Goal: Communication & Community: Answer question/provide support

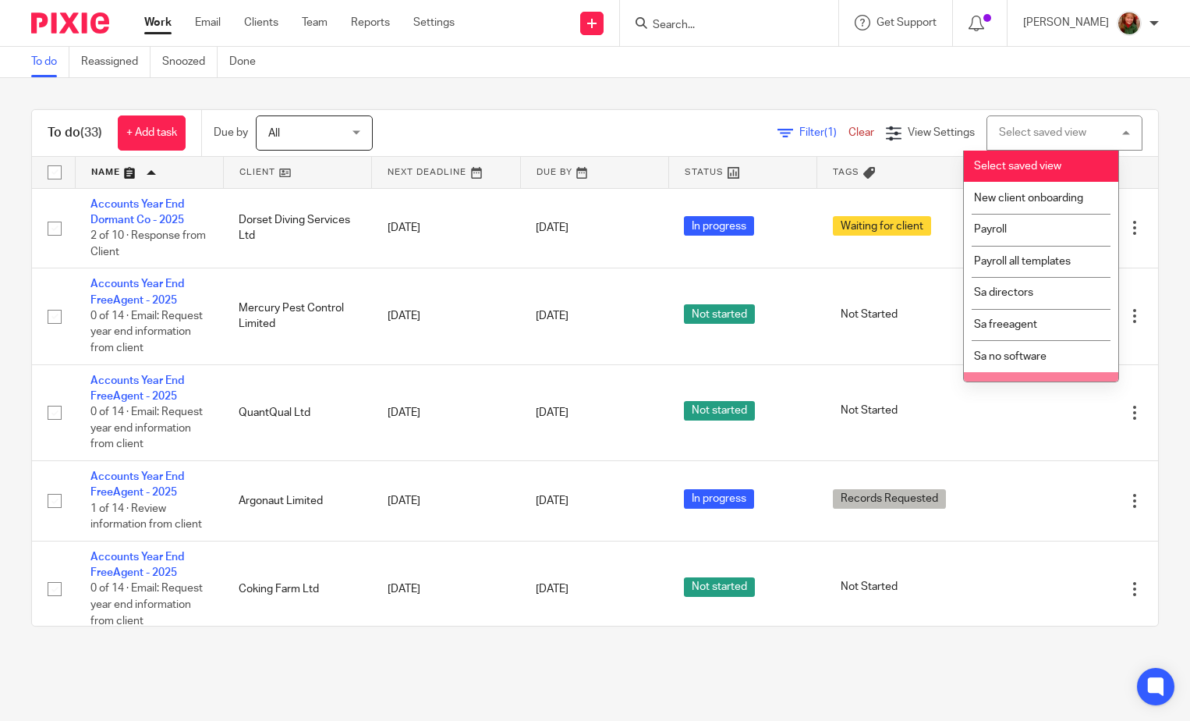
scroll to position [540, 0]
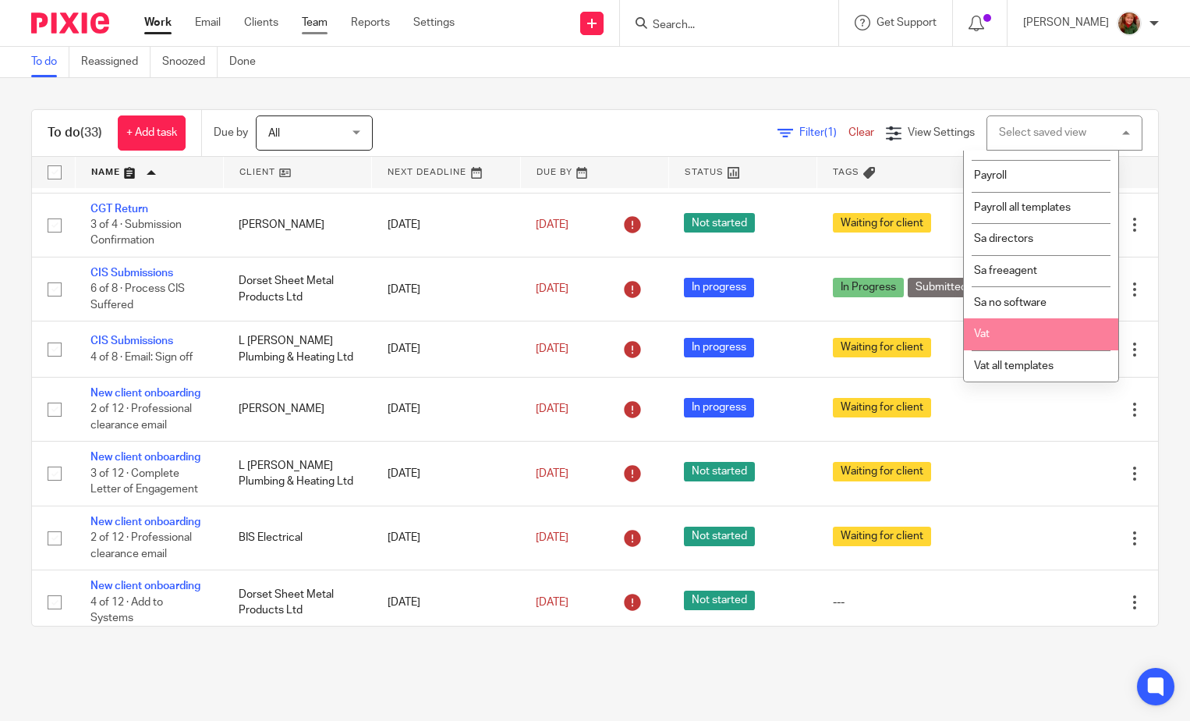
click at [307, 19] on link "Team" at bounding box center [315, 23] width 26 height 16
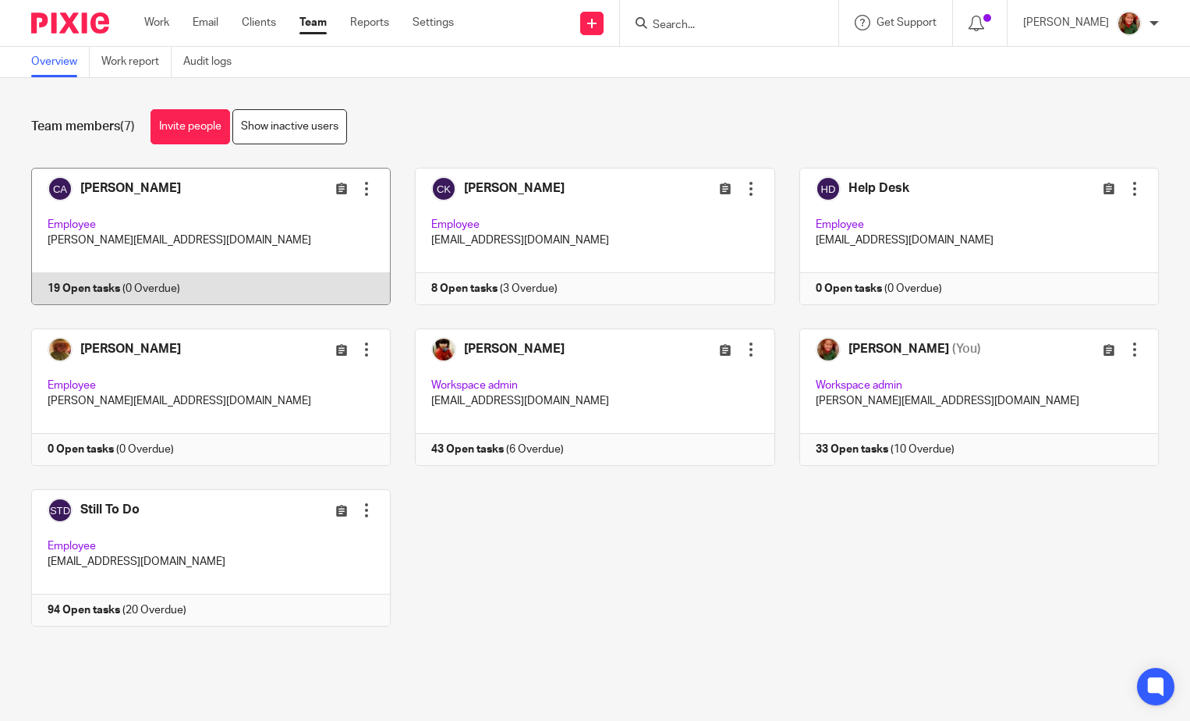
click at [257, 256] on link at bounding box center [199, 236] width 384 height 137
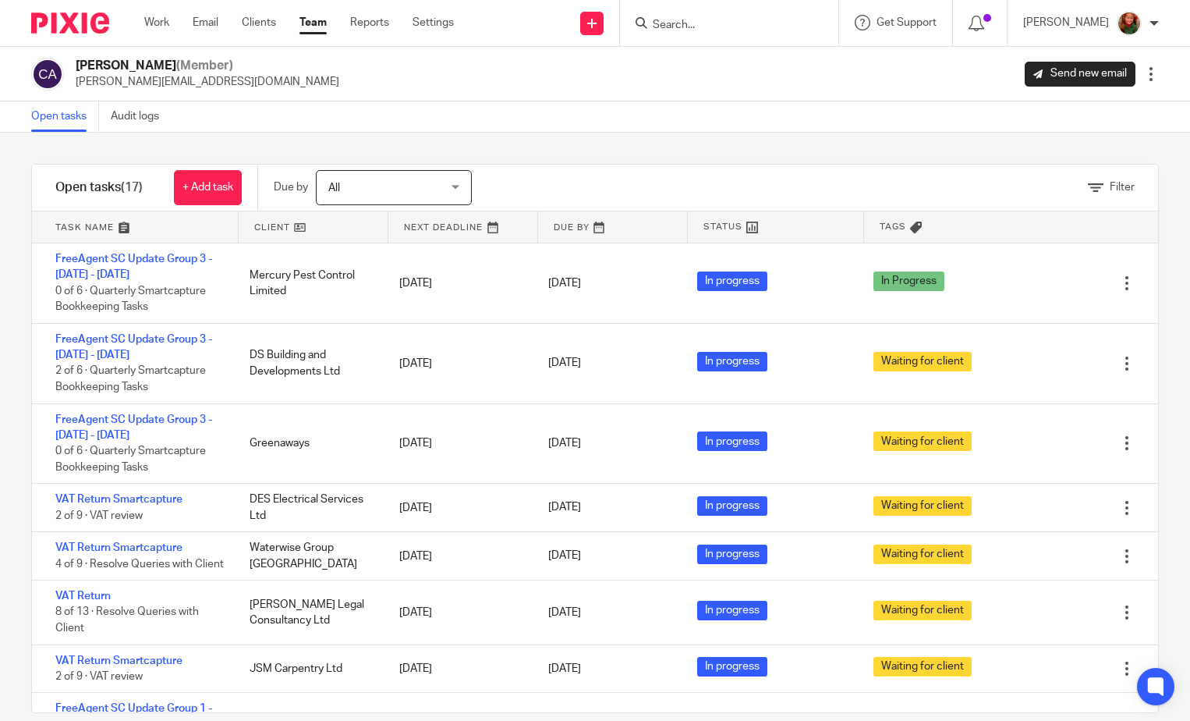
click at [282, 229] on link at bounding box center [313, 226] width 149 height 31
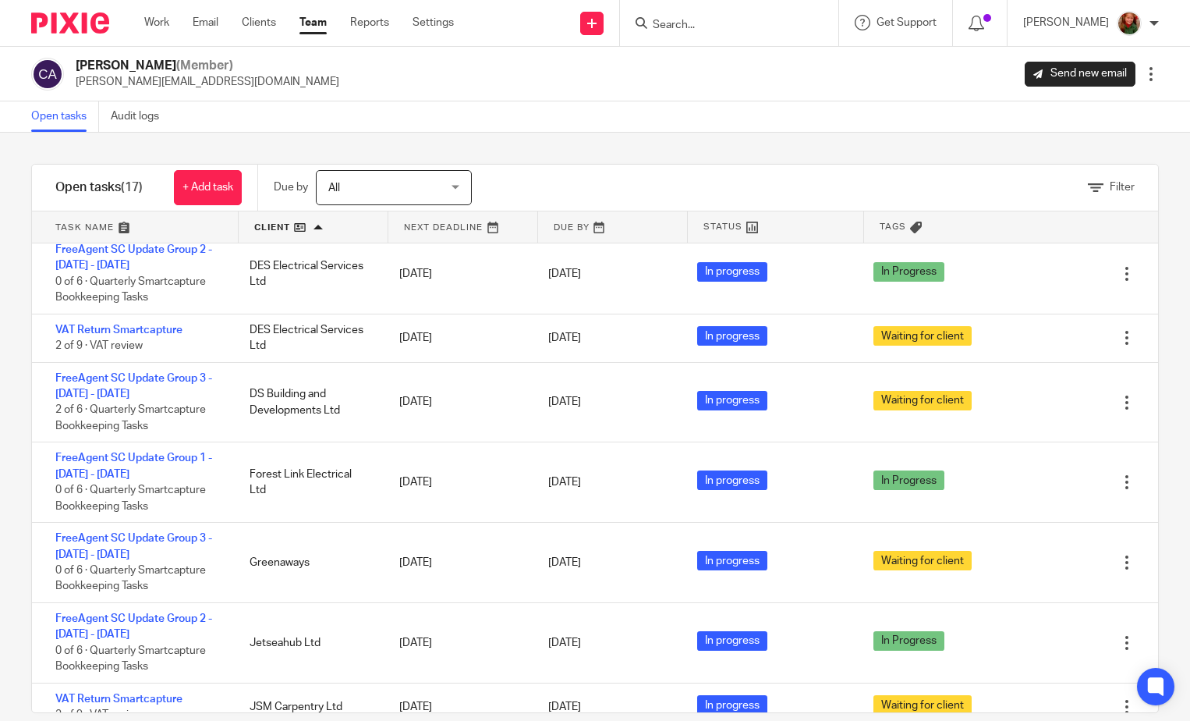
scroll to position [390, 0]
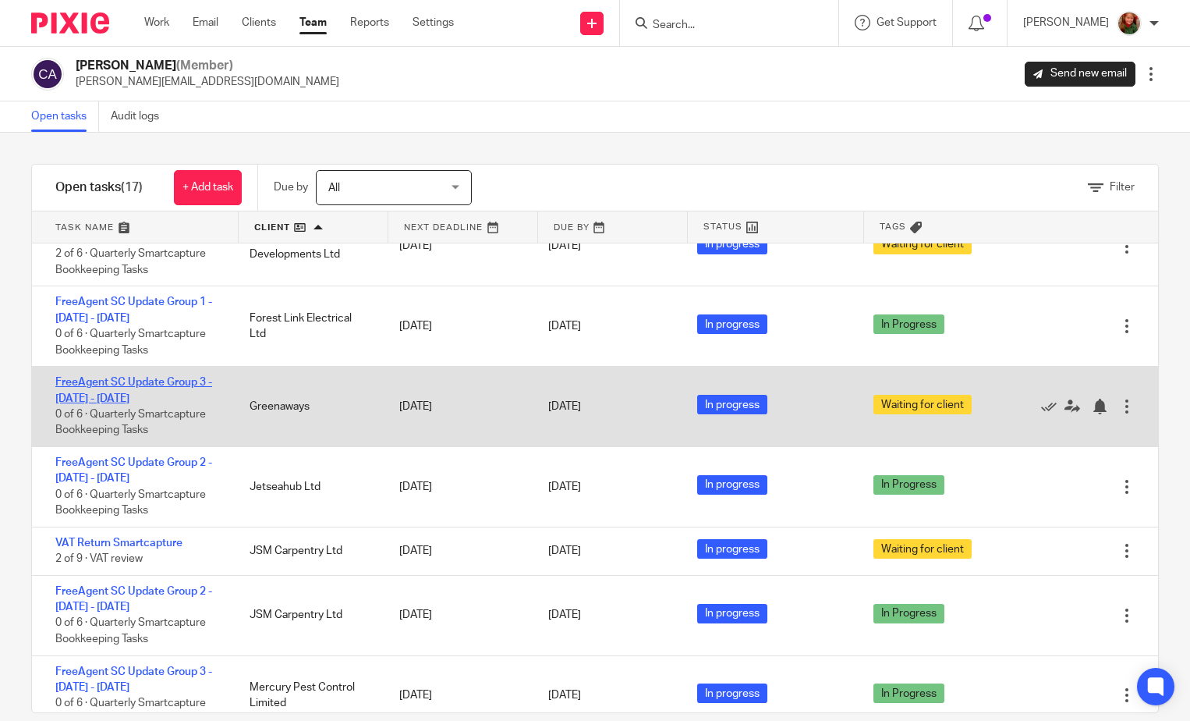
click at [123, 382] on link "FreeAgent SC Update Group 3 - June - Aug, 2025" at bounding box center [133, 390] width 157 height 27
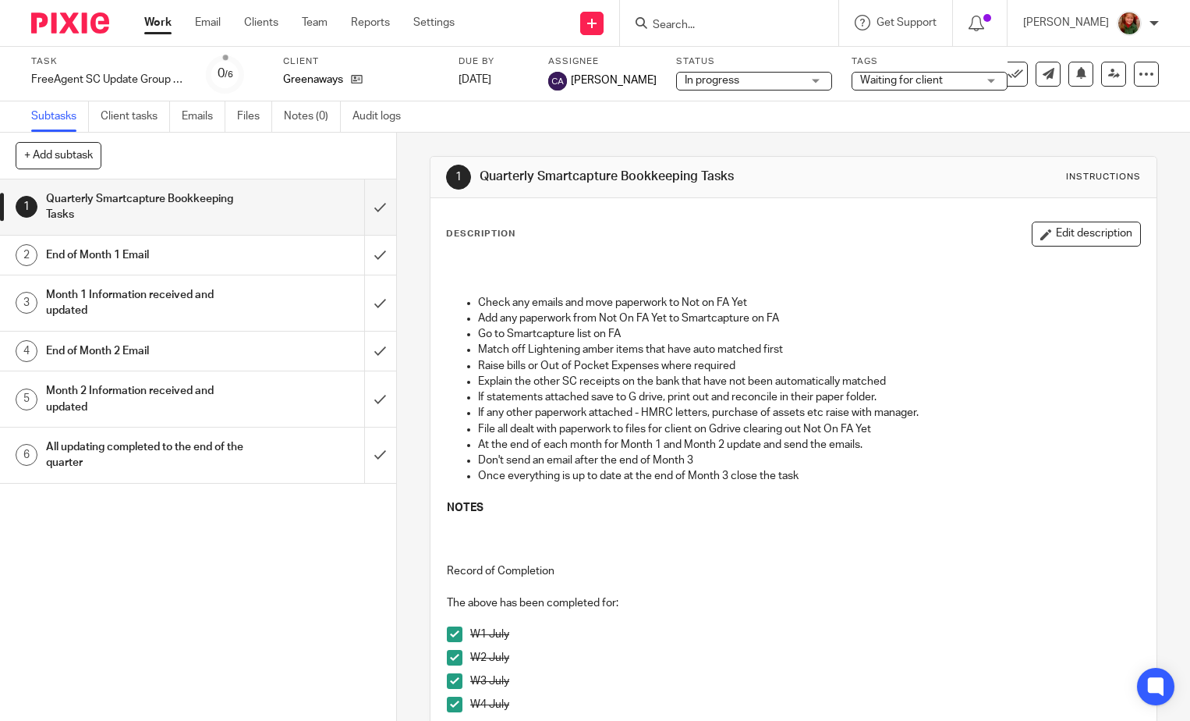
scroll to position [390, 0]
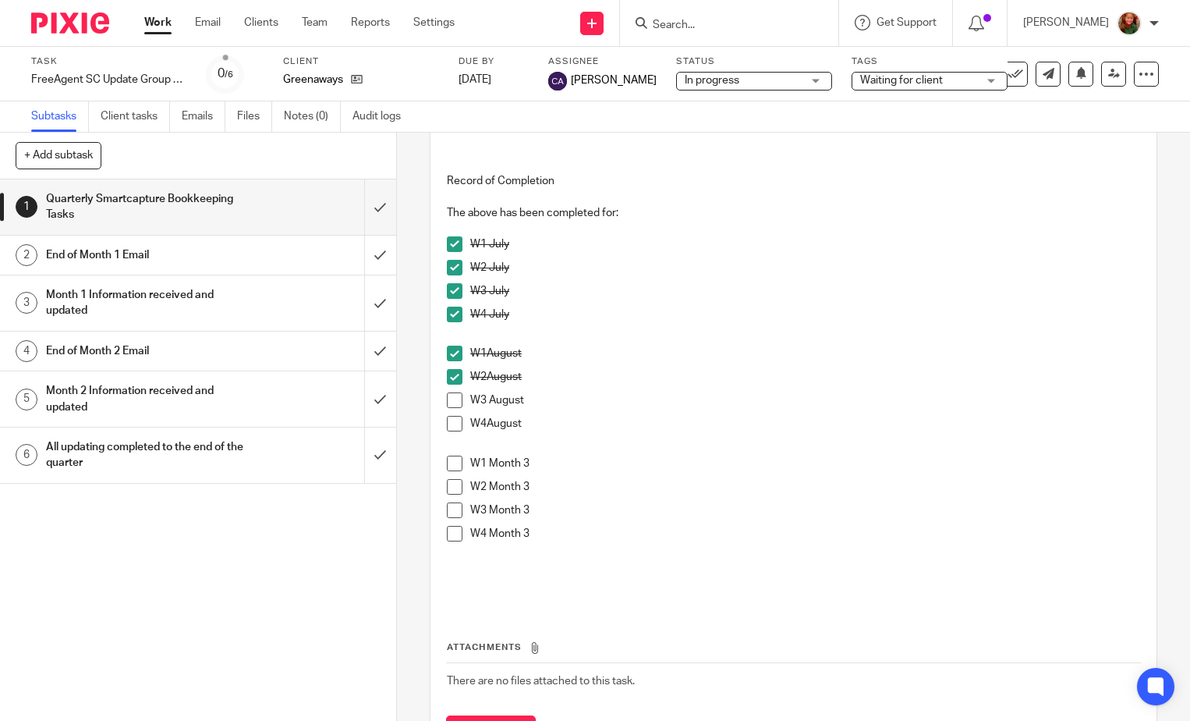
click at [112, 349] on h1 "End of Month 2 Email" at bounding box center [147, 350] width 202 height 23
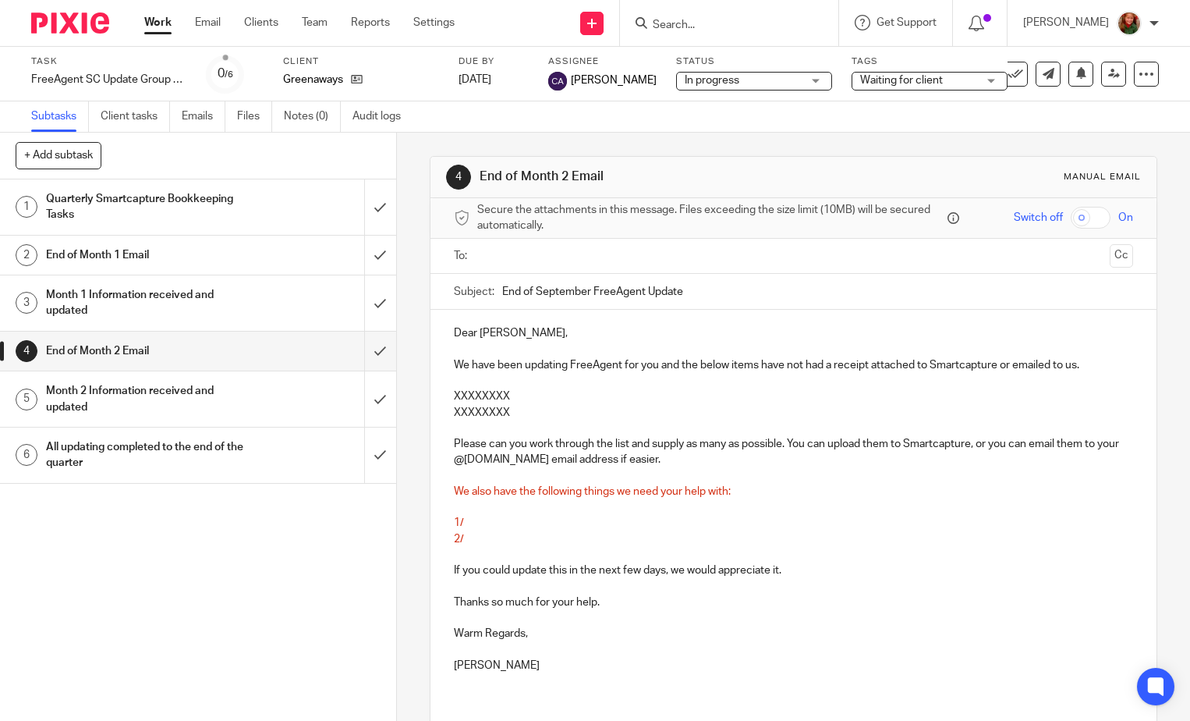
click at [123, 253] on h1 "End of Month 1 Email" at bounding box center [147, 254] width 202 height 23
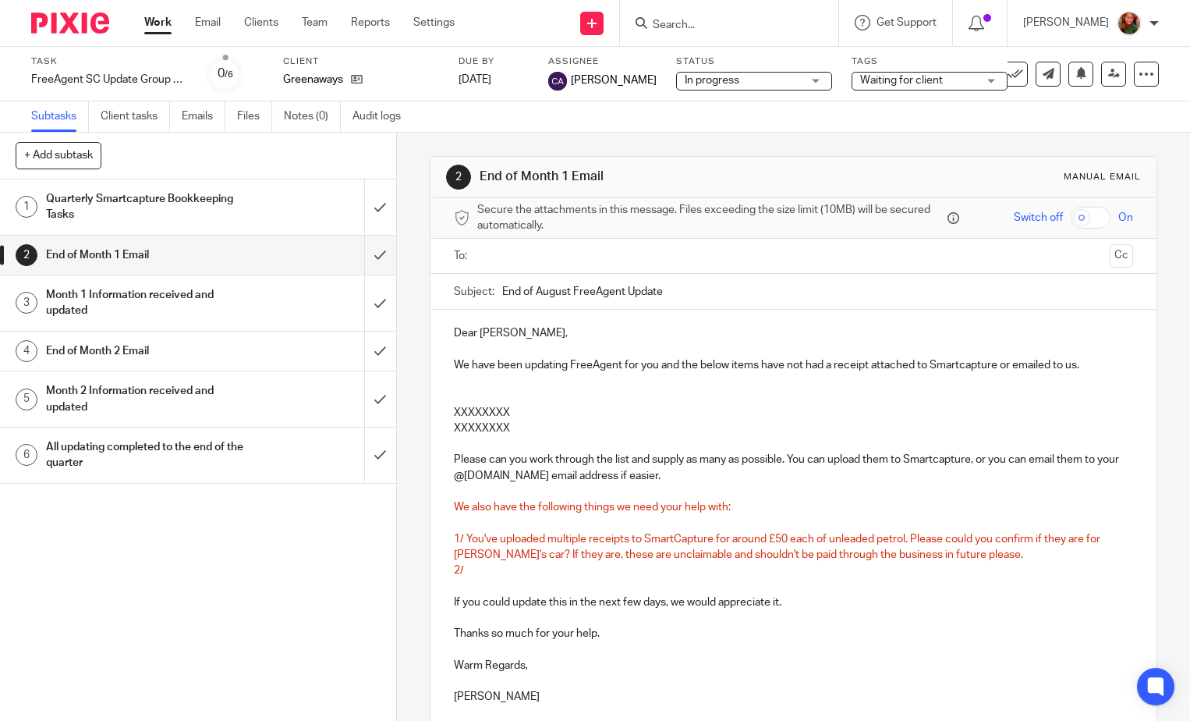
click at [143, 353] on h1 "End of Month 2 Email" at bounding box center [147, 350] width 202 height 23
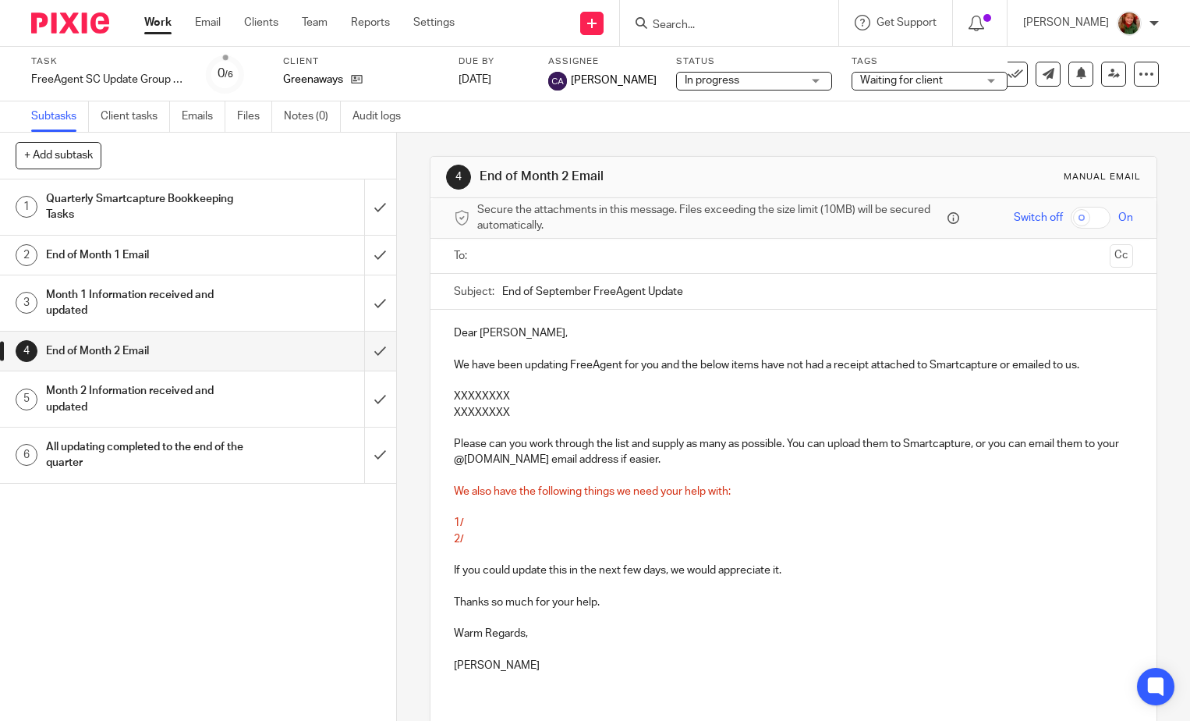
click at [454, 365] on p "We have been updating FreeAgent for you and the below items have not had a rece…" at bounding box center [793, 365] width 679 height 16
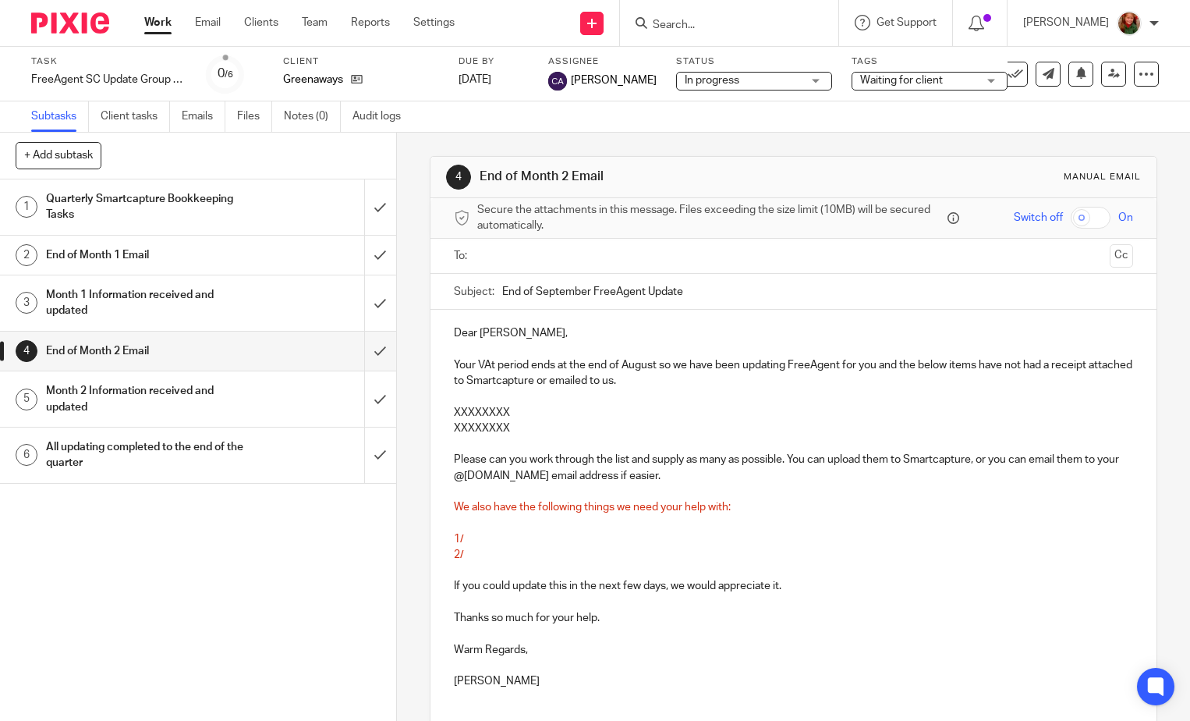
click at [489, 367] on p "Your VAt period ends at the end of August so we have been updating FreeAgent fo…" at bounding box center [793, 373] width 679 height 32
click at [899, 366] on p "Your VAT period ends at the end of August so we have been updating FreeAgent fo…" at bounding box center [793, 373] width 679 height 32
drag, startPoint x: 917, startPoint y: 366, endPoint x: 944, endPoint y: 366, distance: 26.5
click at [944, 366] on p "Your VAT period ends at the end of August so we have been updating FreeAgent fo…" at bounding box center [793, 373] width 679 height 32
click at [714, 381] on p "Your VAT period ends at the end of August so we have been updating FreeAgent fo…" at bounding box center [793, 373] width 679 height 32
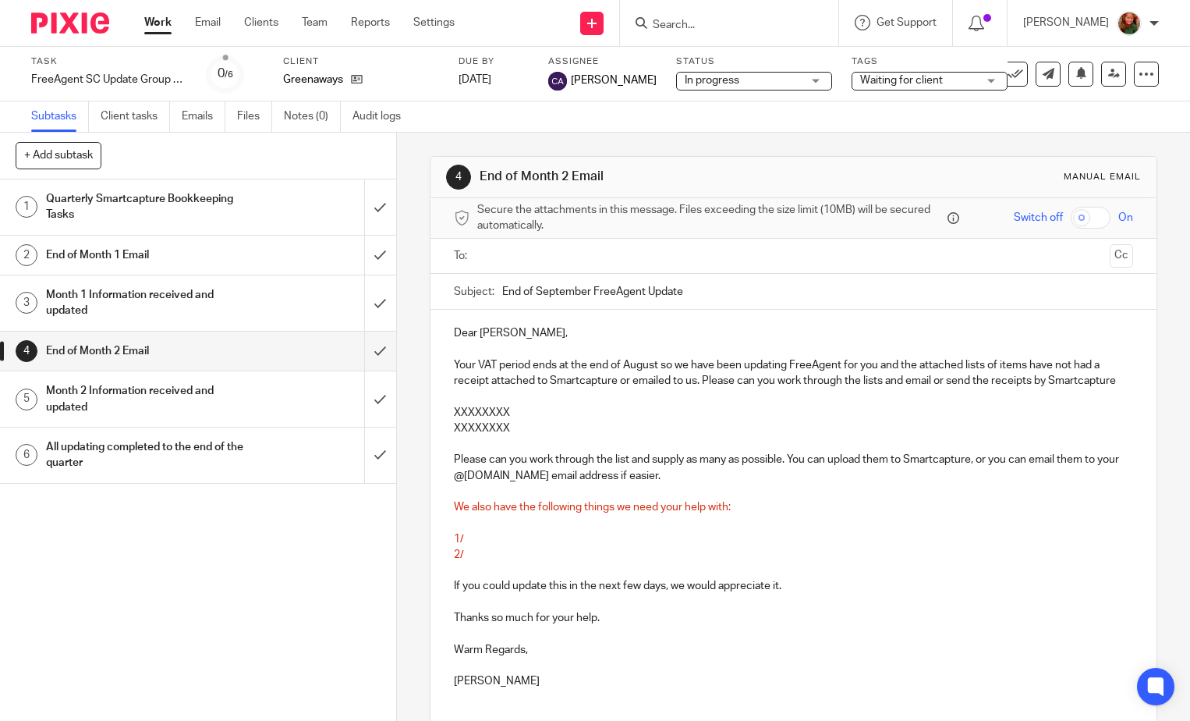
click at [934, 382] on p "Your VAT period ends at the end of August so we have been updating FreeAgent fo…" at bounding box center [793, 373] width 679 height 32
click at [523, 389] on p "Your VAT period ends at the end of August so we have been updating FreeAgent fo…" at bounding box center [793, 373] width 679 height 32
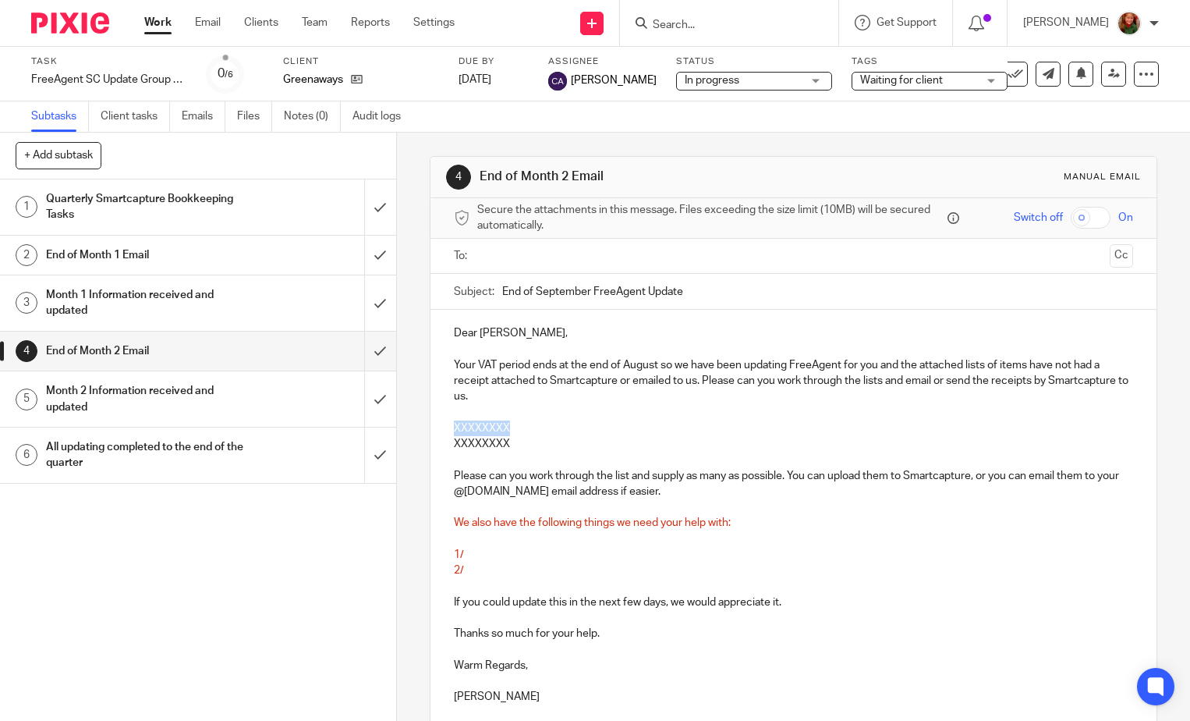
drag, startPoint x: 446, startPoint y: 427, endPoint x: 532, endPoint y: 427, distance: 85.8
click at [532, 427] on div "Dear Adrian, Your VAT period ends at the end of August so we have been updating…" at bounding box center [794, 521] width 726 height 423
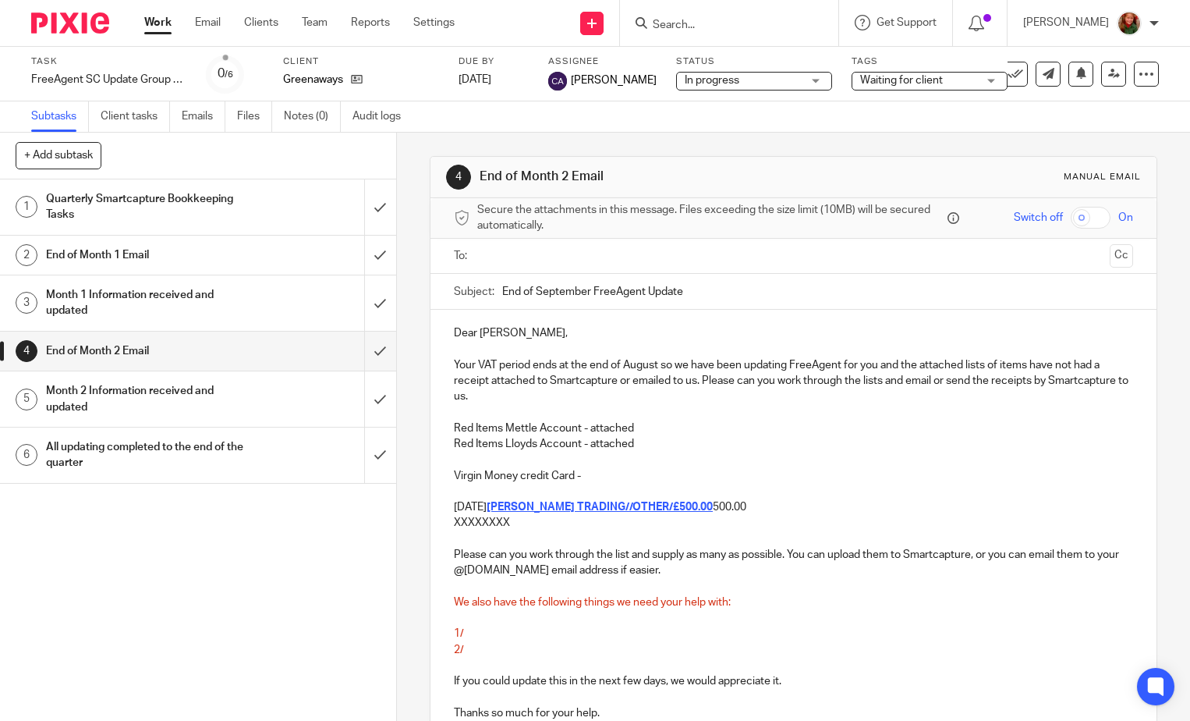
click at [503, 507] on strong "TRAVIS PERKINS TRADING//OTHER/£500.00" at bounding box center [600, 506] width 226 height 11
click at [711, 509] on strong "TRAVIS PERKINS TRADING//OTHER/£500.00" at bounding box center [600, 506] width 226 height 11
drag, startPoint x: 792, startPoint y: 506, endPoint x: 845, endPoint y: 506, distance: 52.3
click at [845, 506] on p "12 May 25 TRAVIS PERKINS TRADING//OTHER/ £500.00 500.00" at bounding box center [793, 507] width 679 height 16
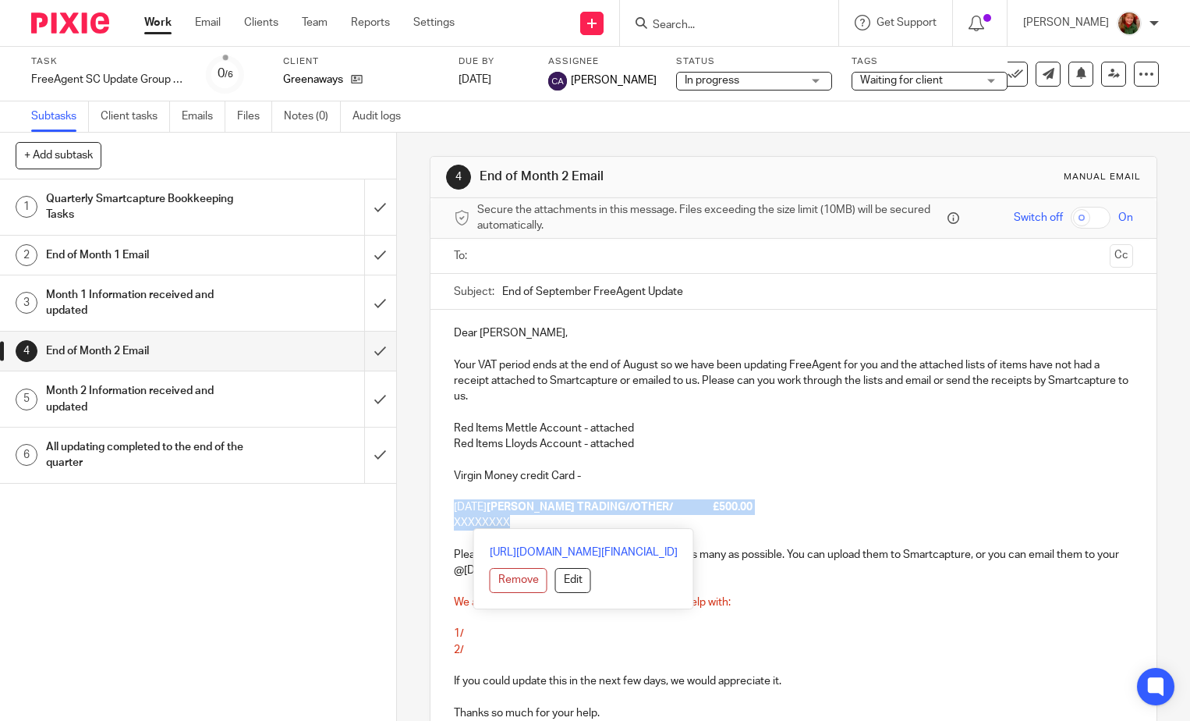
drag, startPoint x: 906, startPoint y: 518, endPoint x: 443, endPoint y: 511, distance: 463.3
click at [443, 511] on div "Dear Adrian, Your VAT period ends at the end of August so we have been updating…" at bounding box center [794, 560] width 726 height 501
click at [490, 583] on button "Remove" at bounding box center [519, 580] width 58 height 25
click at [522, 522] on p "XXXXXXXX" at bounding box center [793, 523] width 679 height 16
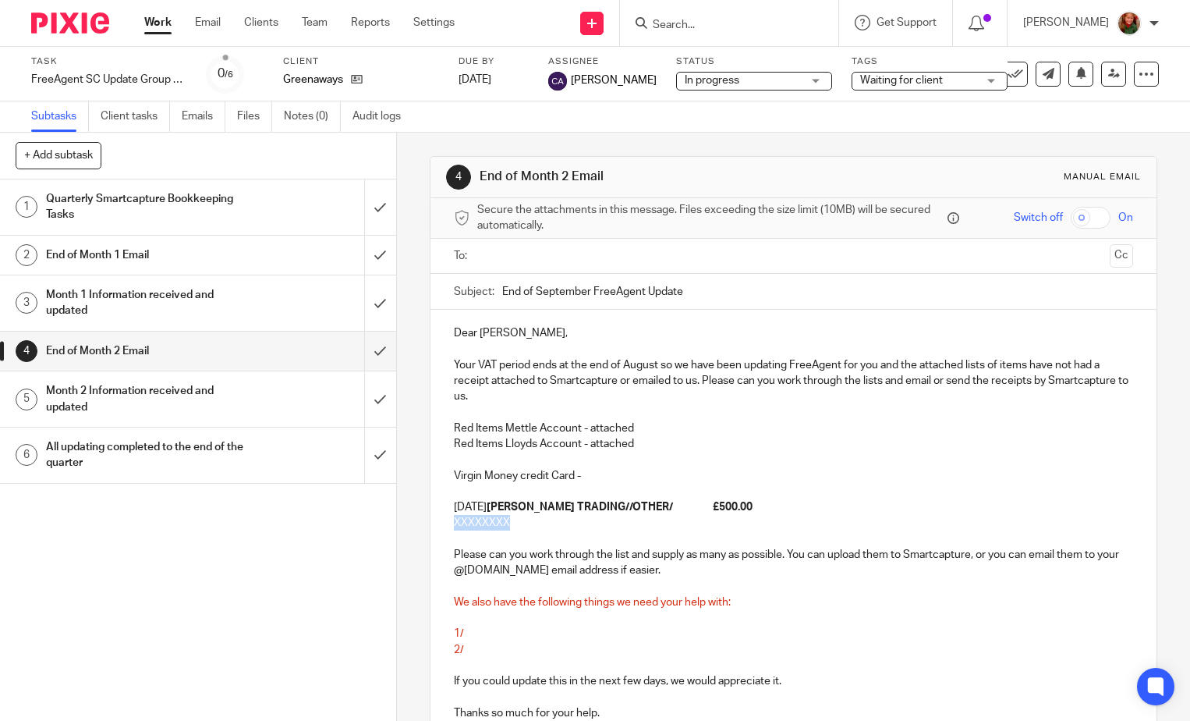
drag, startPoint x: 523, startPoint y: 523, endPoint x: 439, endPoint y: 523, distance: 83.5
click at [439, 523] on div "Dear Adrian, Your VAT period ends at the end of August so we have been updating…" at bounding box center [794, 560] width 726 height 501
drag, startPoint x: 737, startPoint y: 568, endPoint x: 438, endPoint y: 552, distance: 299.1
click at [438, 552] on div "Dear Adrian, Your VAT period ends at the end of August so we have been updating…" at bounding box center [794, 560] width 726 height 501
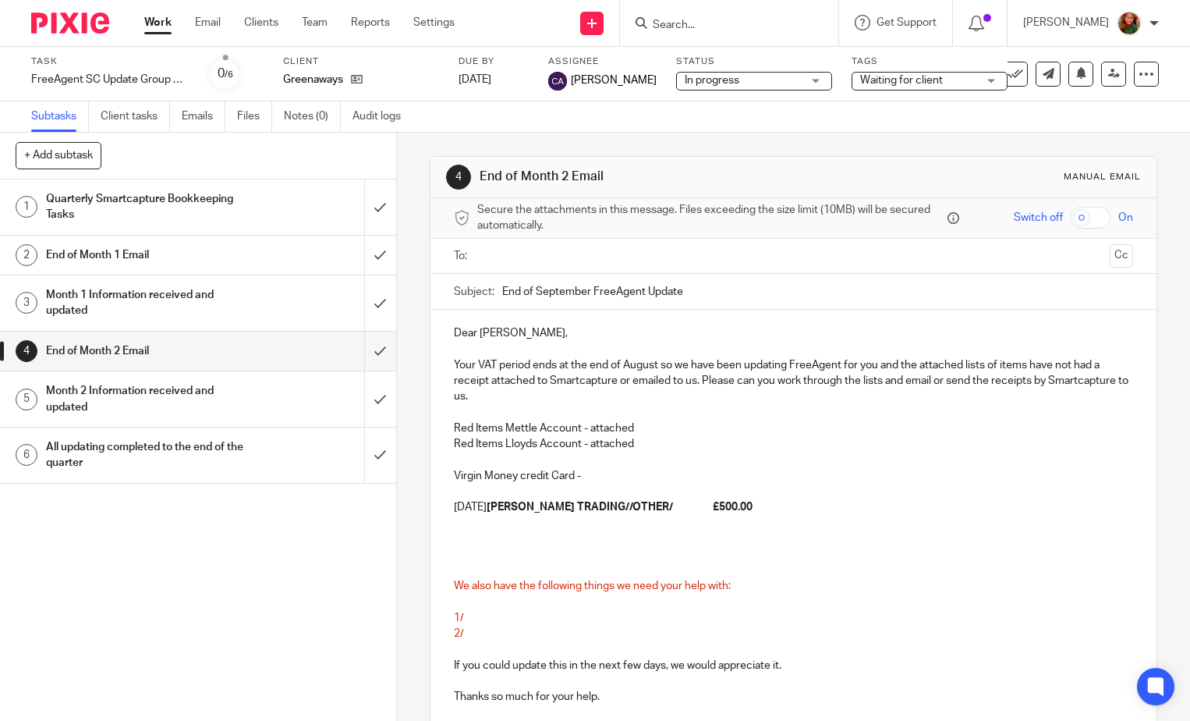
click at [466, 531] on p at bounding box center [793, 539] width 679 height 16
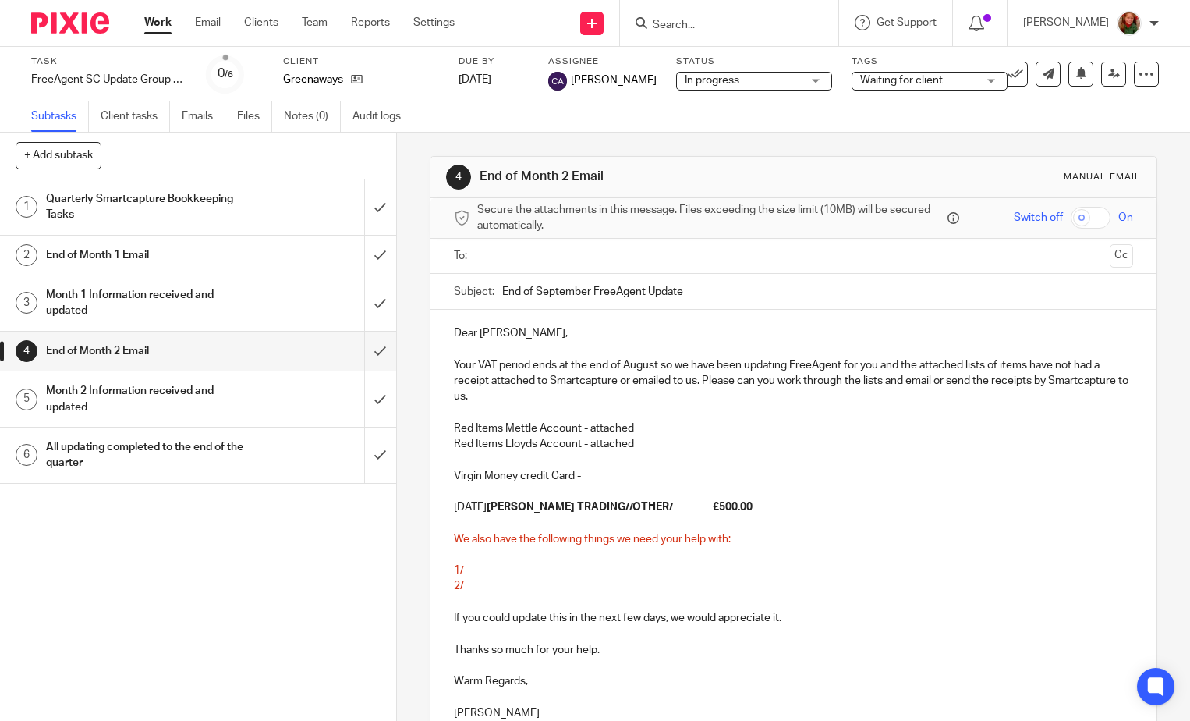
click at [481, 570] on p "1/" at bounding box center [793, 570] width 679 height 16
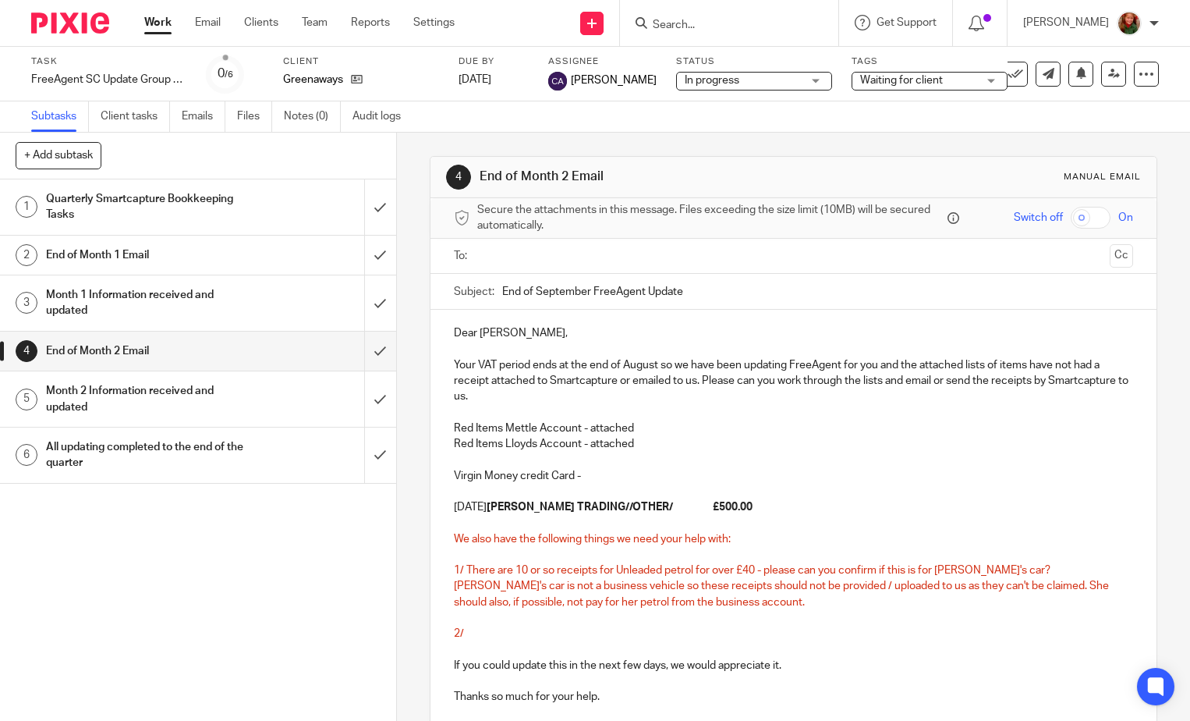
click at [722, 611] on p at bounding box center [793, 618] width 679 height 16
click at [727, 596] on p "1/ There are 10 or so receipts for Unleaded petrol for over £40 - please can yo…" at bounding box center [793, 586] width 679 height 48
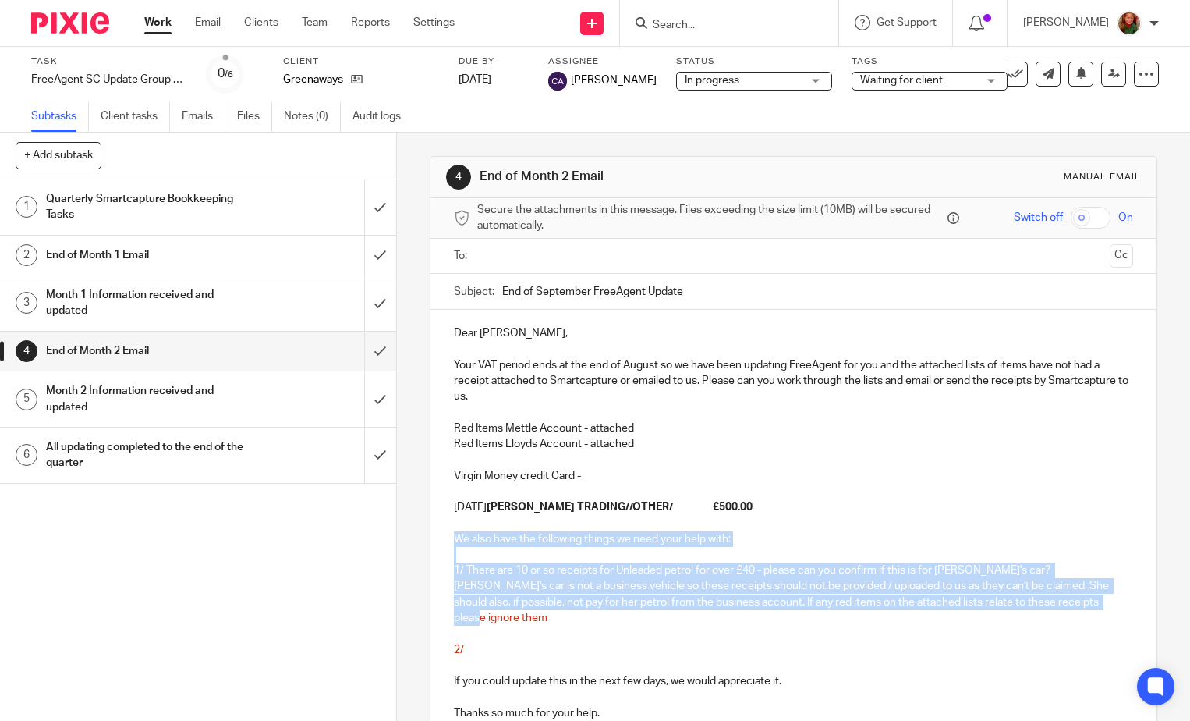
drag, startPoint x: 1078, startPoint y: 601, endPoint x: 414, endPoint y: 535, distance: 666.9
click at [414, 535] on div "4 End of Month 2 Email Manual email Secure the attachments in this message. Fil…" at bounding box center [793, 427] width 793 height 588
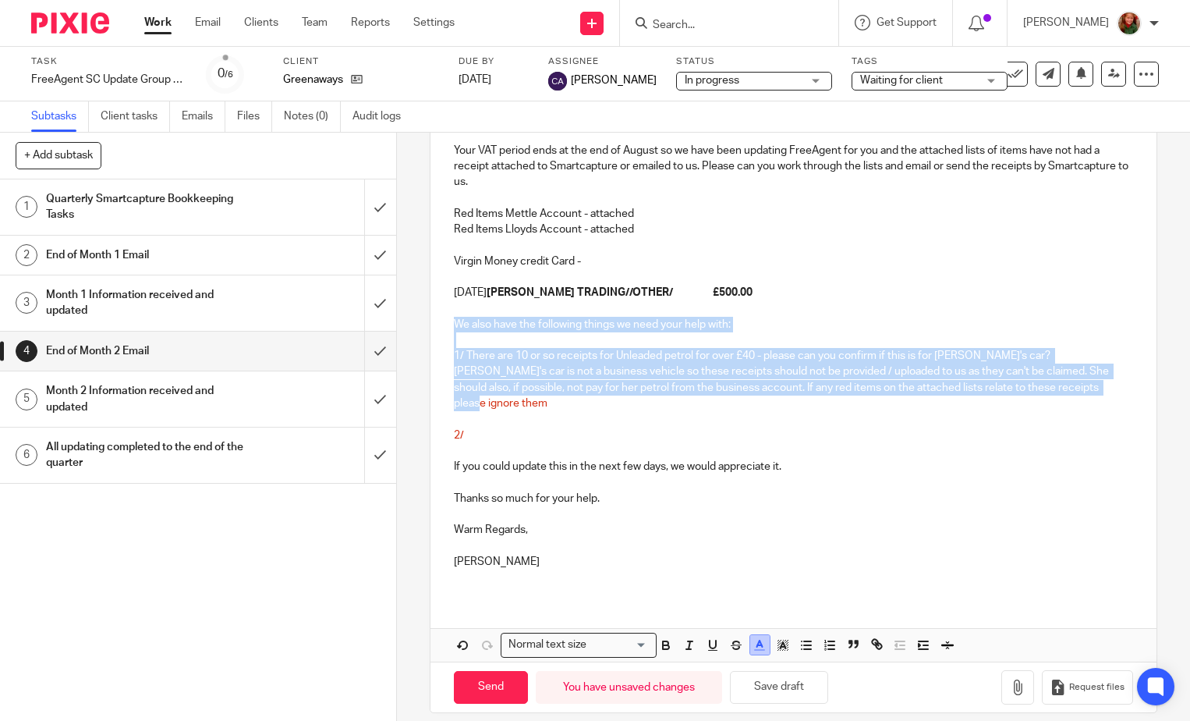
click at [757, 638] on icon "button" at bounding box center [760, 645] width 14 height 14
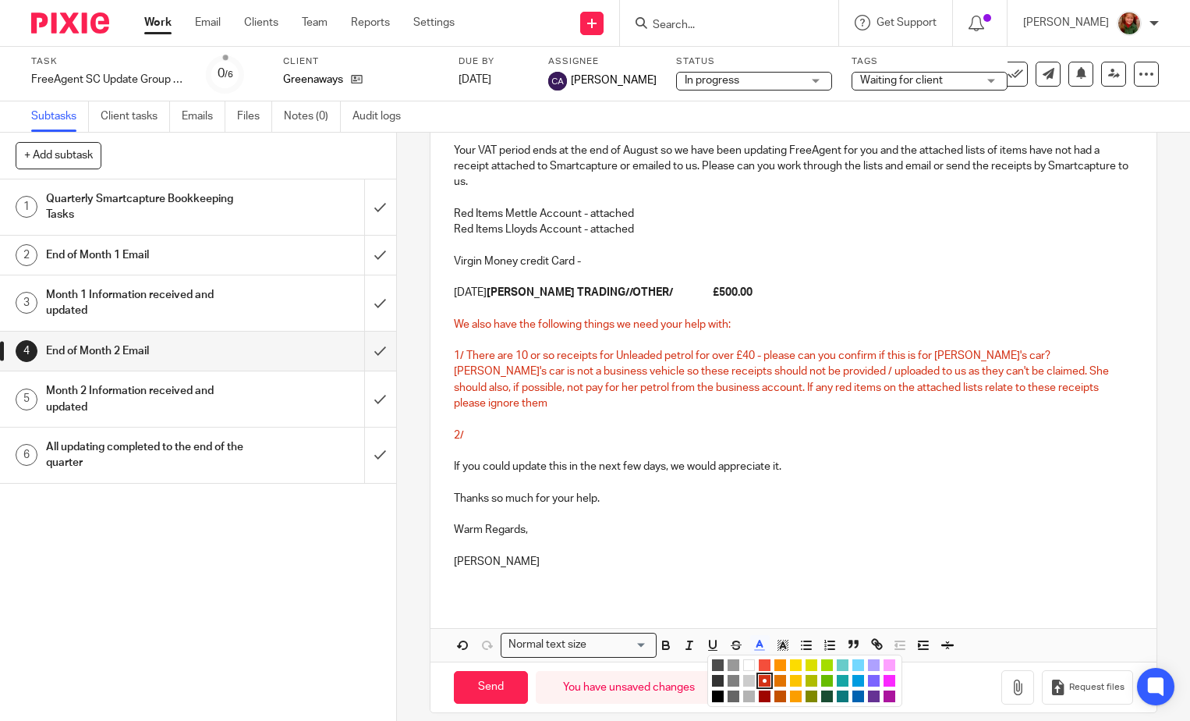
click at [712, 690] on li "color:#000000" at bounding box center [718, 696] width 12 height 12
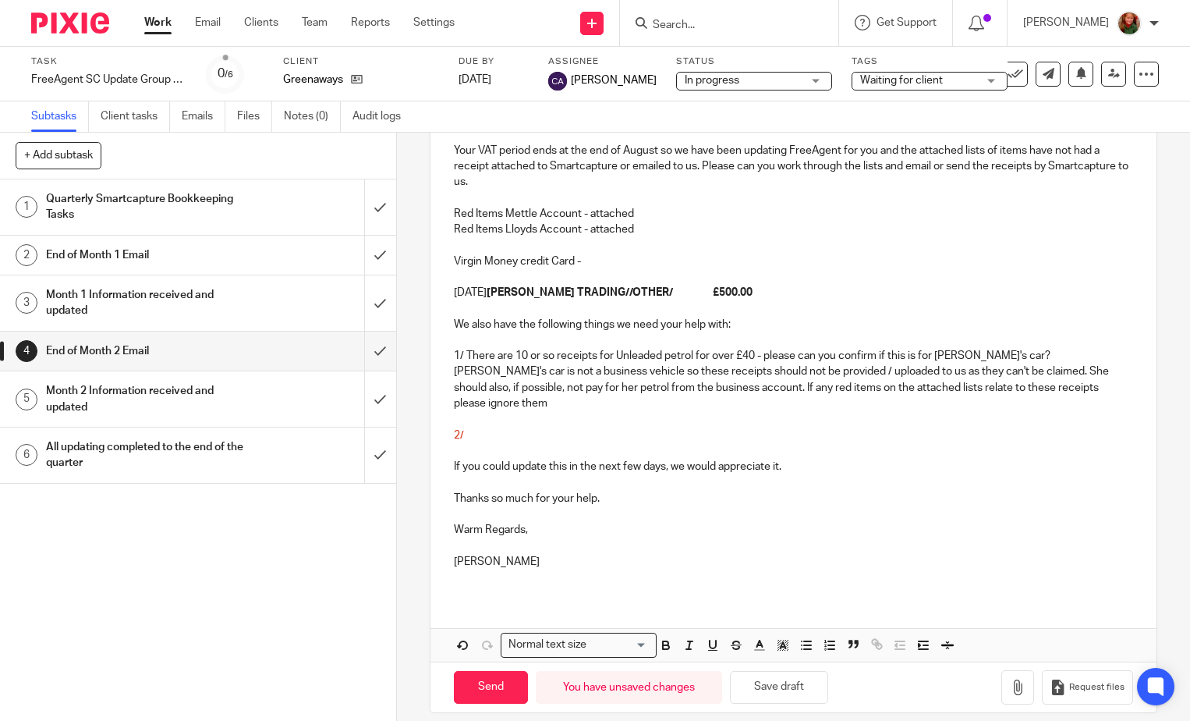
click at [638, 459] on p "If you could update this in the next few days, we would appreciate it." at bounding box center [793, 467] width 679 height 16
drag, startPoint x: 475, startPoint y: 424, endPoint x: 445, endPoint y: 427, distance: 29.7
click at [445, 427] on div "Dear Adrian, Your VAT period ends at the end of August so we have been updating…" at bounding box center [794, 345] width 726 height 501
click at [757, 638] on icon "button" at bounding box center [760, 645] width 14 height 14
click at [714, 690] on li "color:#000000" at bounding box center [718, 696] width 12 height 12
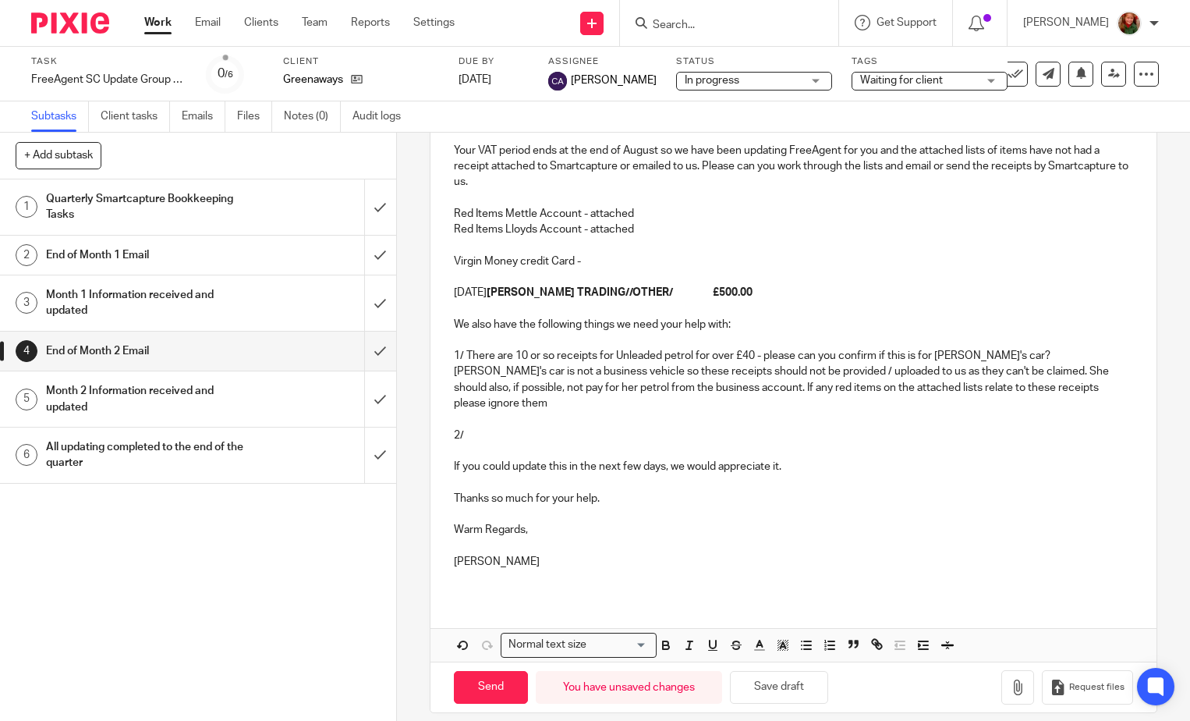
click at [526, 443] on p at bounding box center [793, 451] width 679 height 16
click at [521, 427] on p "2/" at bounding box center [793, 435] width 679 height 16
click at [602, 427] on p "2/ There are some receipts thathave been privded that are not" at bounding box center [793, 435] width 679 height 16
click at [671, 427] on p "2/ There are some receipts that have been privded that are not" at bounding box center [793, 435] width 679 height 16
click at [679, 427] on p "2/ There are some receipts that have been provded that are not" at bounding box center [793, 435] width 679 height 16
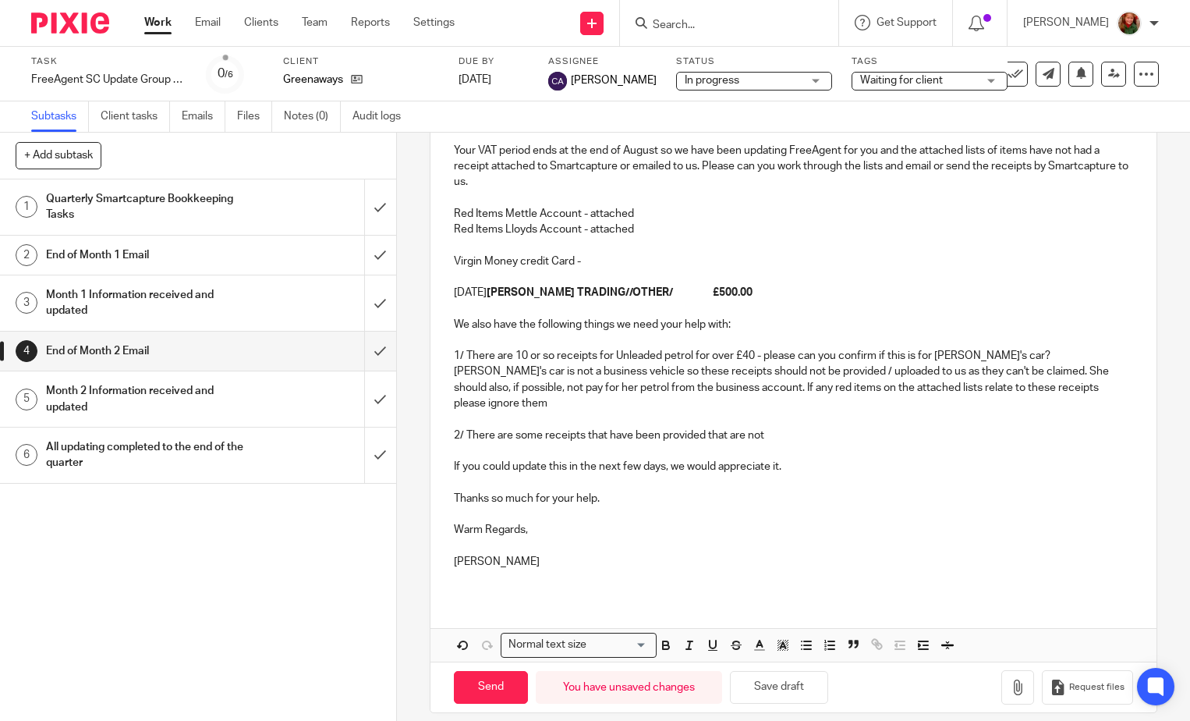
click at [789, 427] on p "2/ There are some receipts that have been provided that are not" at bounding box center [793, 435] width 679 height 16
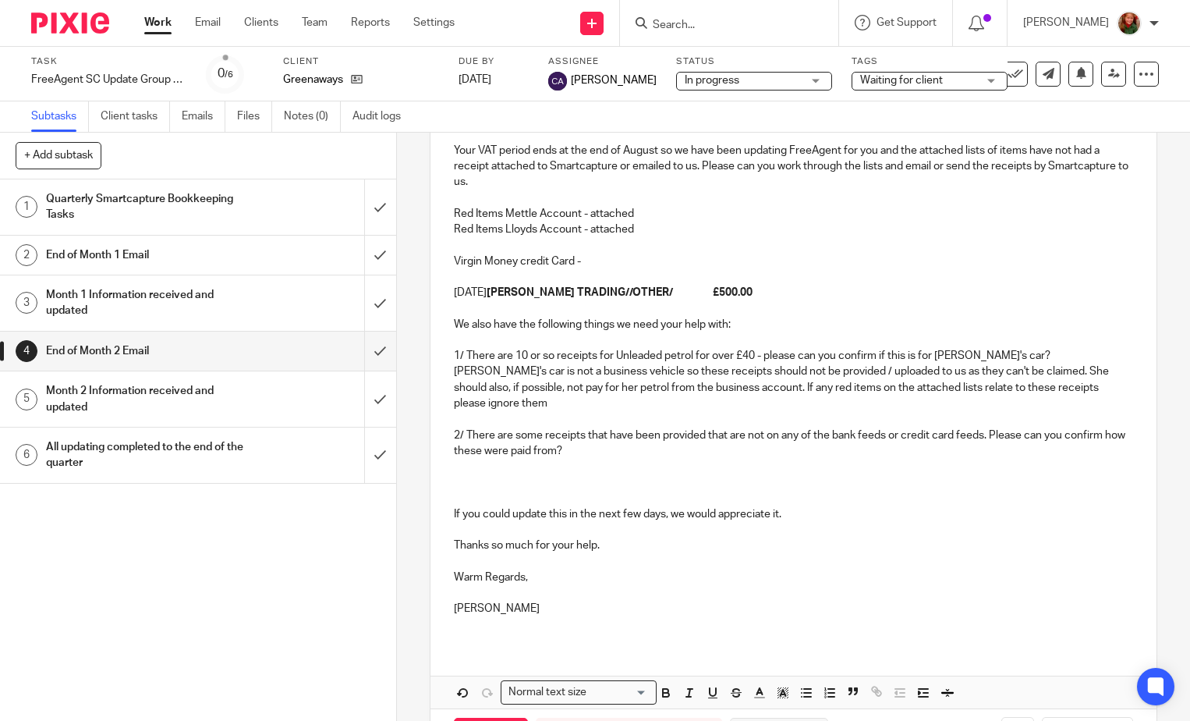
click at [800, 718] on button "Save draft" at bounding box center [779, 735] width 98 height 34
click at [512, 459] on p at bounding box center [793, 467] width 679 height 16
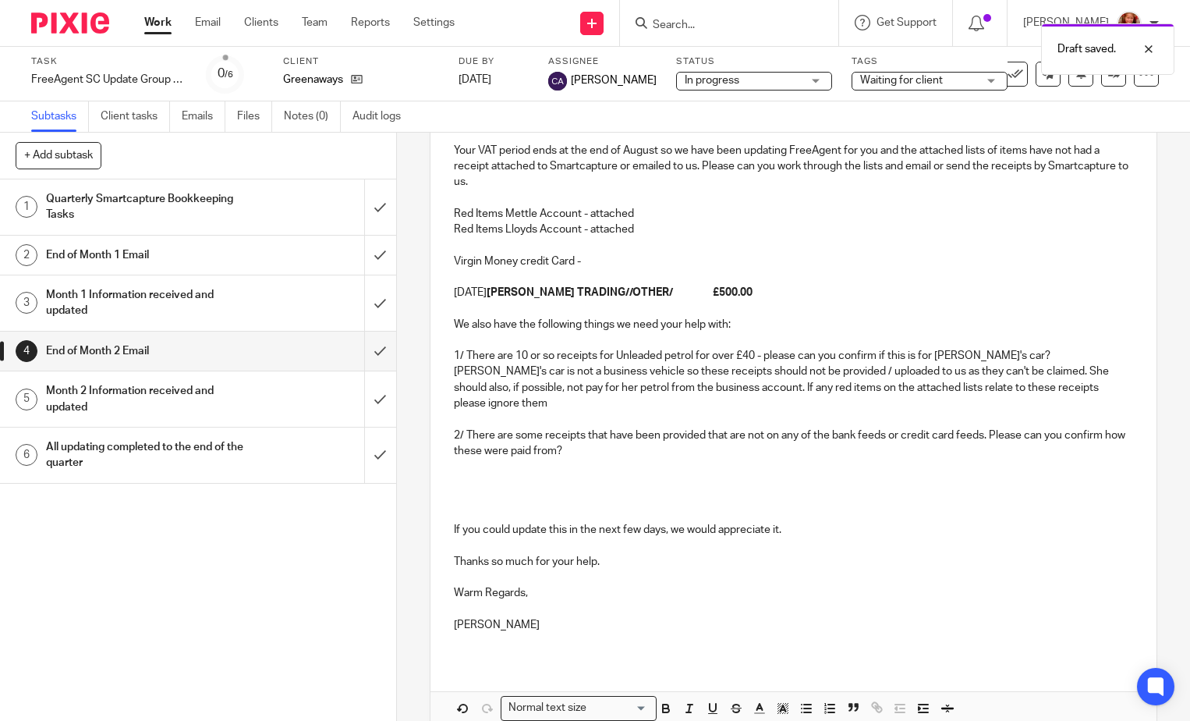
click at [454, 474] on p at bounding box center [793, 482] width 679 height 16
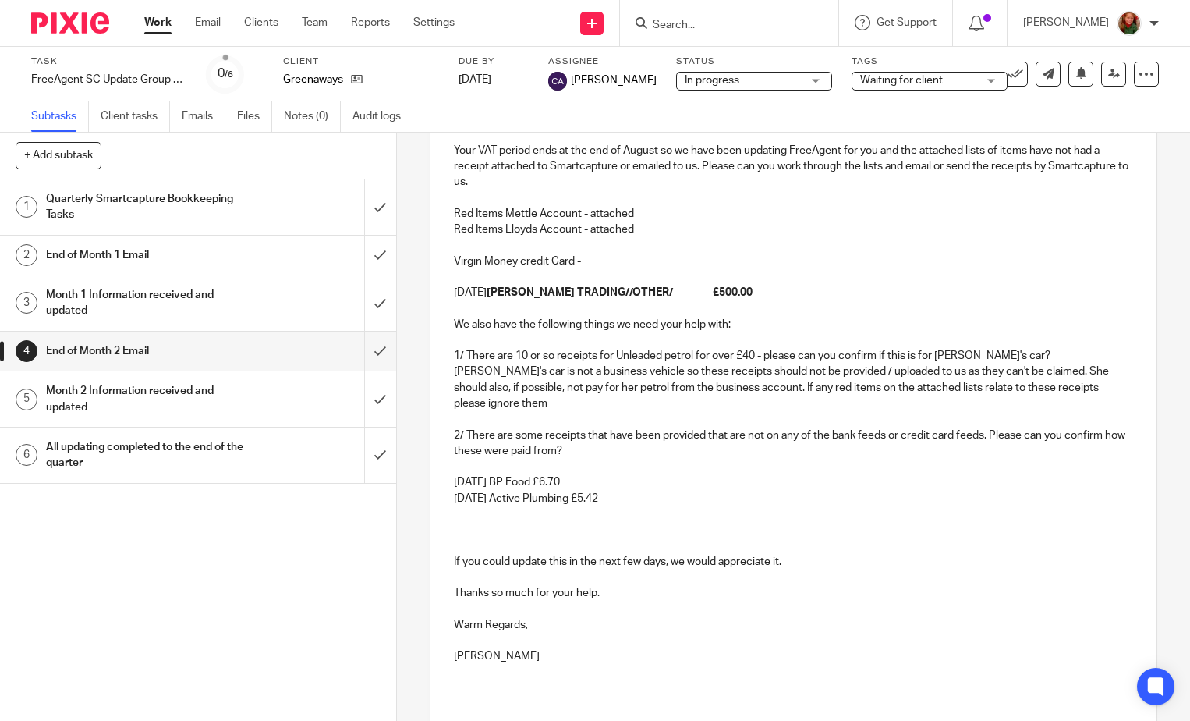
click at [460, 506] on p at bounding box center [793, 514] width 679 height 16
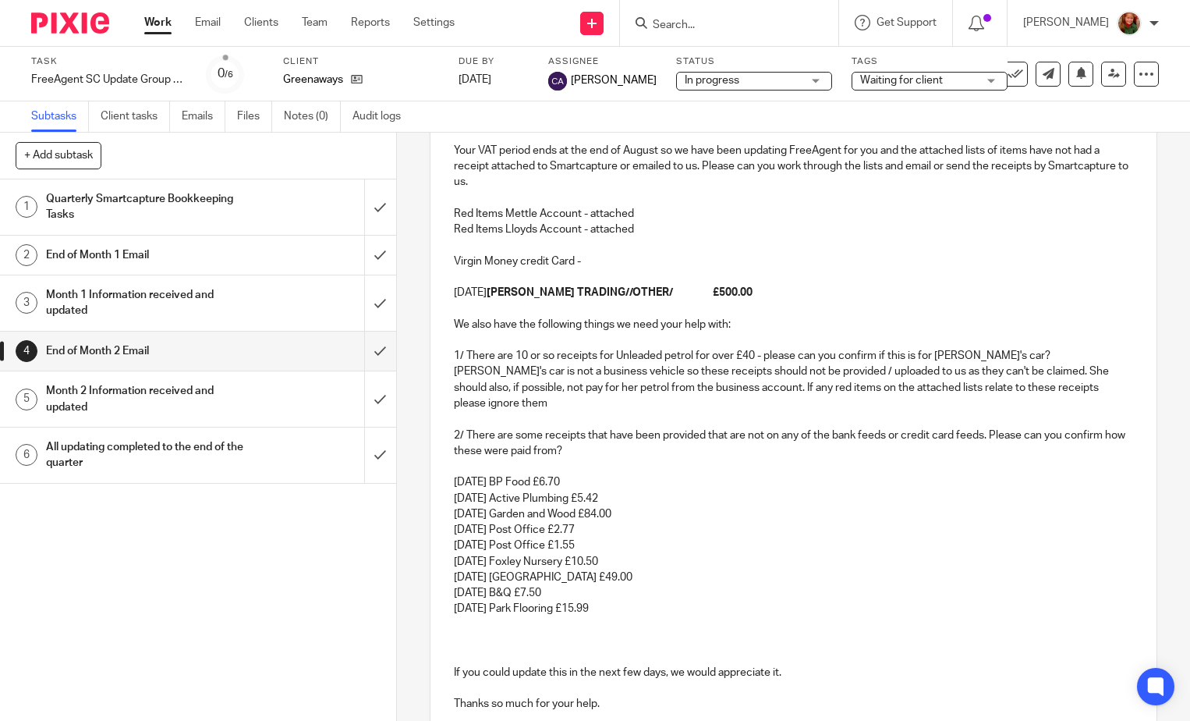
click at [457, 617] on p at bounding box center [793, 625] width 679 height 16
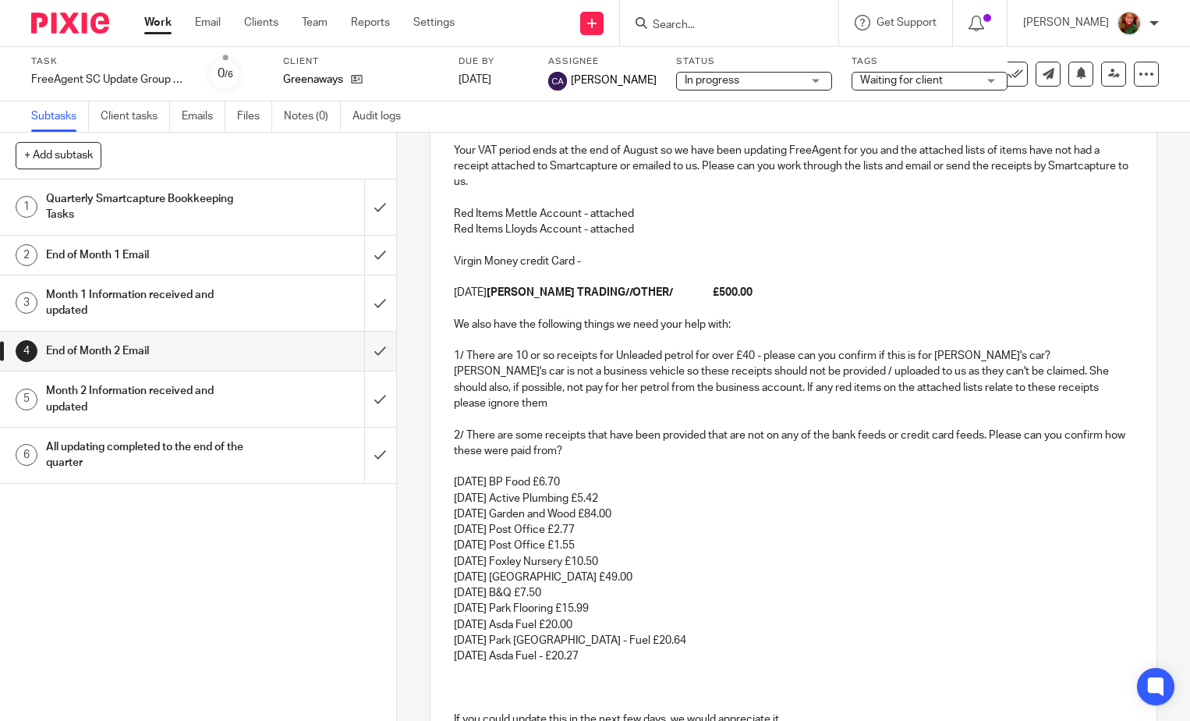
click at [448, 650] on div "Dear Adrian, Your VAT period ends at the end of August so we have been updating…" at bounding box center [794, 472] width 726 height 754
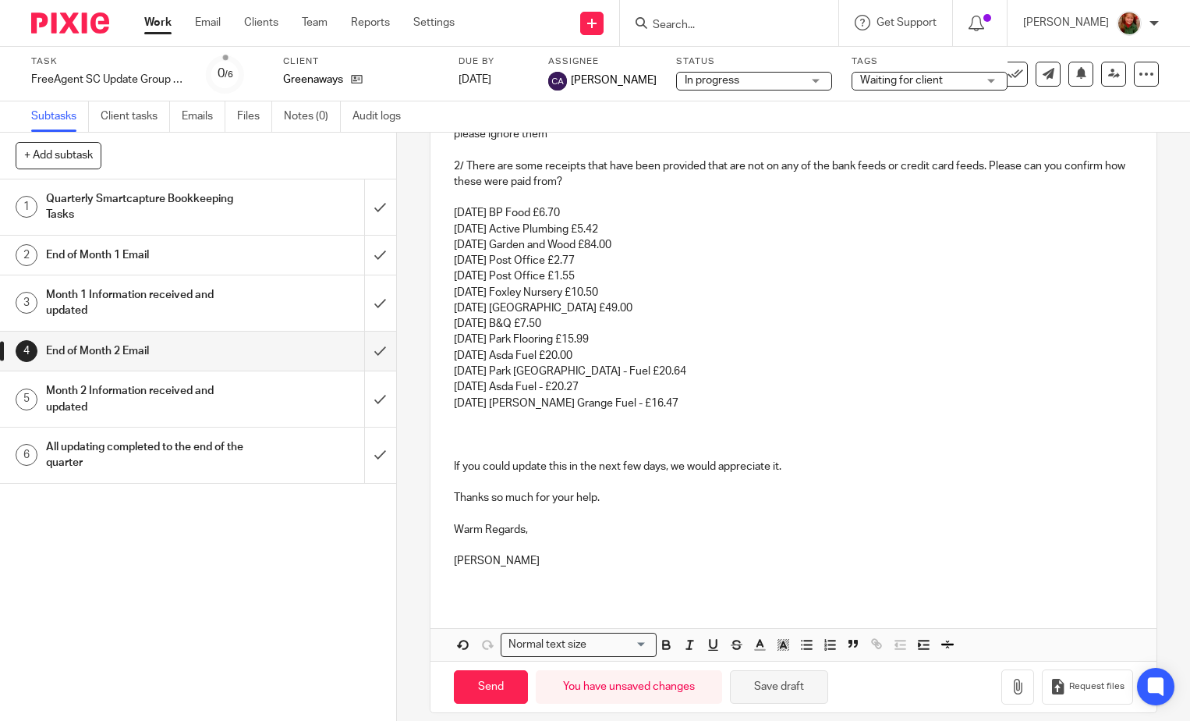
click at [773, 674] on button "Save draft" at bounding box center [779, 687] width 98 height 34
click at [448, 416] on div "Dear Adrian, Your VAT period ends at the end of August so we have been updating…" at bounding box center [794, 211] width 726 height 770
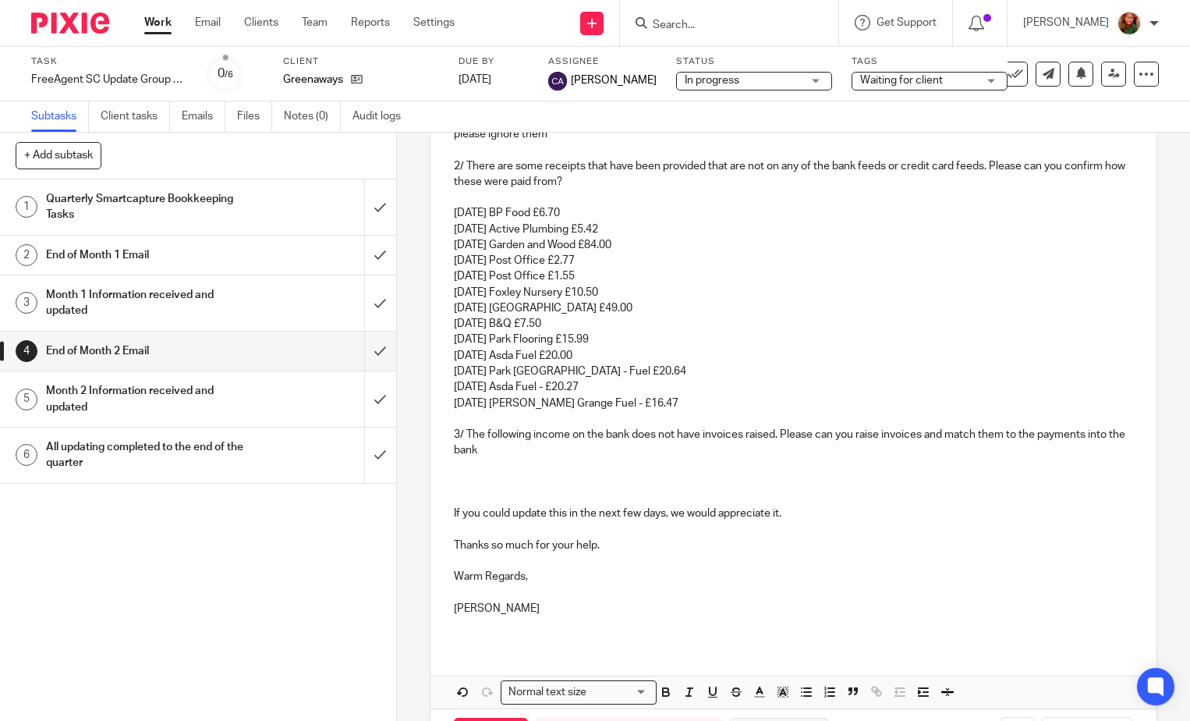
click at [782, 720] on button "Save draft" at bounding box center [779, 735] width 98 height 34
click at [481, 474] on p at bounding box center [793, 482] width 679 height 16
drag, startPoint x: 441, startPoint y: 463, endPoint x: 734, endPoint y: 462, distance: 292.5
click at [734, 462] on div "Dear Adrian, Your VAT period ends at the end of August so we have been updating…" at bounding box center [794, 234] width 726 height 817
click at [490, 528] on button "Remove" at bounding box center [519, 524] width 58 height 25
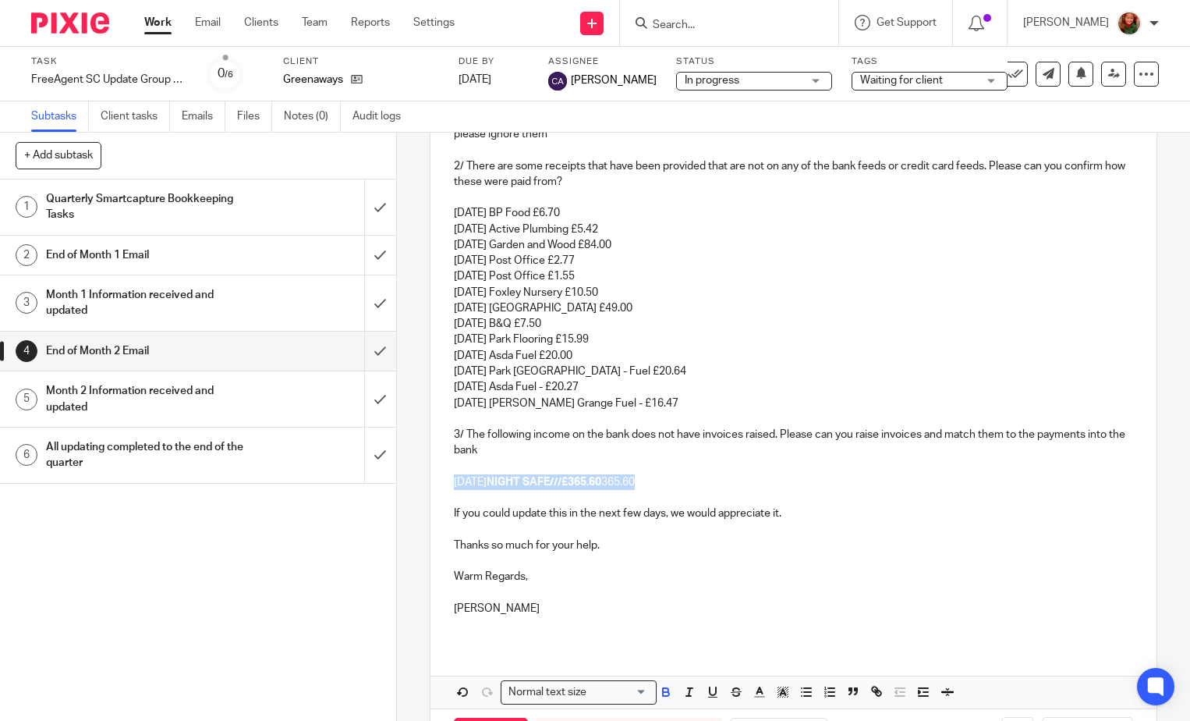
click at [497, 477] on strong "NIGHT SAFE///£365.60" at bounding box center [544, 482] width 115 height 11
drag, startPoint x: 654, startPoint y: 463, endPoint x: 739, endPoint y: 463, distance: 85.8
click at [739, 474] on p "09 Jul 25 NIGHT SAFE///£365.60 365.60" at bounding box center [793, 482] width 679 height 16
click at [582, 477] on strong "NIGHT SAFE///£365.60" at bounding box center [544, 482] width 115 height 11
click at [688, 474] on p "09 Jul 25 NIGHT SAFE/// £365.60" at bounding box center [793, 482] width 679 height 16
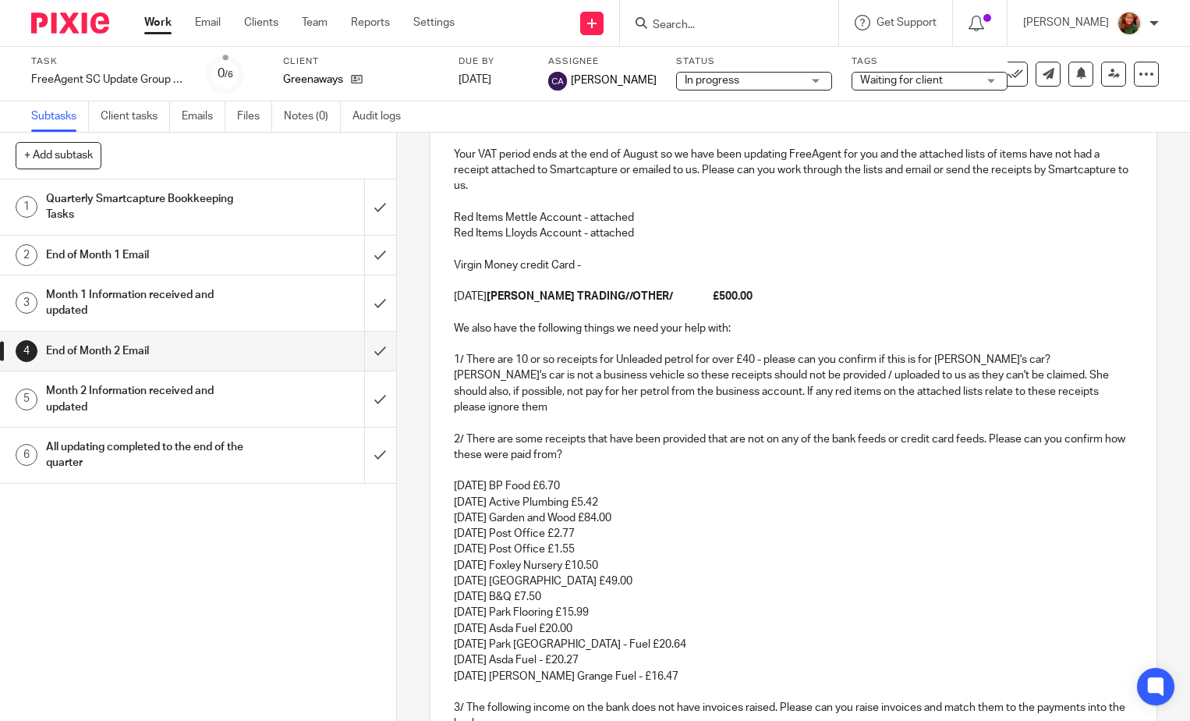
scroll to position [594, 0]
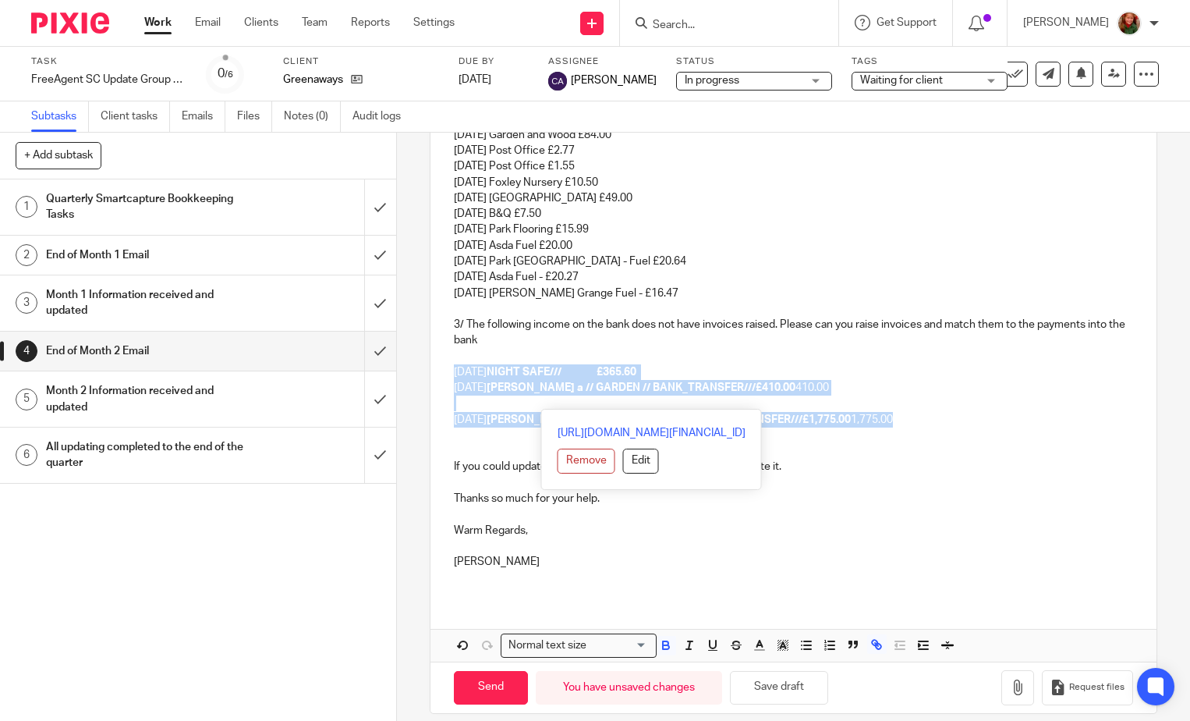
drag, startPoint x: 441, startPoint y: 354, endPoint x: 881, endPoint y: 409, distance: 443.4
click at [881, 409] on div "Dear Adrian, Your VAT period ends at the end of August so we have been updating…" at bounding box center [794, 156] width 726 height 881
click at [558, 459] on button "Remove" at bounding box center [587, 460] width 58 height 25
click at [526, 395] on p "23 Jun 25 Neill IW M // Neill Verwood // BANK_TRANSFER///£1,775.00 1,775.00" at bounding box center [793, 411] width 679 height 32
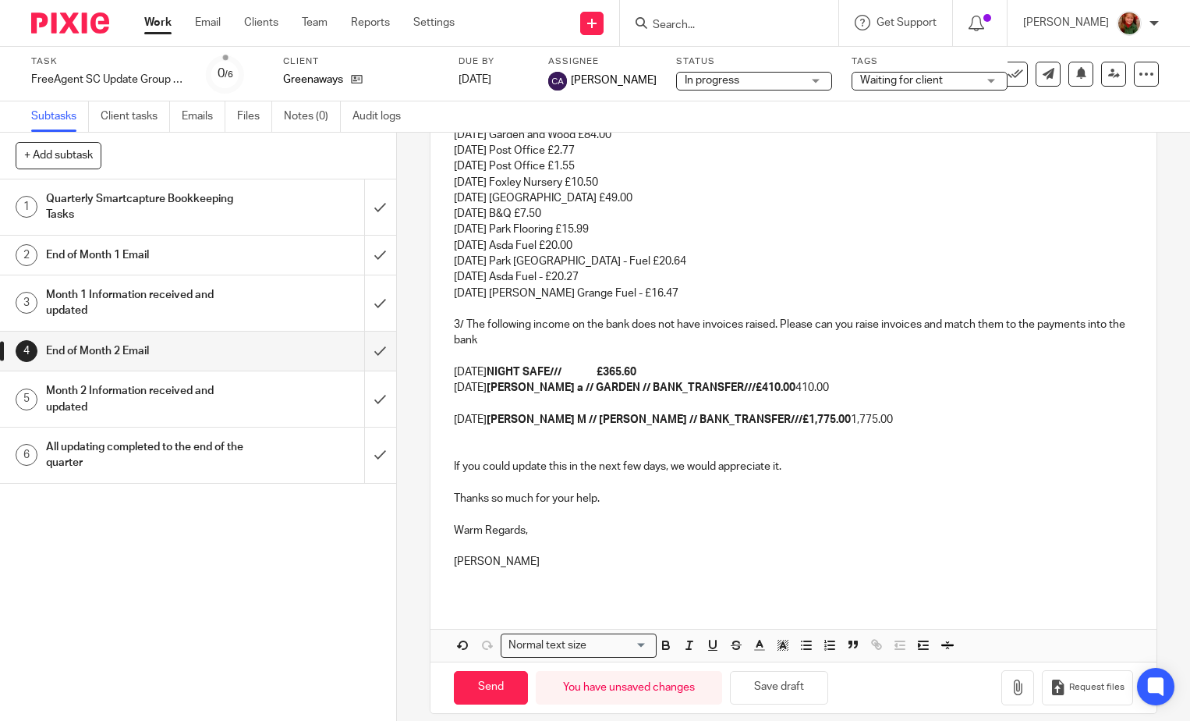
click at [501, 382] on strong "Gil Nunes a // GARDEN // BANK_TRANSFER///£410.00" at bounding box center [641, 387] width 309 height 11
drag, startPoint x: 634, startPoint y: 373, endPoint x: 739, endPoint y: 377, distance: 105.4
click at [739, 382] on strong "Gil Nunes a // GARDEN // BANK_TRANSFER///£410.00" at bounding box center [641, 387] width 309 height 11
drag, startPoint x: 682, startPoint y: 372, endPoint x: 789, endPoint y: 373, distance: 106.9
click at [795, 380] on p "11 Jun 25 Gil Nunes a // GARDEN // £410.00 410.00" at bounding box center [793, 388] width 679 height 16
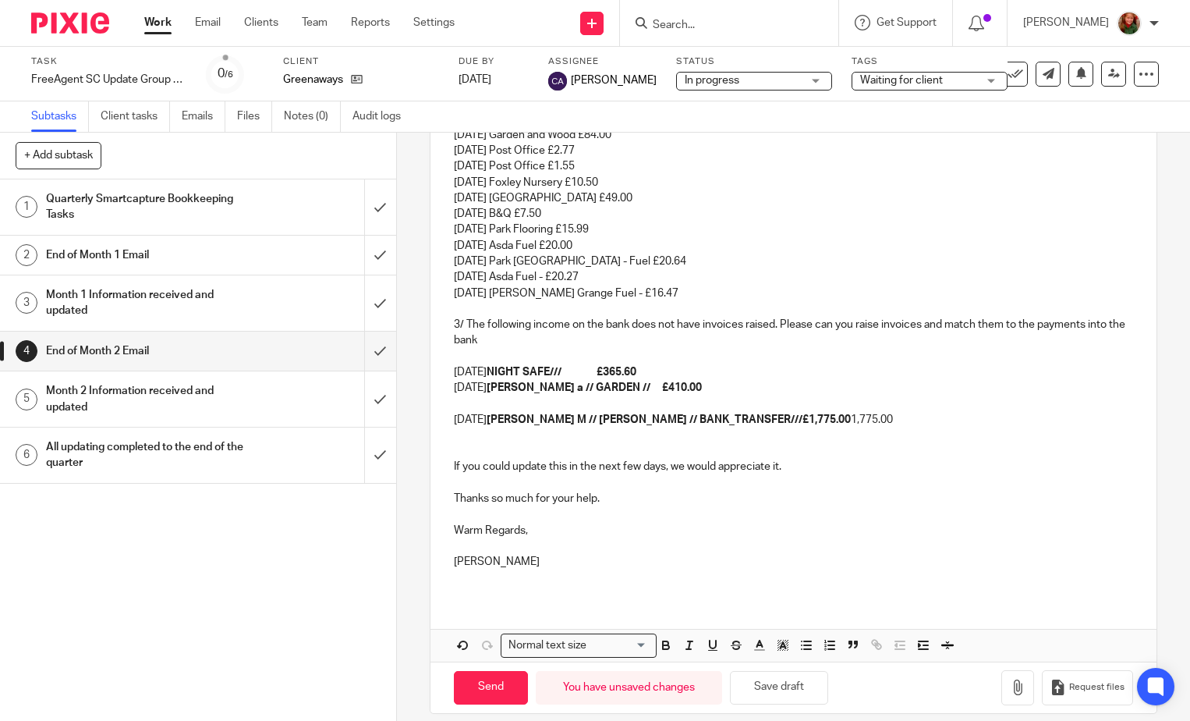
click at [615, 367] on strong "NIGHT SAFE/// £365.60" at bounding box center [562, 372] width 150 height 11
click at [495, 407] on p "23 Jun 25 Neill IW M // Neill Verwood // BANK_TRANSFER///£1,775.00 1,775.00" at bounding box center [793, 411] width 679 height 32
drag, startPoint x: 558, startPoint y: 401, endPoint x: 757, endPoint y: 402, distance: 198.9
click at [757, 414] on strong "Neill IW M // Neill Verwood // BANK_TRANSFER///£1,775.00" at bounding box center [669, 419] width 364 height 11
drag, startPoint x: 685, startPoint y: 402, endPoint x: 834, endPoint y: 402, distance: 149.0
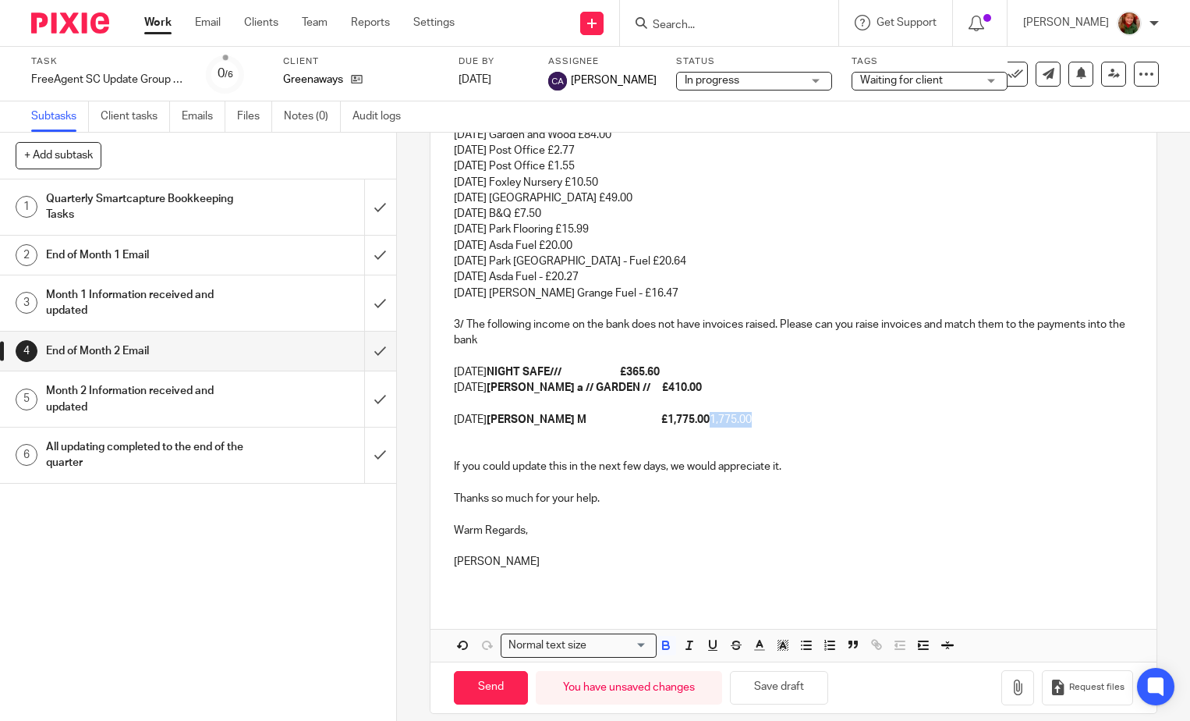
click at [834, 402] on p "23 Jun 25 Neill IW M £1,775.00 1,775.00" at bounding box center [793, 411] width 679 height 32
click at [461, 380] on p "11 Jun 25 Gil Nunes a // GARDEN // £410.00" at bounding box center [793, 388] width 679 height 16
click at [456, 395] on p "23 Jun 25 Neill IW M £1,775.00" at bounding box center [793, 411] width 679 height 32
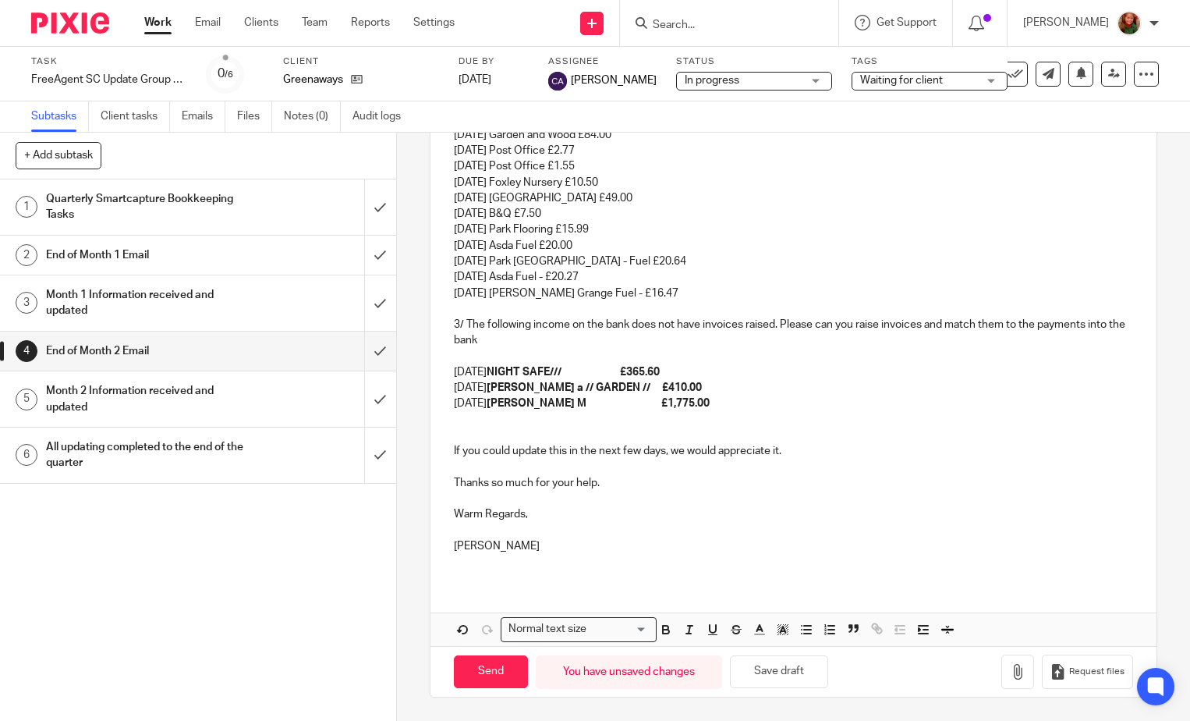
scroll to position [578, 0]
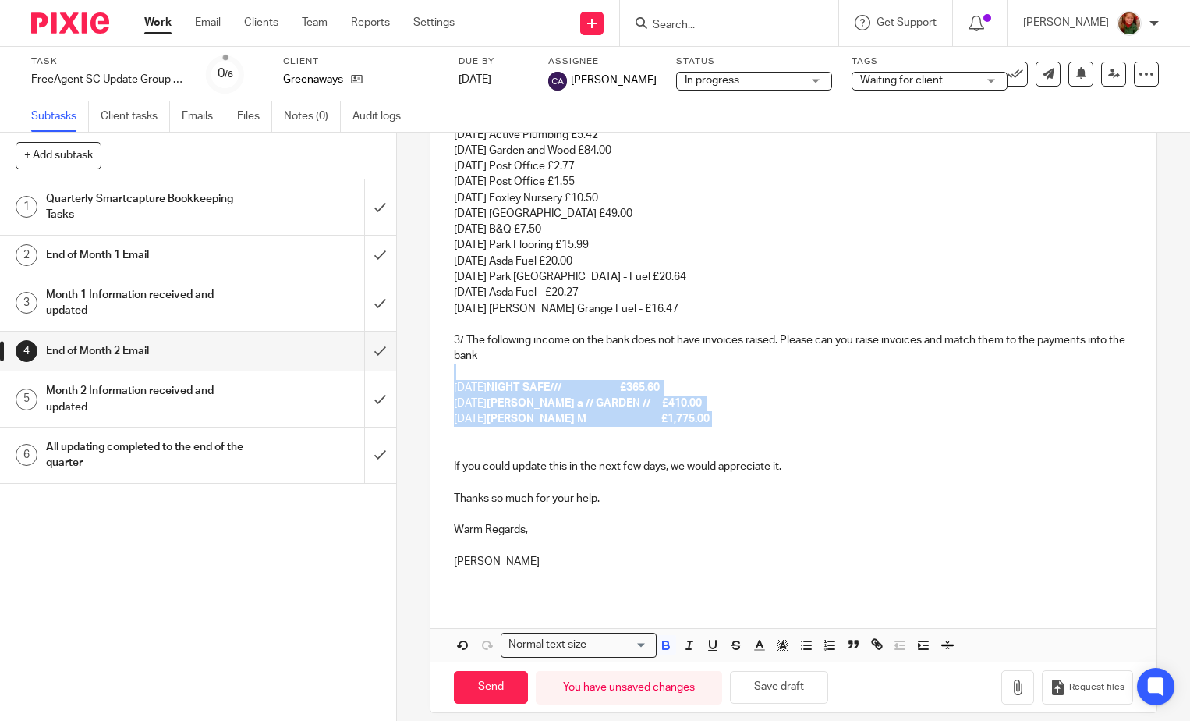
drag, startPoint x: 697, startPoint y: 406, endPoint x: 468, endPoint y: 362, distance: 233.4
click at [468, 362] on div "Dear Adrian, Your VAT period ends at the end of August so we have been updating…" at bounding box center [794, 164] width 726 height 865
click at [666, 638] on icon "button" at bounding box center [666, 645] width 14 height 14
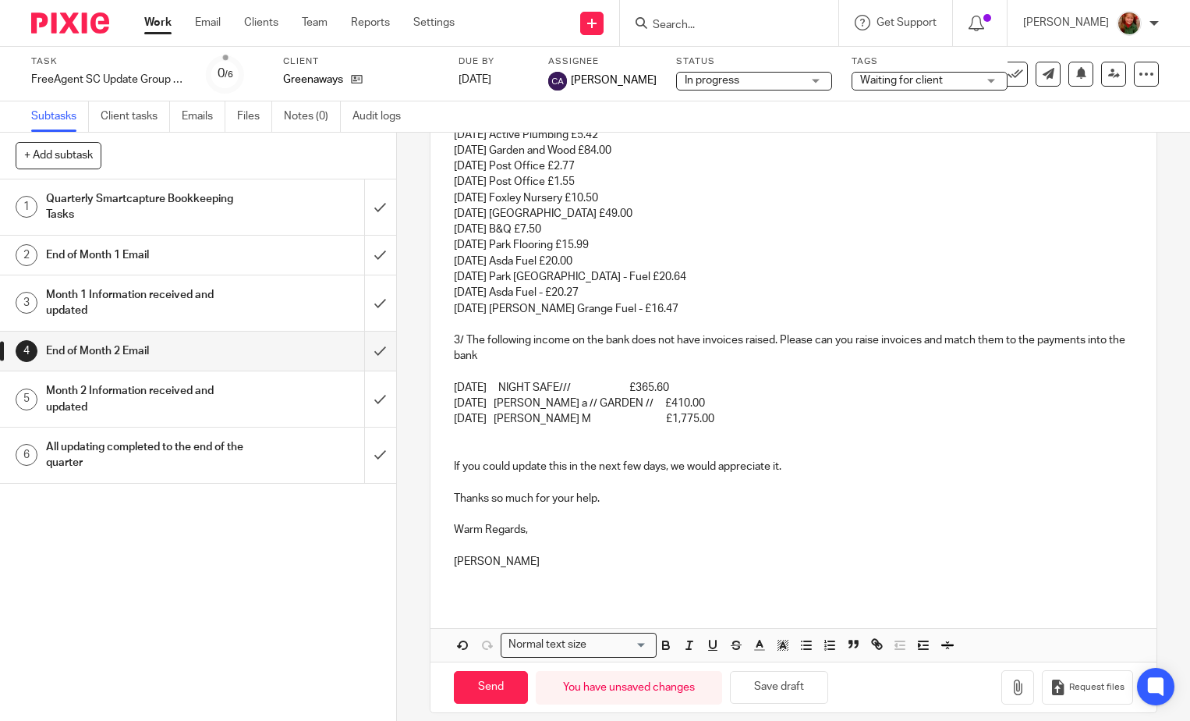
click at [750, 443] on p at bounding box center [793, 451] width 679 height 16
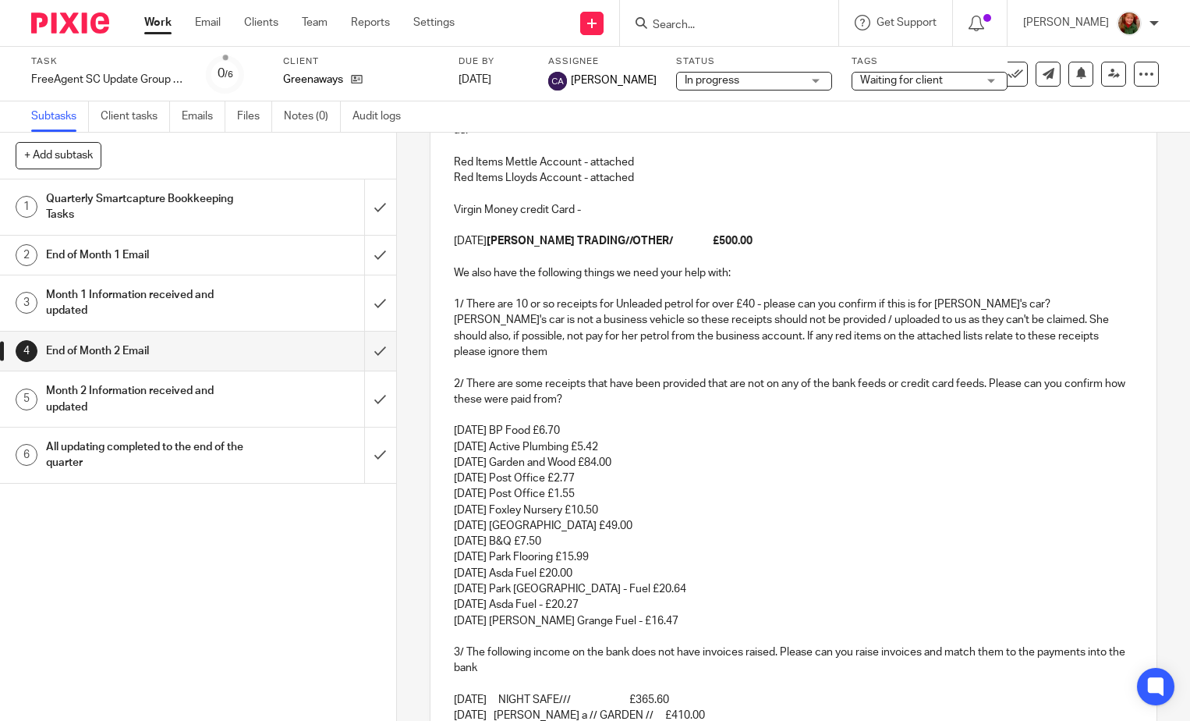
scroll to position [110, 0]
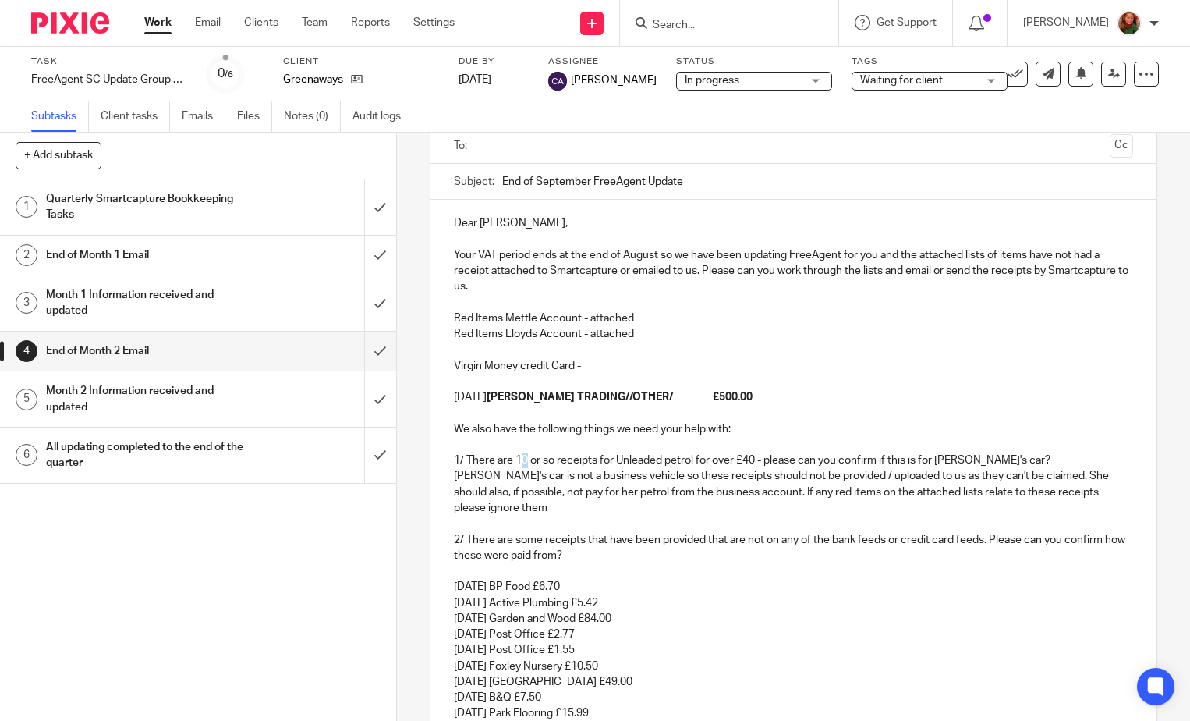
drag, startPoint x: 516, startPoint y: 462, endPoint x: 524, endPoint y: 462, distance: 8.6
click at [524, 462] on p "1/ There are 10 or so receipts for Unleaded petrol for over £40 - please can yo…" at bounding box center [793, 483] width 679 height 63
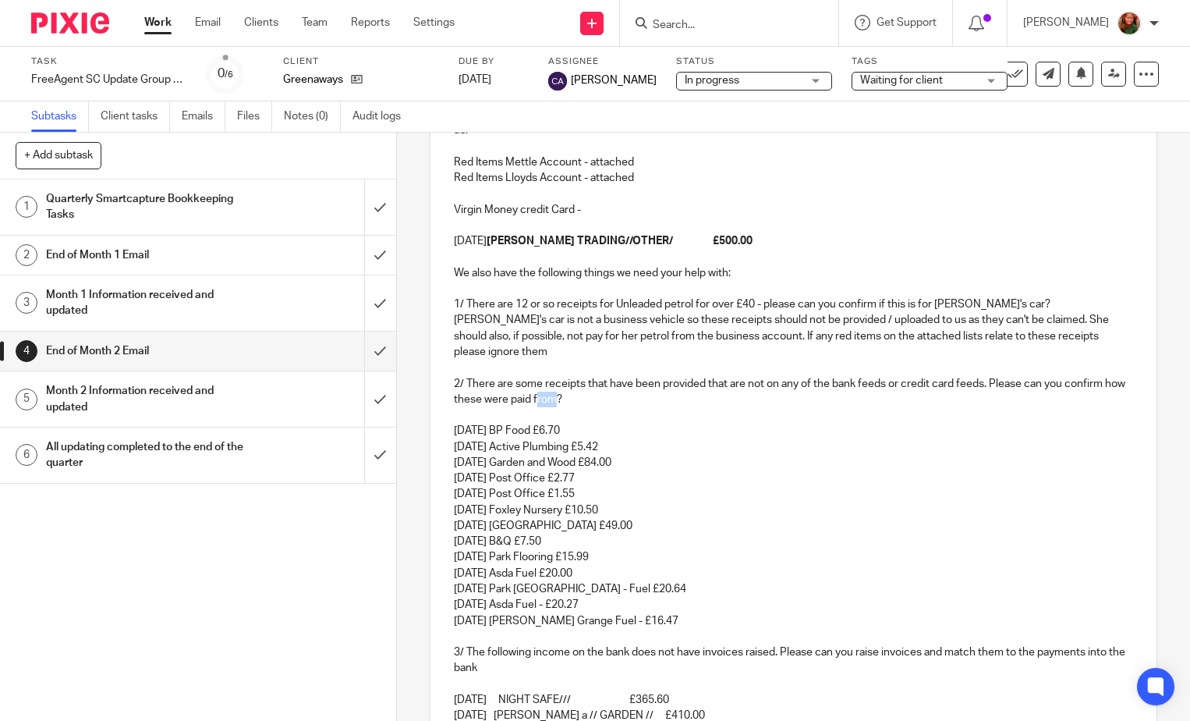
drag, startPoint x: 554, startPoint y: 382, endPoint x: 576, endPoint y: 382, distance: 21.8
click at [576, 382] on p "2/ There are some receipts that have been provided that are not on any of the b…" at bounding box center [793, 392] width 679 height 32
click at [829, 439] on p "08/08/25 Active Plumbing £5.42" at bounding box center [793, 447] width 679 height 16
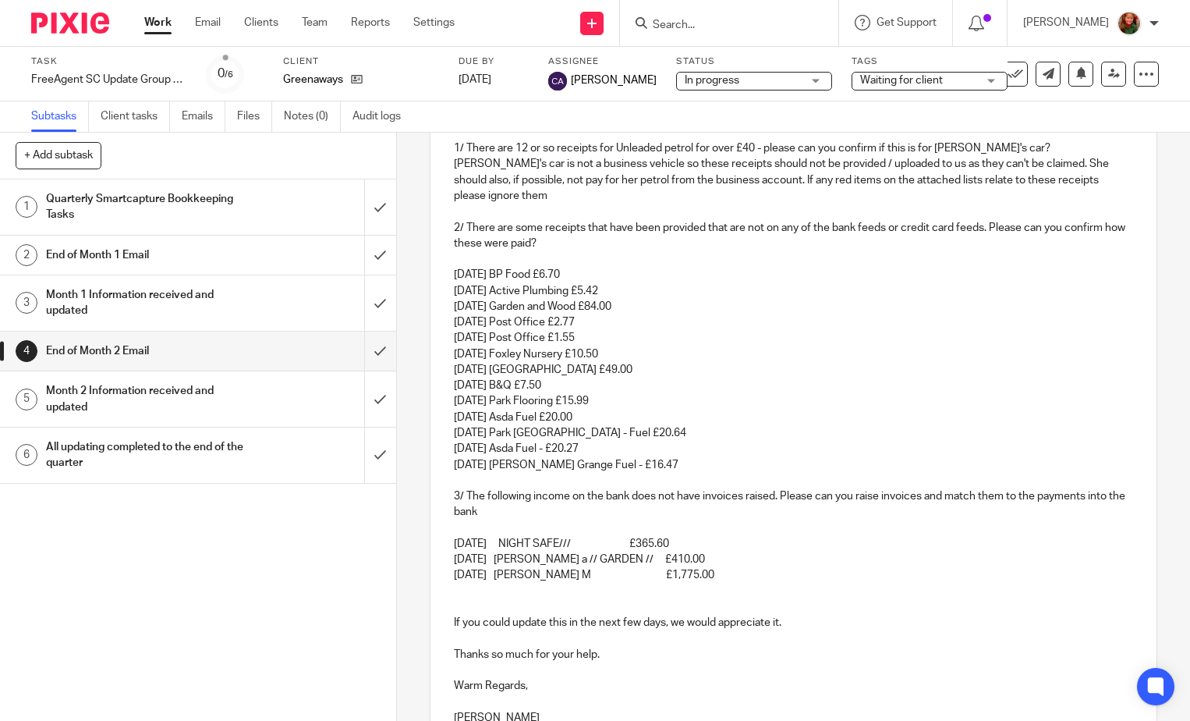
click at [571, 225] on p "2/ There are some receipts that have been provided that are not on any of the b…" at bounding box center [793, 236] width 679 height 32
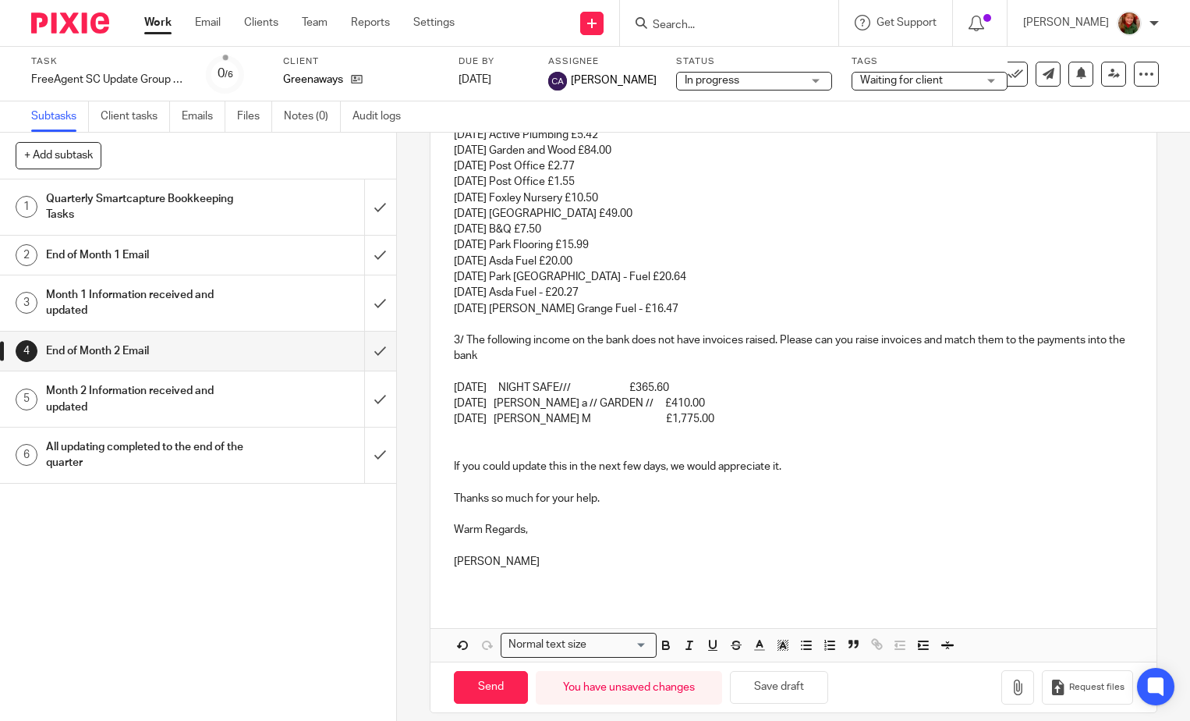
click at [667, 443] on p at bounding box center [793, 451] width 679 height 16
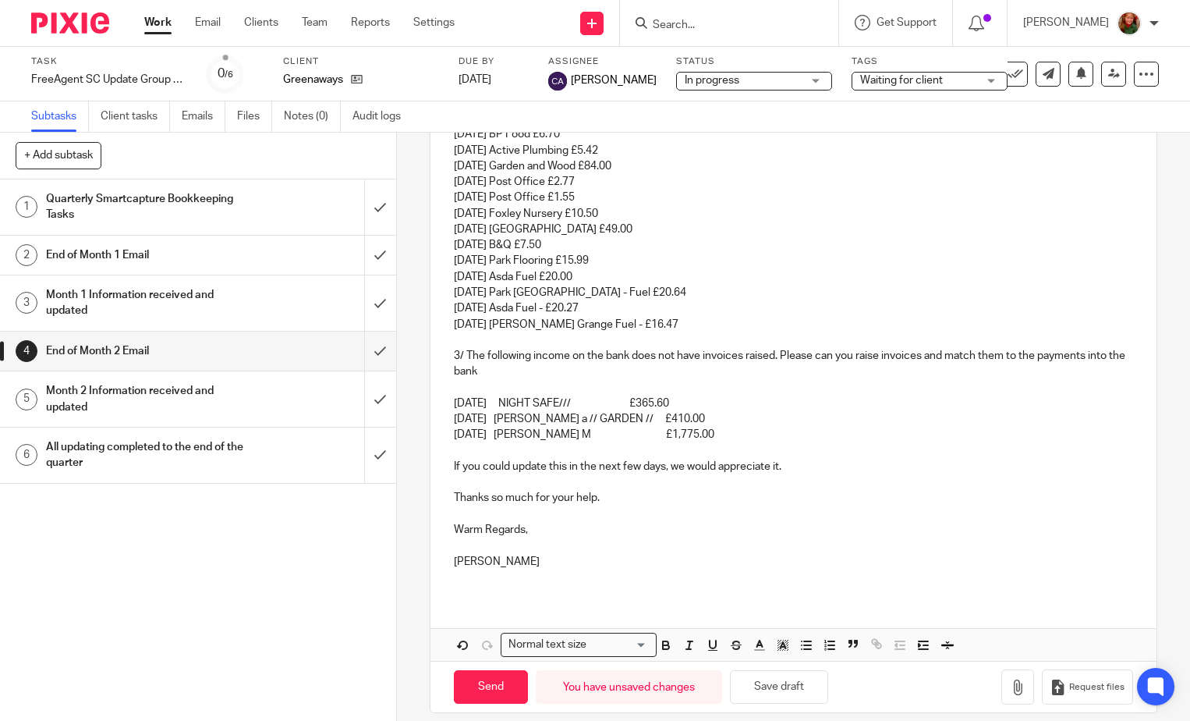
click at [668, 459] on p "If you could update this in the next few days, we would appreciate it." at bounding box center [793, 467] width 679 height 16
click at [712, 427] on p "23 Jun 25 Neill IW M £1,775.00" at bounding box center [793, 435] width 679 height 16
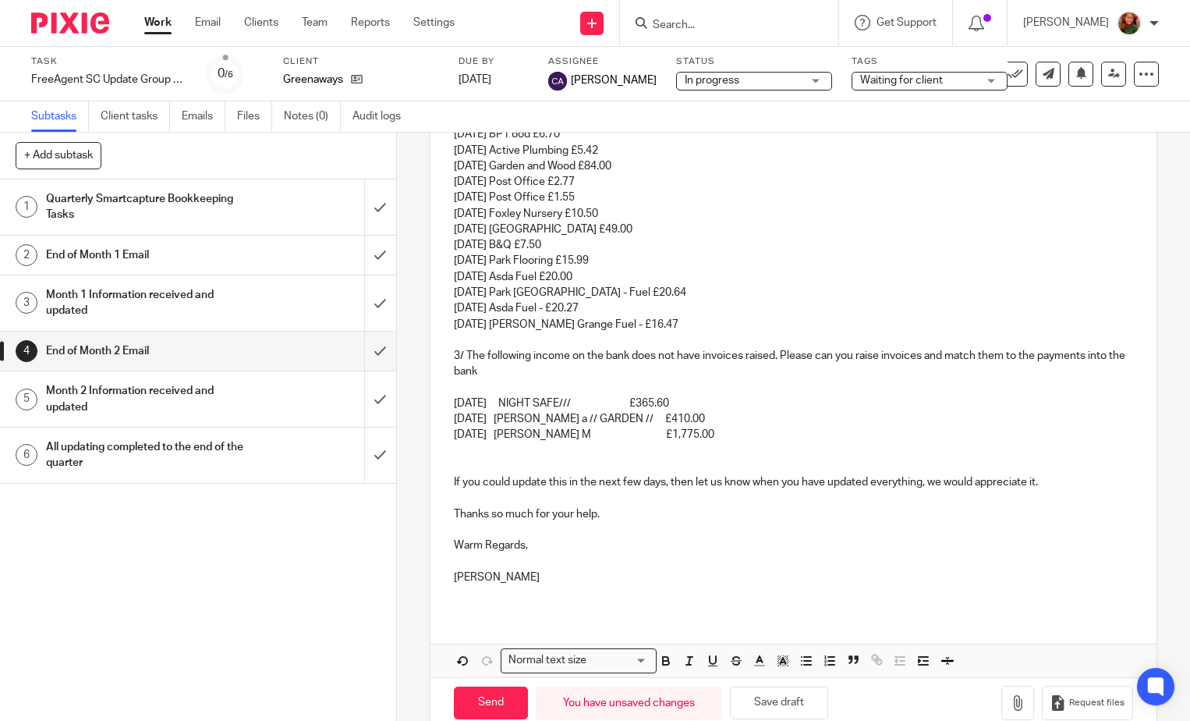
scroll to position [578, 0]
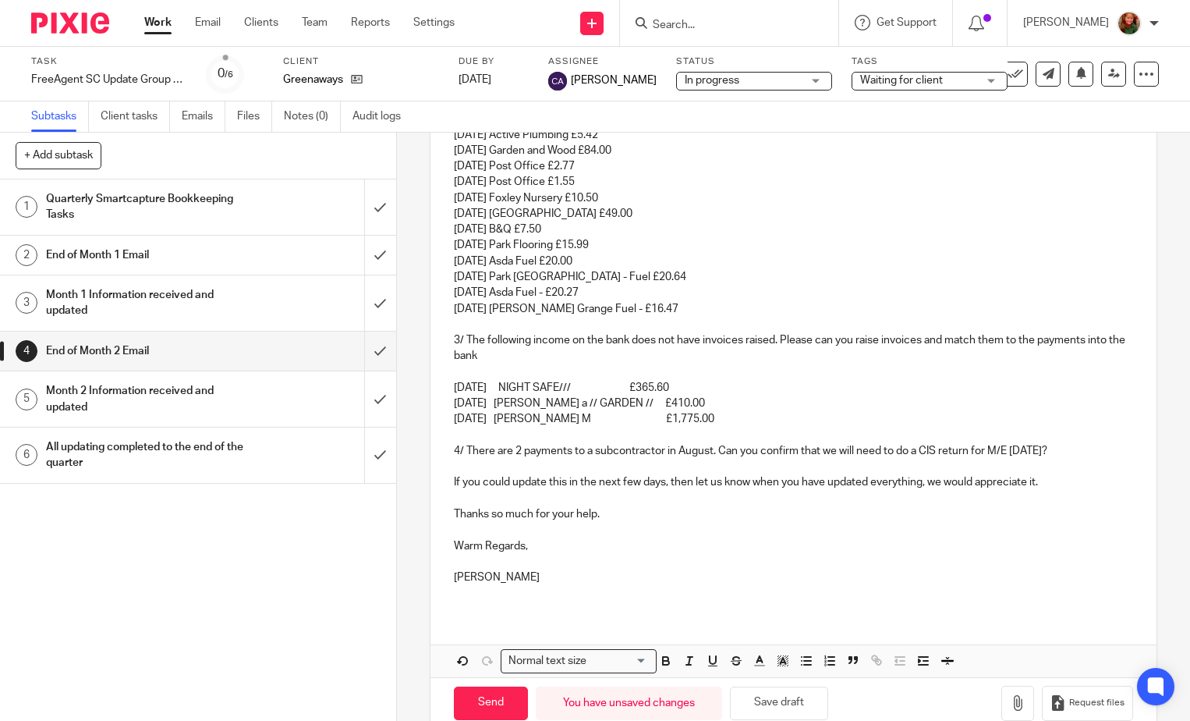
click at [704, 569] on p "Sally" at bounding box center [793, 577] width 679 height 16
click at [776, 693] on button "Save draft" at bounding box center [779, 703] width 98 height 34
drag, startPoint x: 509, startPoint y: 468, endPoint x: 544, endPoint y: 466, distance: 35.1
click at [544, 474] on p "If you could update this in the next few days, then let us know when you have u…" at bounding box center [793, 482] width 679 height 16
drag, startPoint x: 670, startPoint y: 468, endPoint x: 925, endPoint y: 468, distance: 255.0
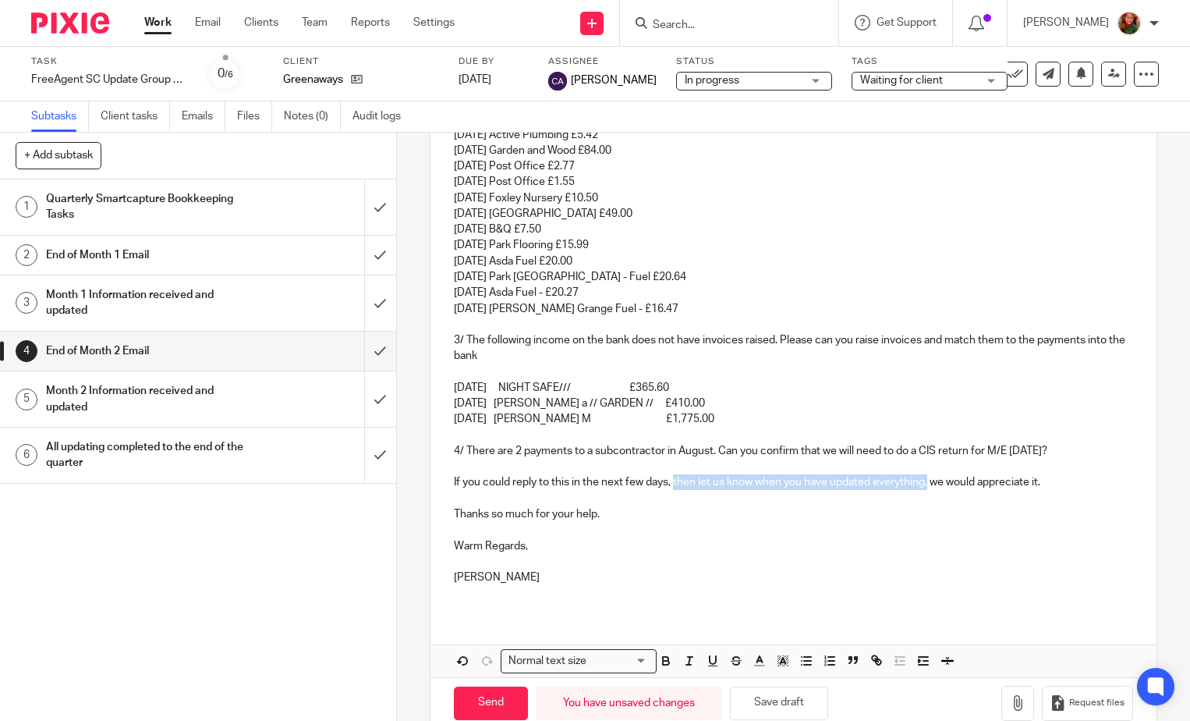
click at [925, 474] on p "If you could reply to this in the next few days, then let us know when you have…" at bounding box center [793, 482] width 679 height 16
click at [925, 474] on p "If you could reply to this in the next few days, we would appreciate it." at bounding box center [793, 482] width 679 height 16
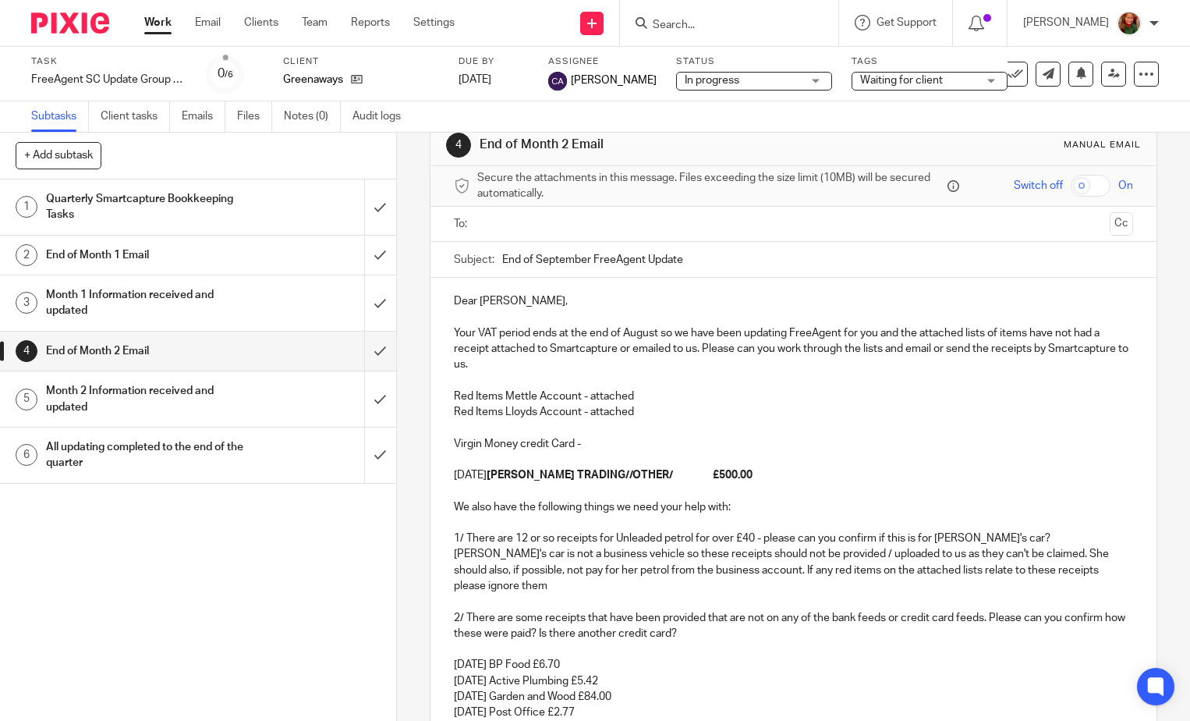
scroll to position [0, 0]
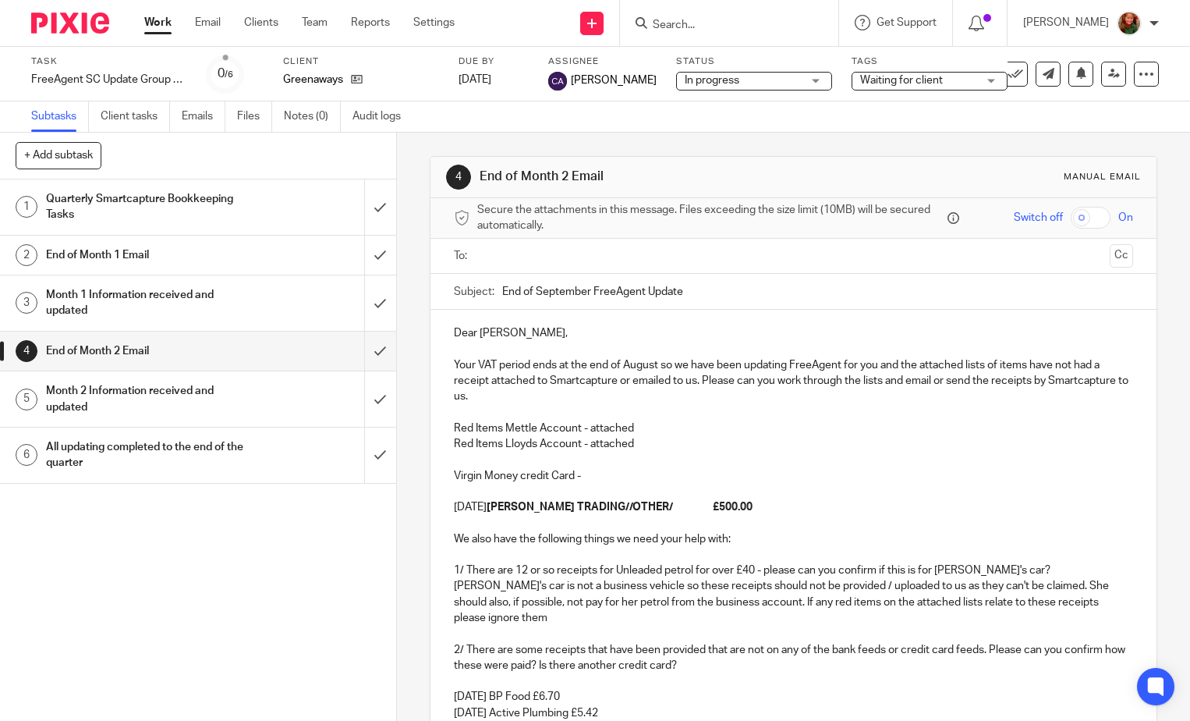
click at [611, 255] on input "text" at bounding box center [793, 256] width 620 height 18
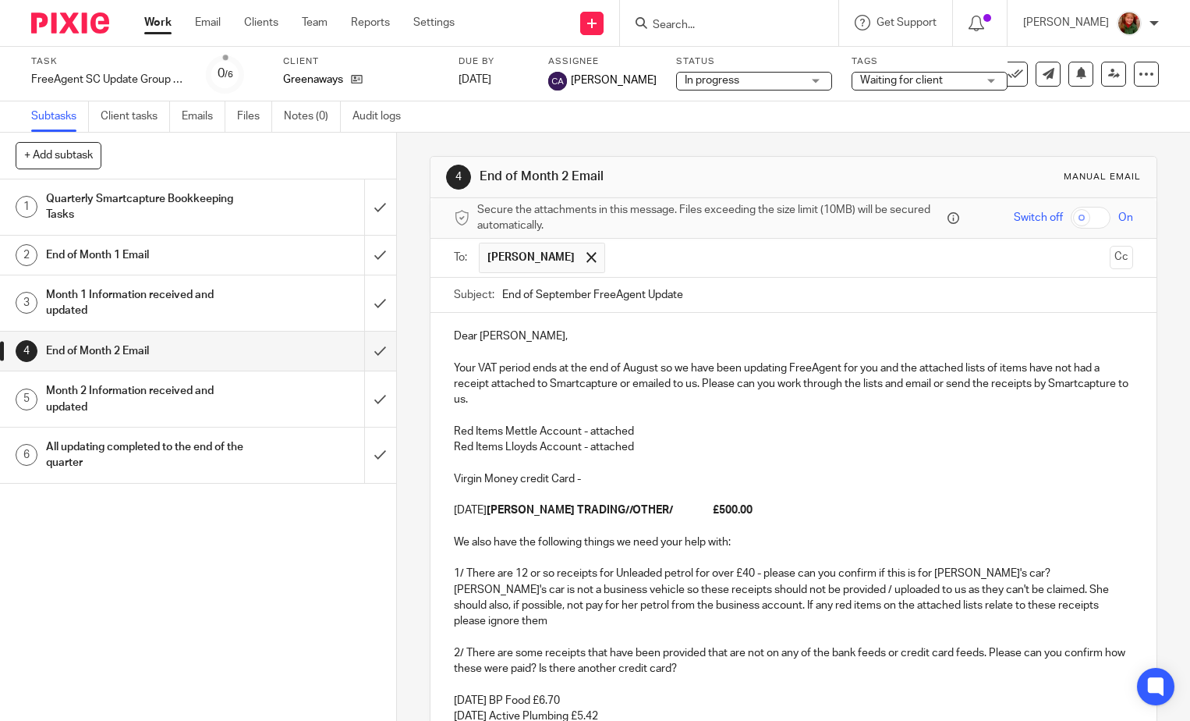
click at [507, 337] on p "Dear Adrian," at bounding box center [793, 336] width 679 height 16
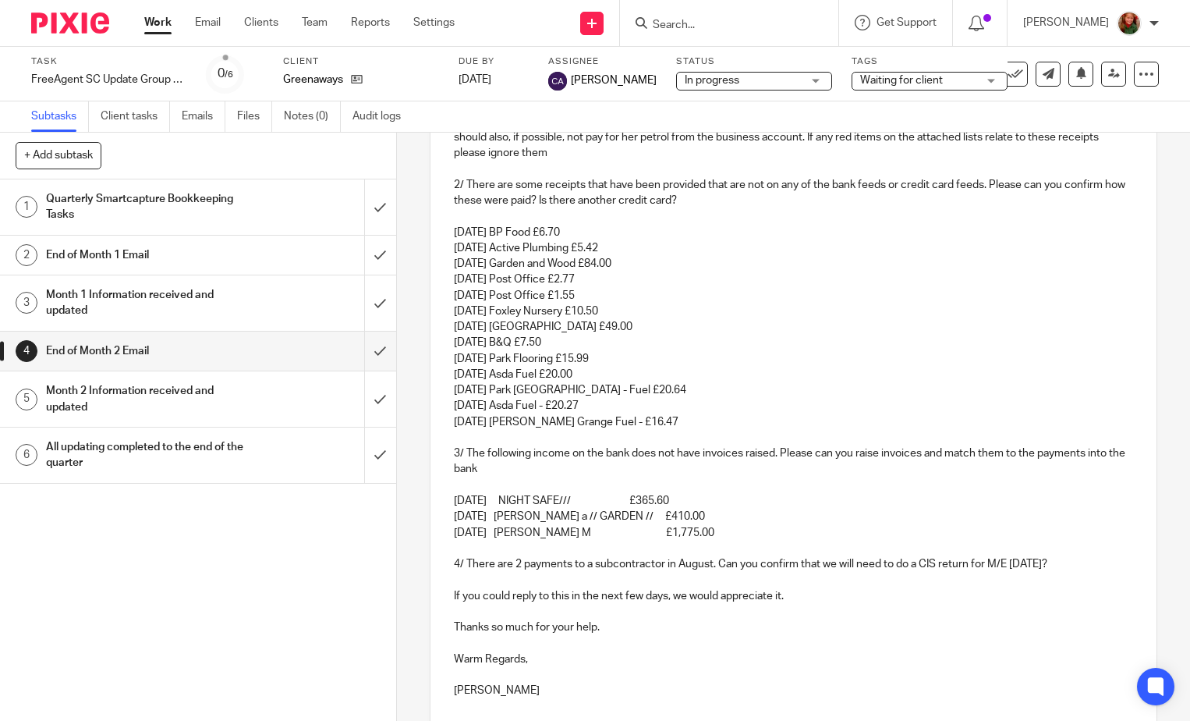
scroll to position [597, 0]
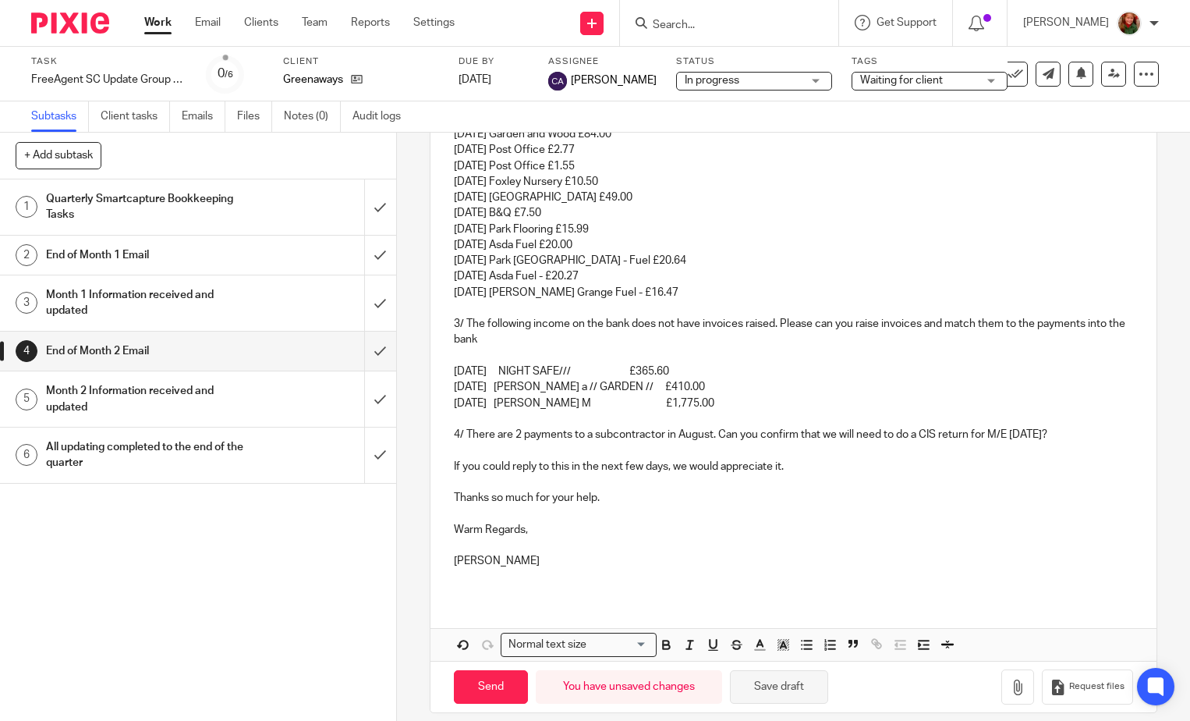
click at [803, 675] on button "Save draft" at bounding box center [779, 687] width 98 height 34
click at [793, 676] on button "Save draft" at bounding box center [779, 687] width 98 height 34
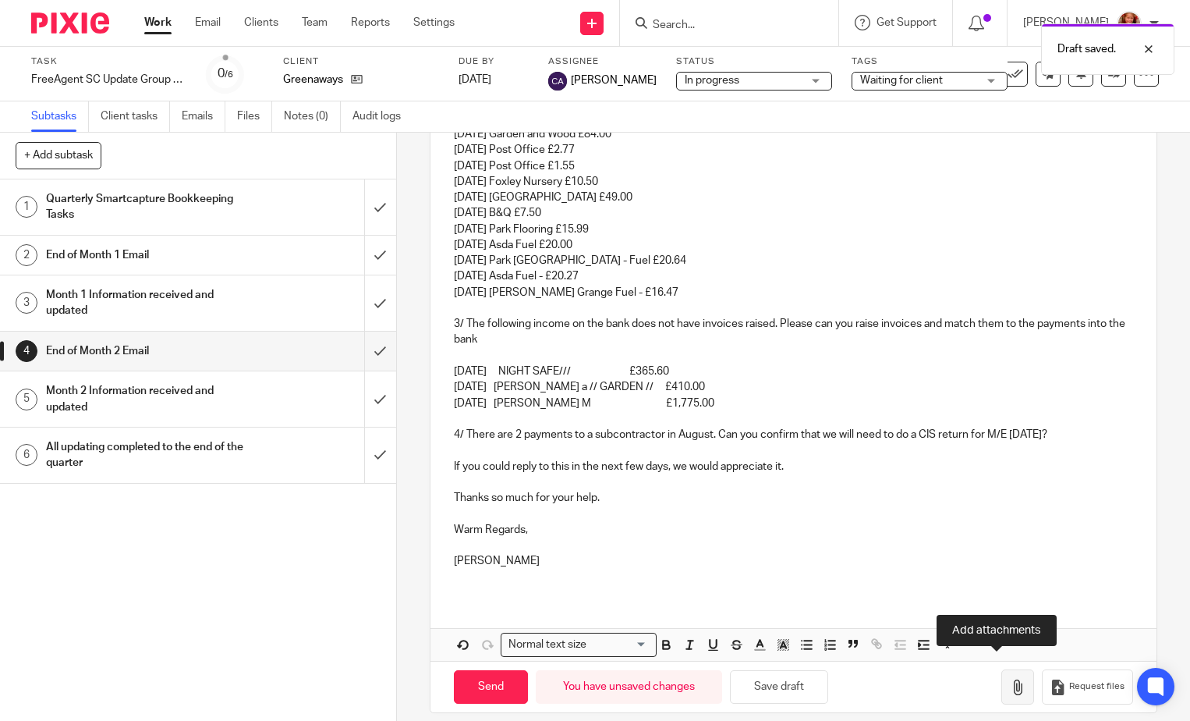
click at [1010, 679] on icon "button" at bounding box center [1018, 687] width 16 height 16
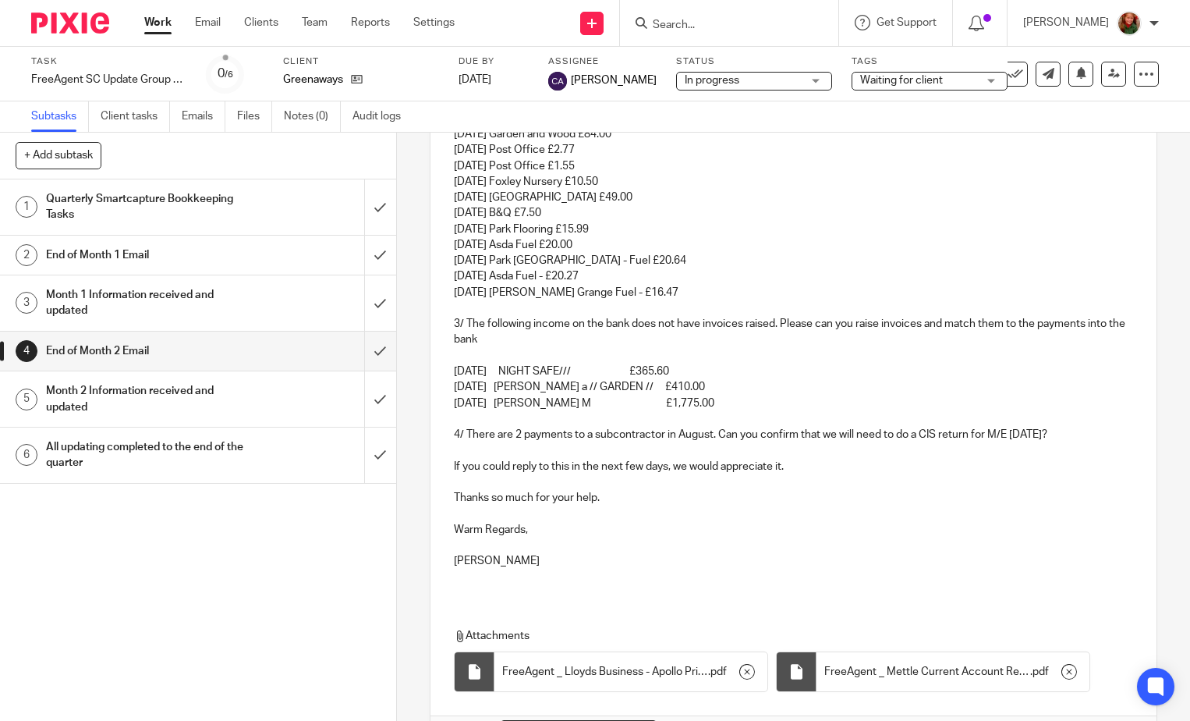
scroll to position [686, 0]
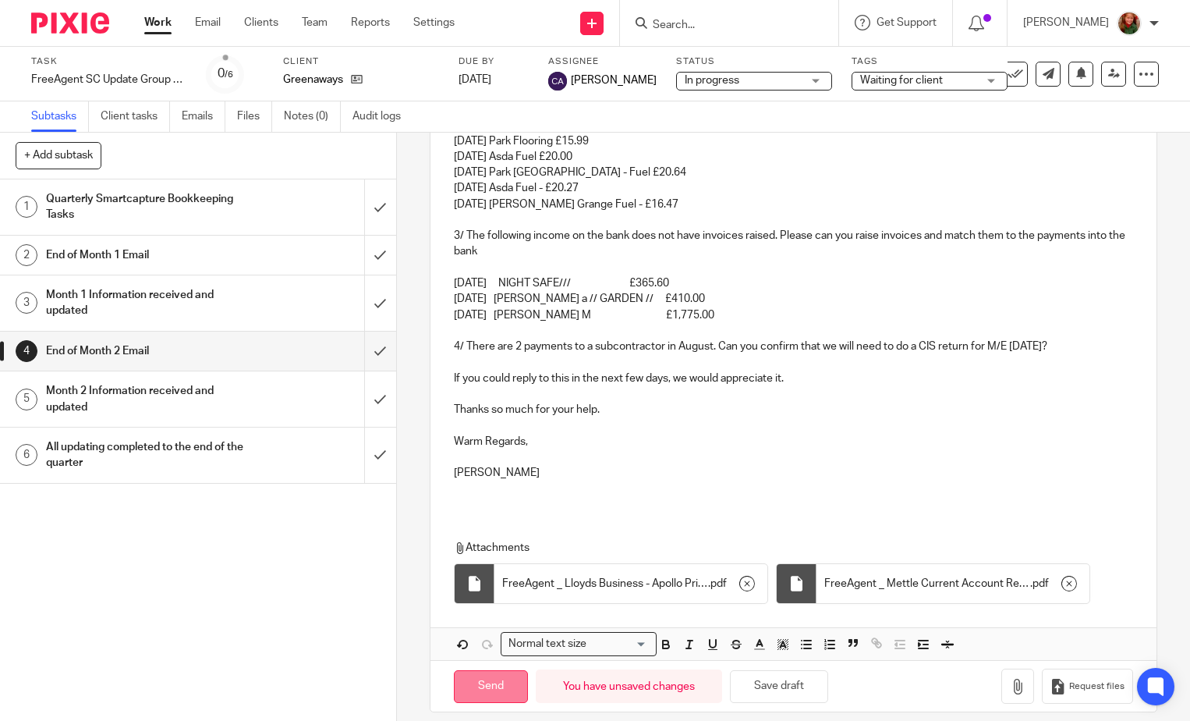
click at [487, 673] on input "Send" at bounding box center [491, 687] width 74 height 34
click at [948, 79] on span "Waiting for client" at bounding box center [918, 81] width 117 height 16
type input "Sent"
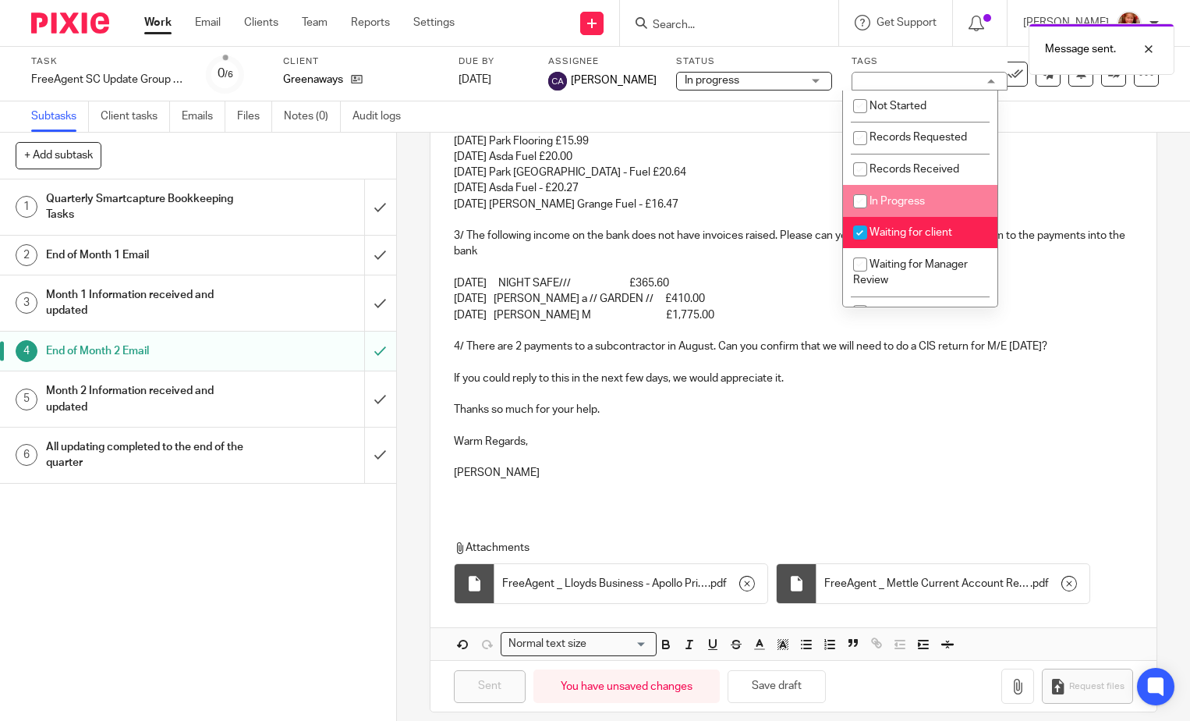
click at [1079, 165] on p "06/06/25 Park Romsey - Fuel £20.64" at bounding box center [793, 173] width 679 height 16
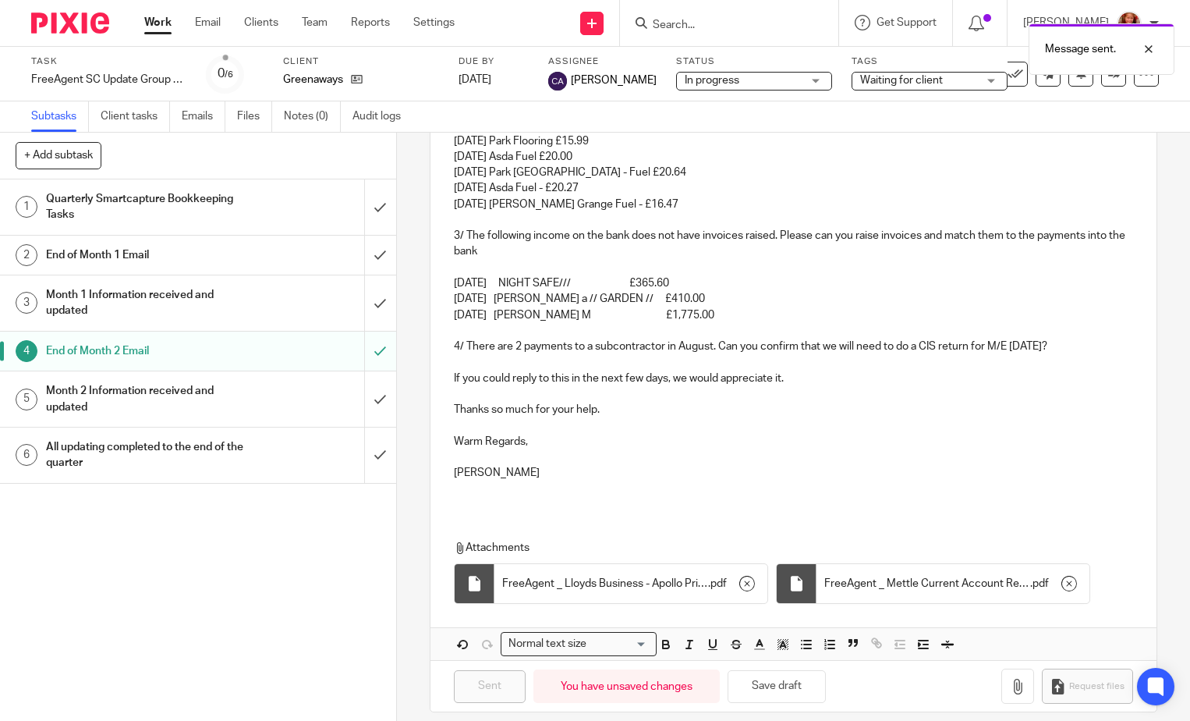
click at [125, 199] on h1 "Quarterly Smartcapture Bookkeeping Tasks" at bounding box center [147, 207] width 202 height 40
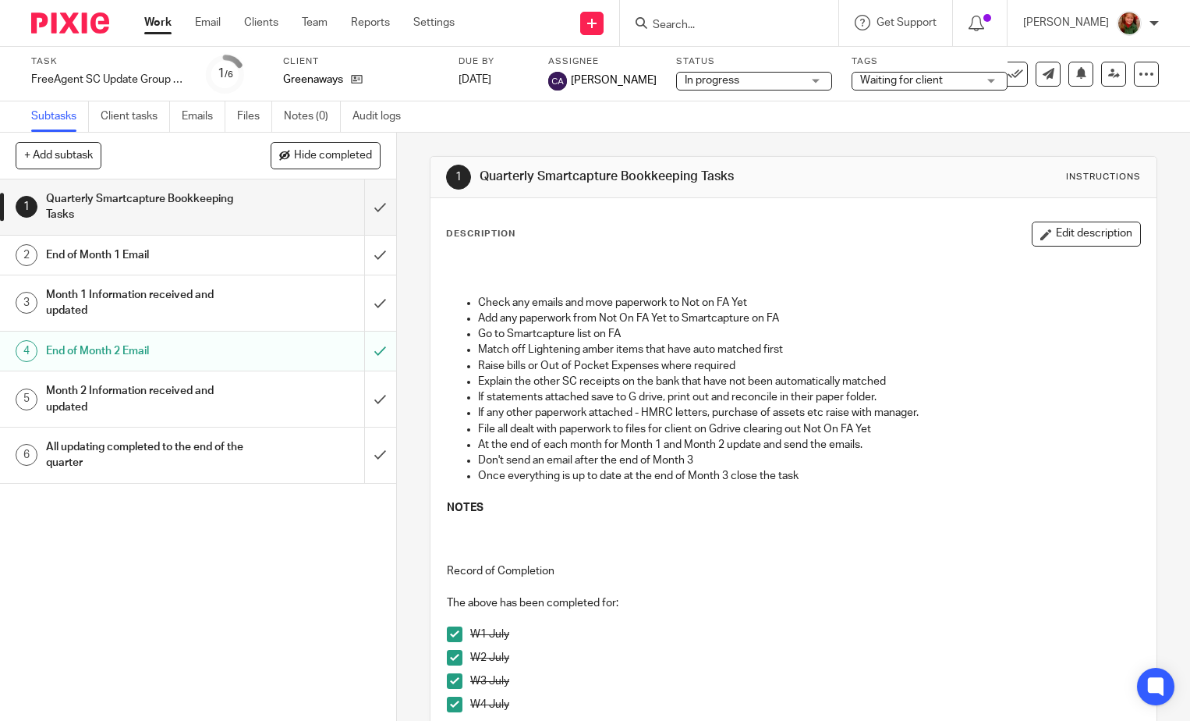
scroll to position [467, 0]
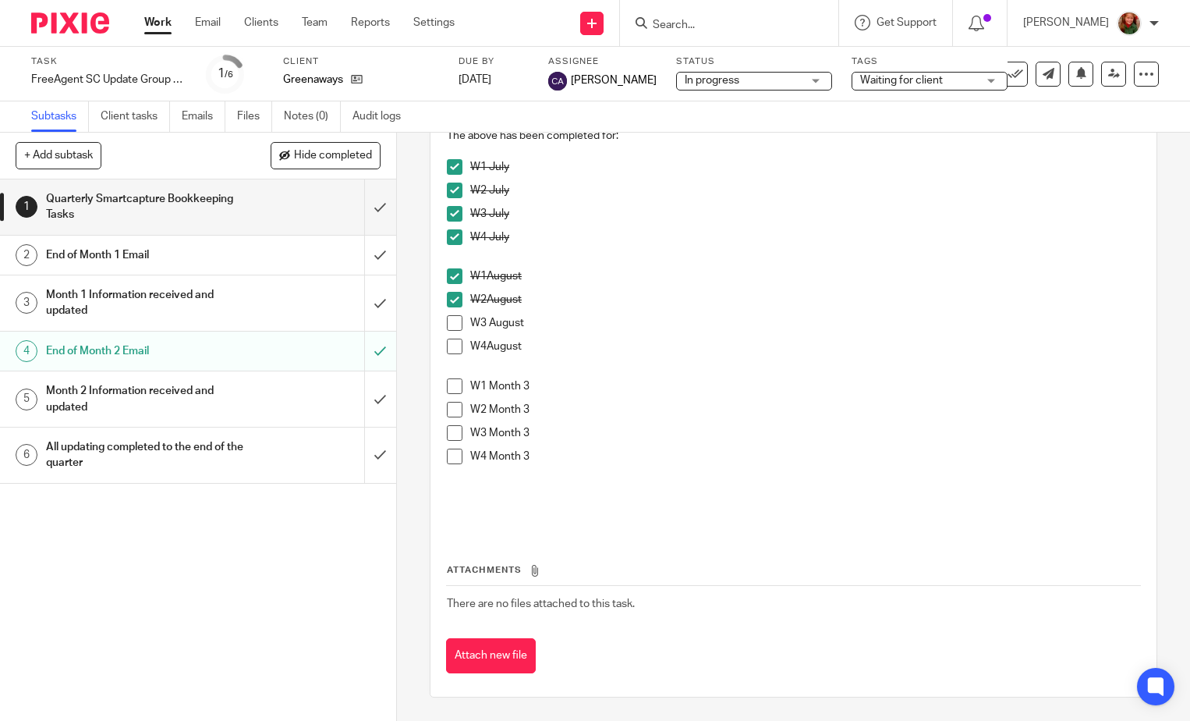
click at [447, 326] on span at bounding box center [455, 323] width 16 height 16
click at [447, 345] on span at bounding box center [455, 346] width 16 height 16
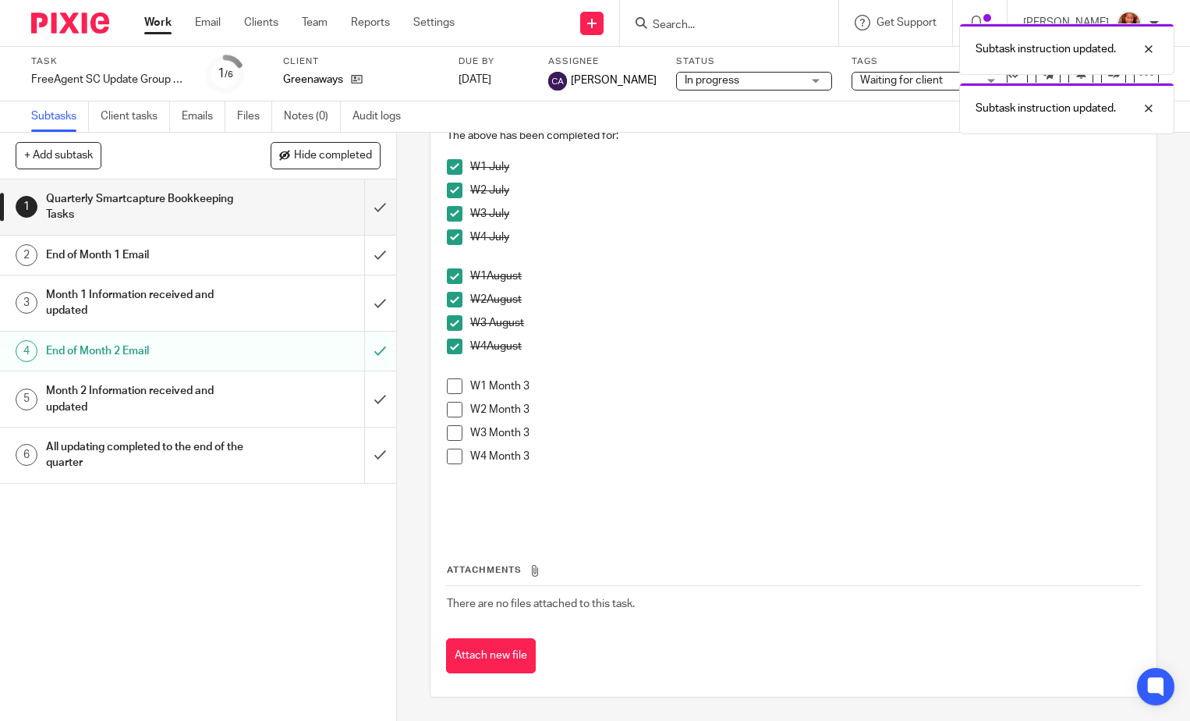
click at [448, 391] on span at bounding box center [455, 386] width 16 height 16
click at [448, 412] on span at bounding box center [455, 410] width 16 height 16
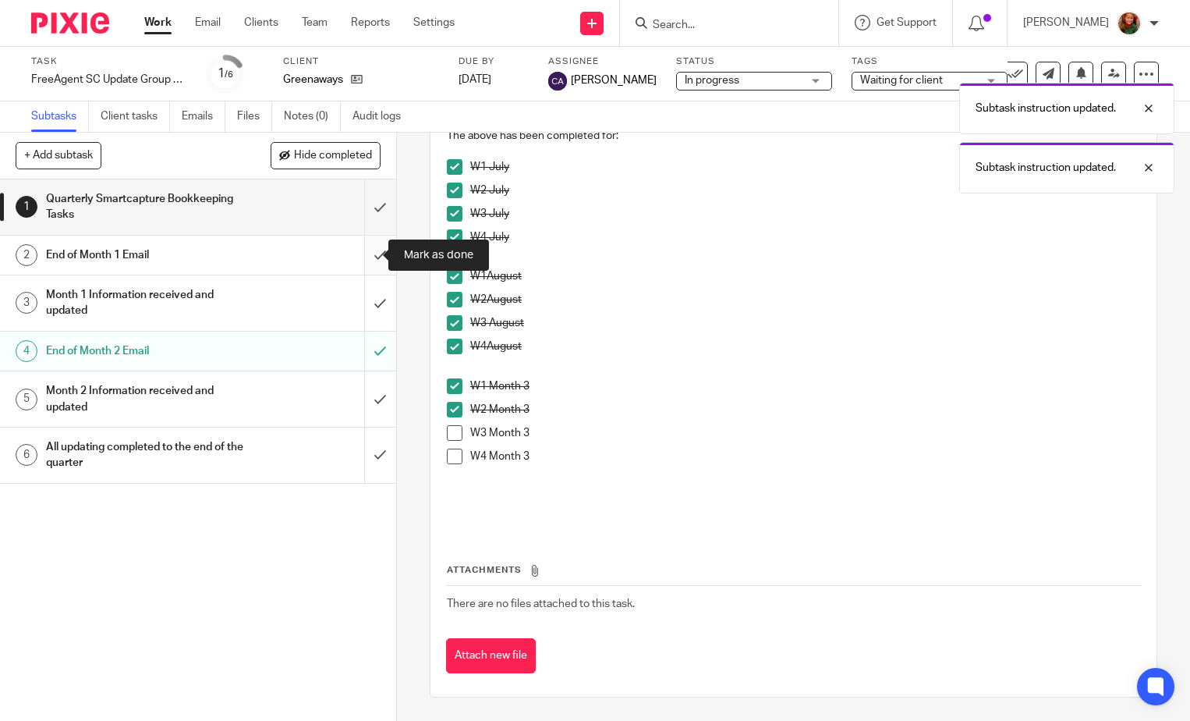
click at [360, 257] on input "submit" at bounding box center [198, 255] width 396 height 39
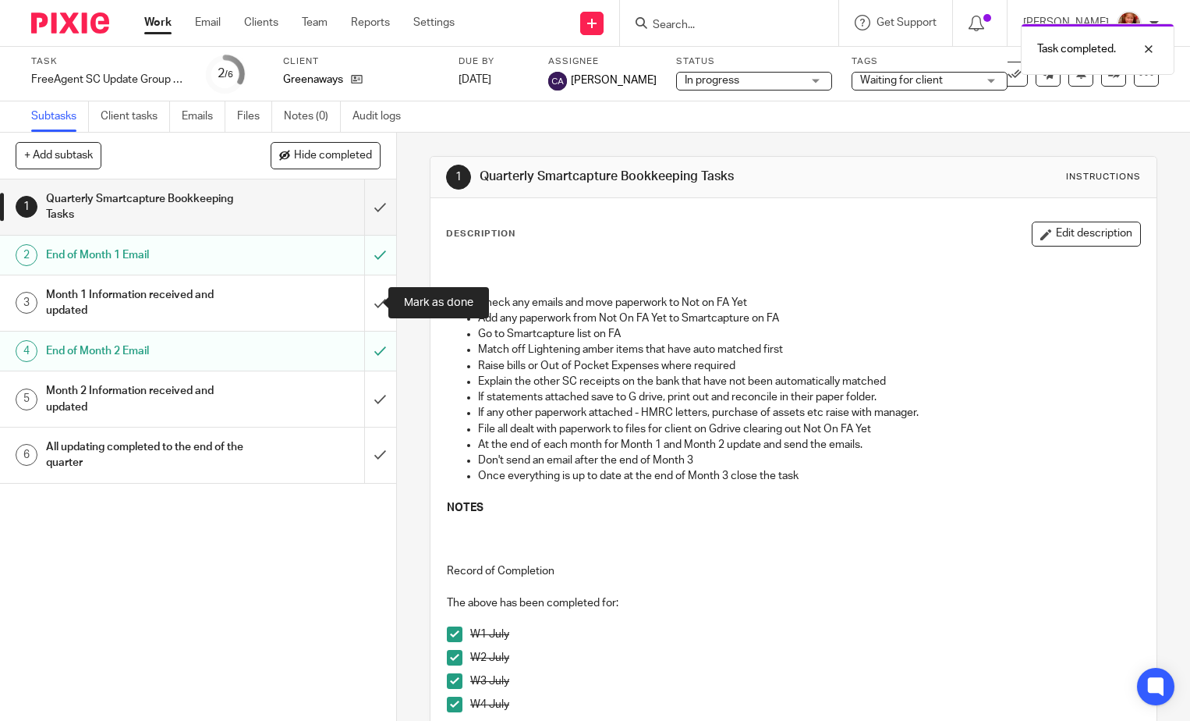
click at [362, 307] on input "submit" at bounding box center [198, 302] width 396 height 55
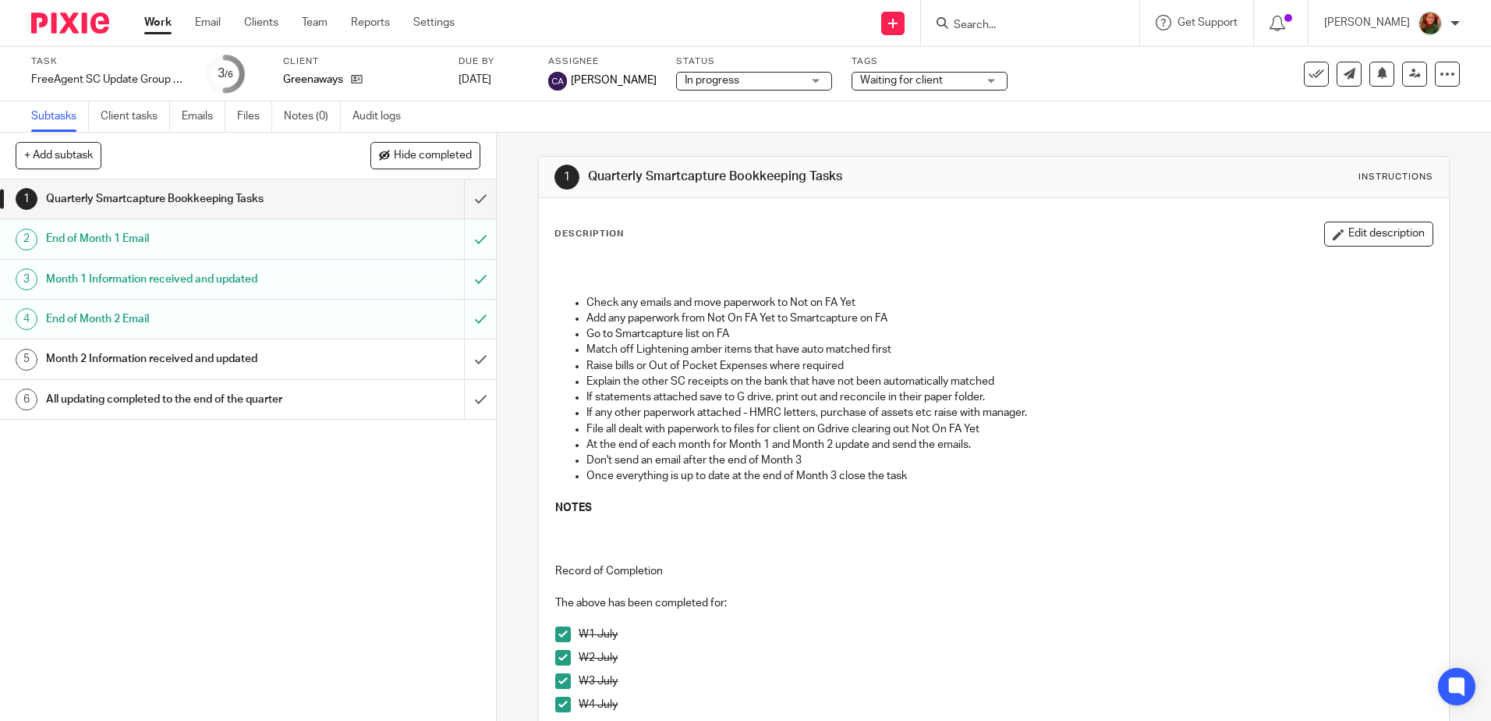
click at [155, 20] on link "Work" at bounding box center [157, 23] width 27 height 16
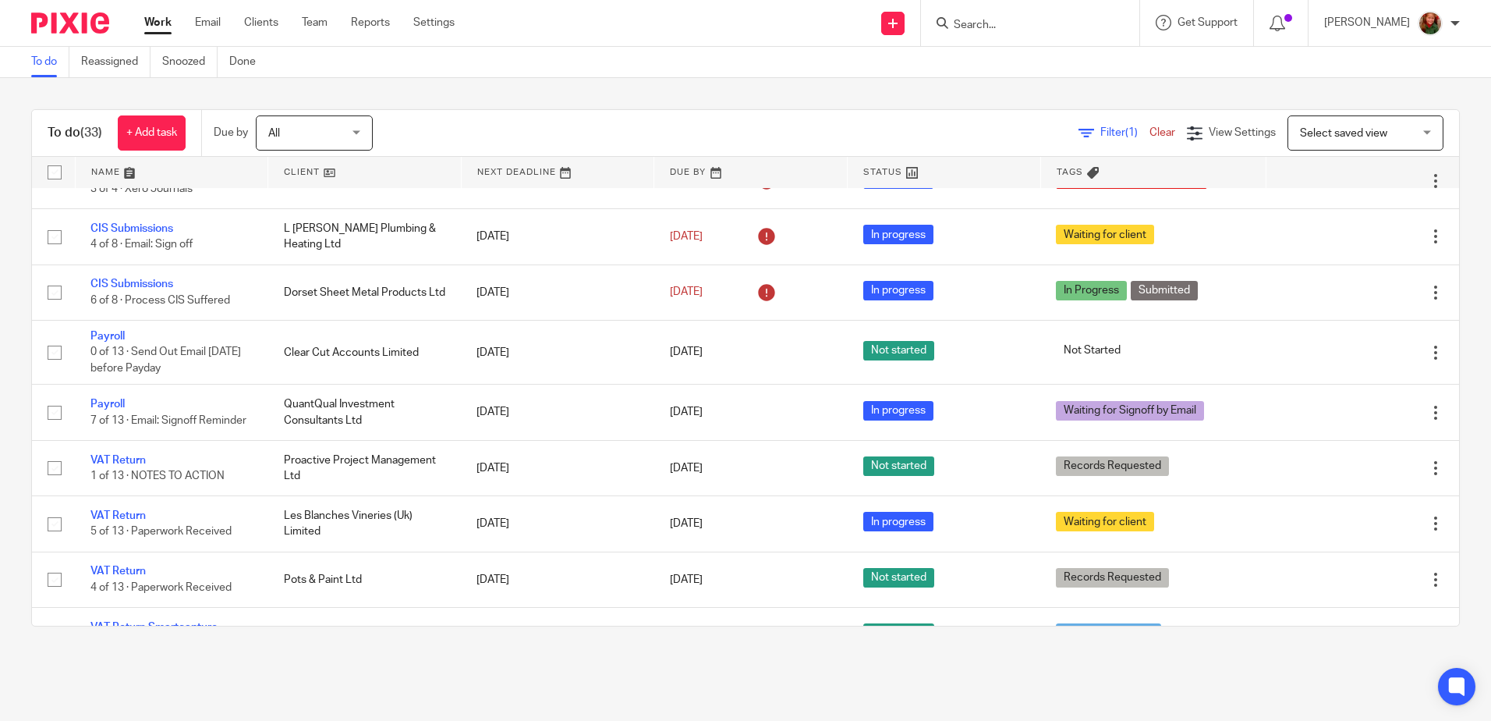
scroll to position [312, 0]
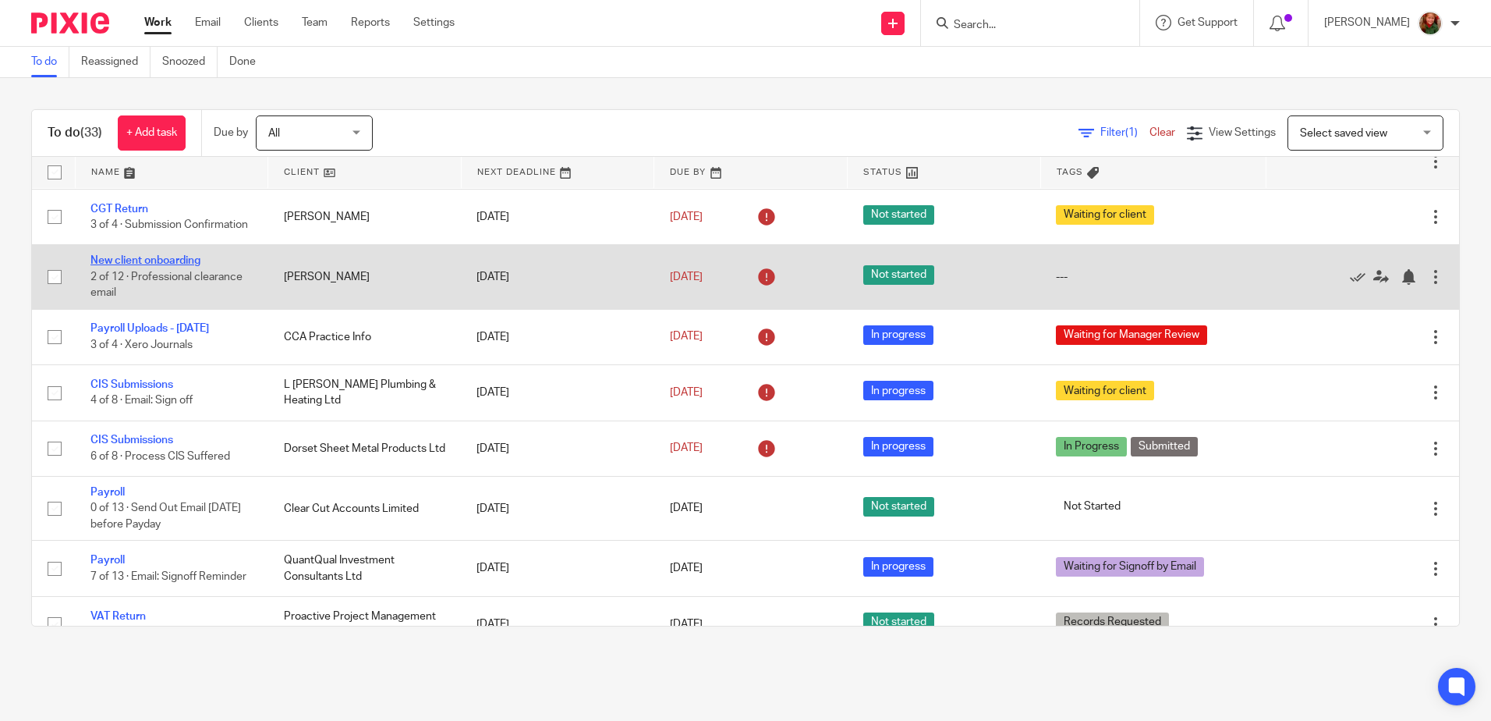
click at [149, 266] on link "New client onboarding" at bounding box center [145, 260] width 110 height 11
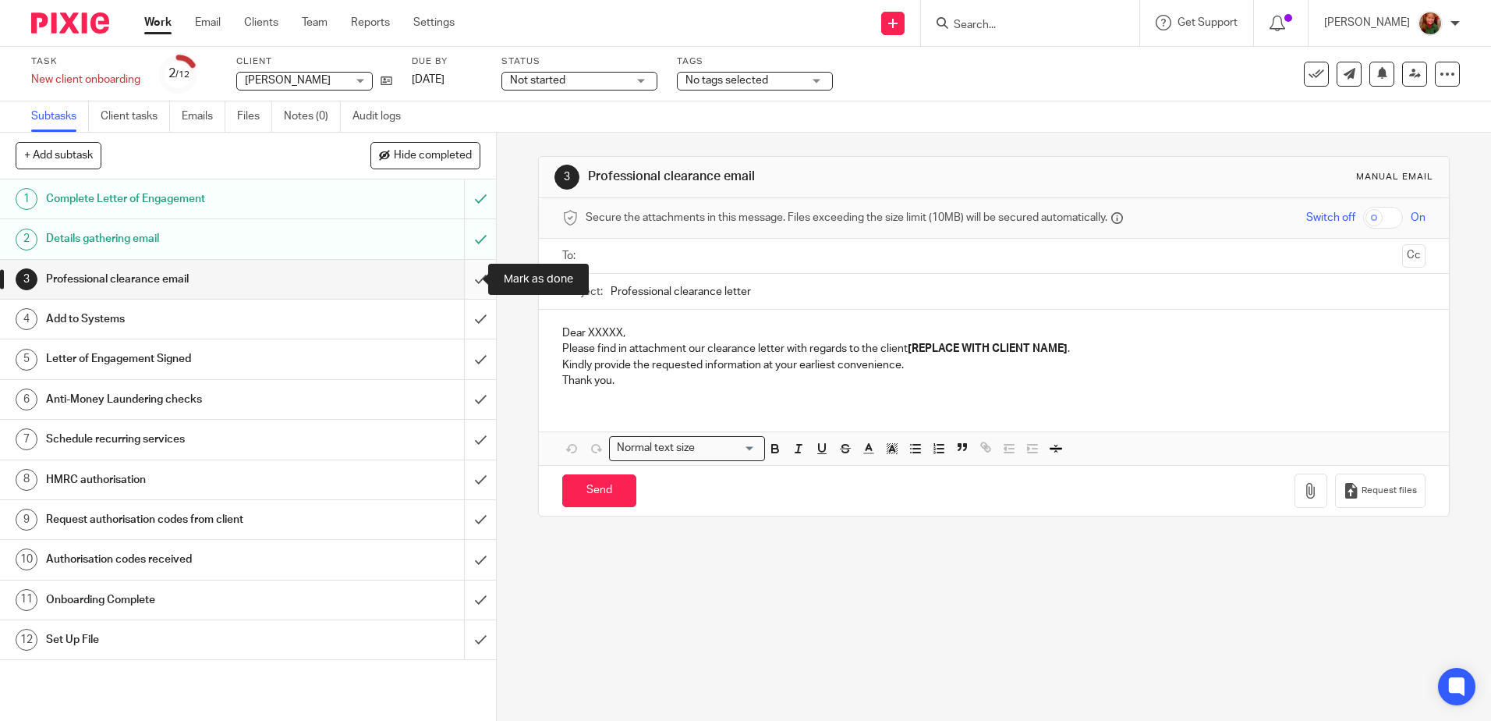
click at [465, 279] on input "submit" at bounding box center [248, 279] width 496 height 39
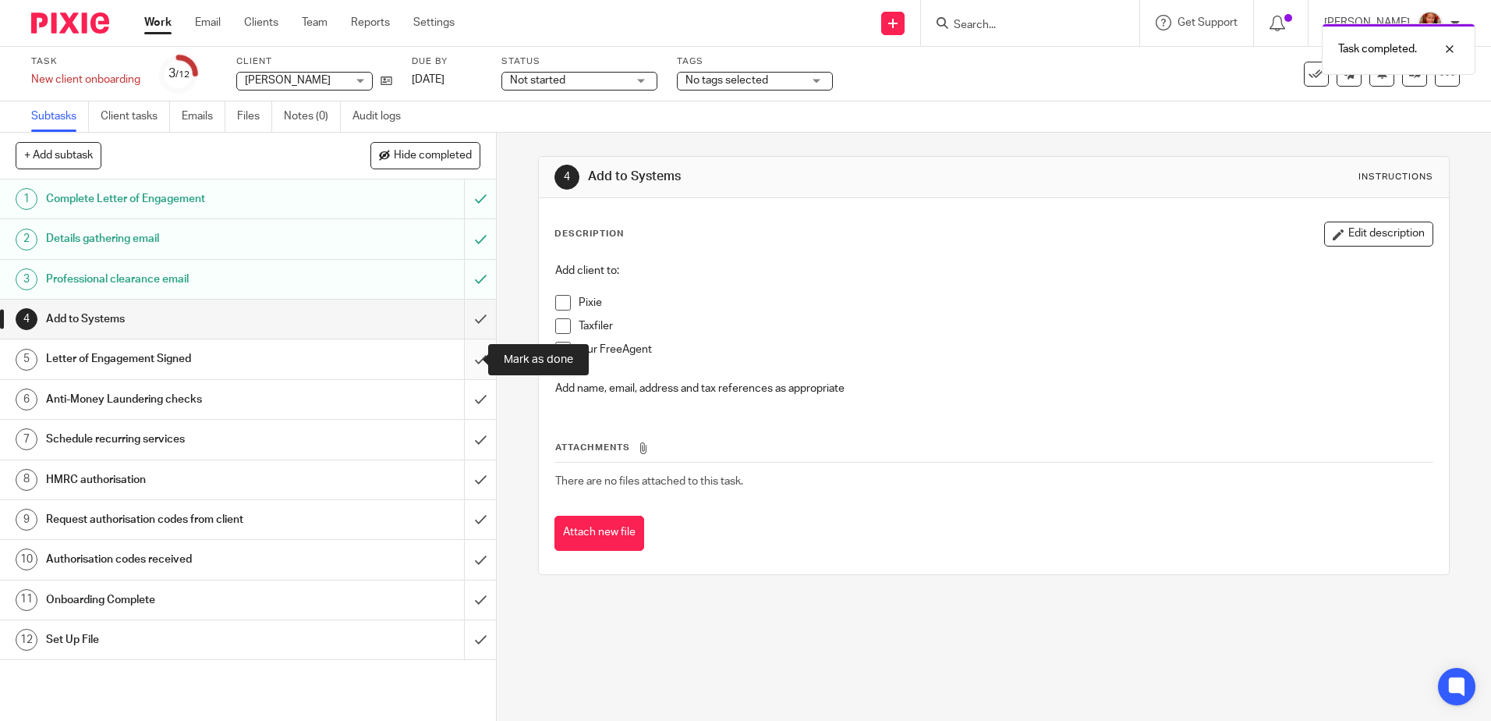
click at [462, 358] on input "submit" at bounding box center [248, 358] width 496 height 39
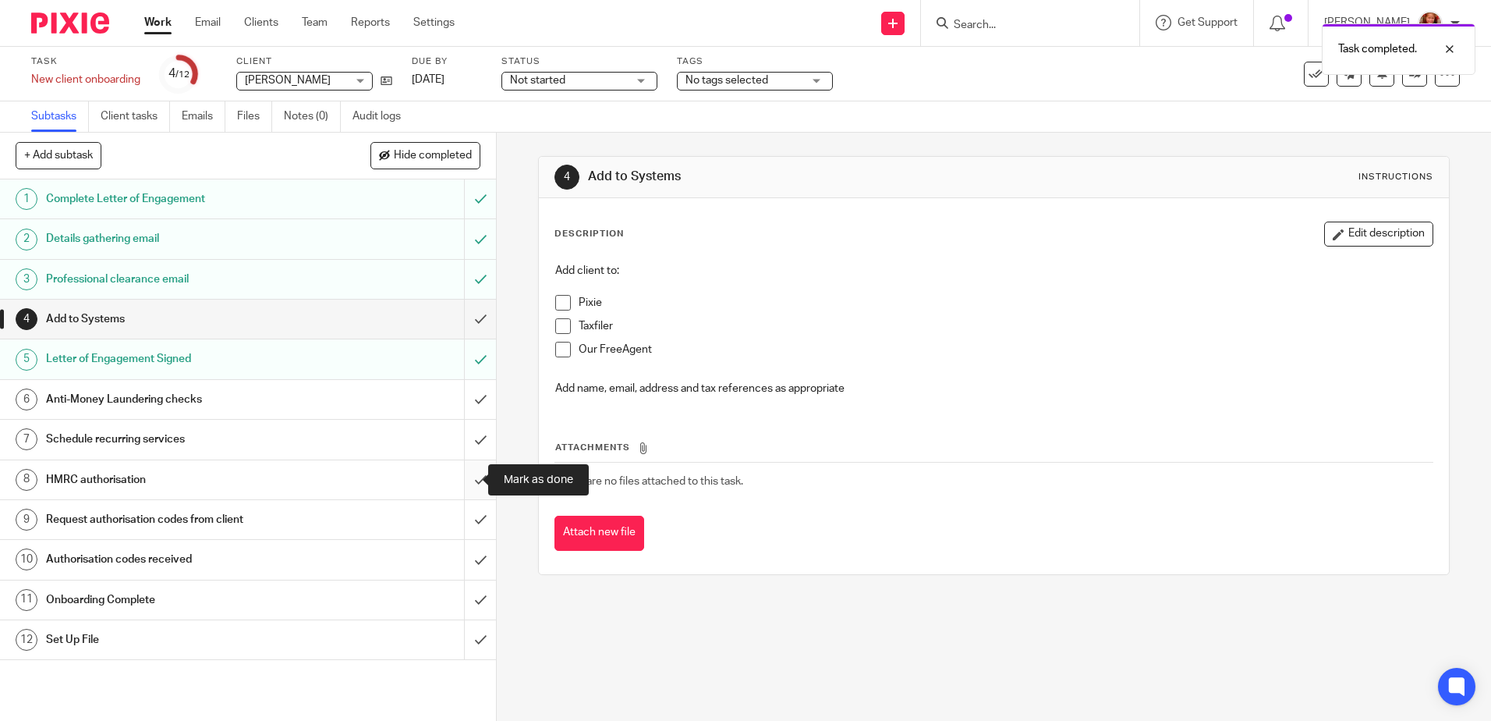
click at [464, 480] on input "submit" at bounding box center [248, 479] width 496 height 39
click at [466, 517] on input "submit" at bounding box center [248, 519] width 496 height 39
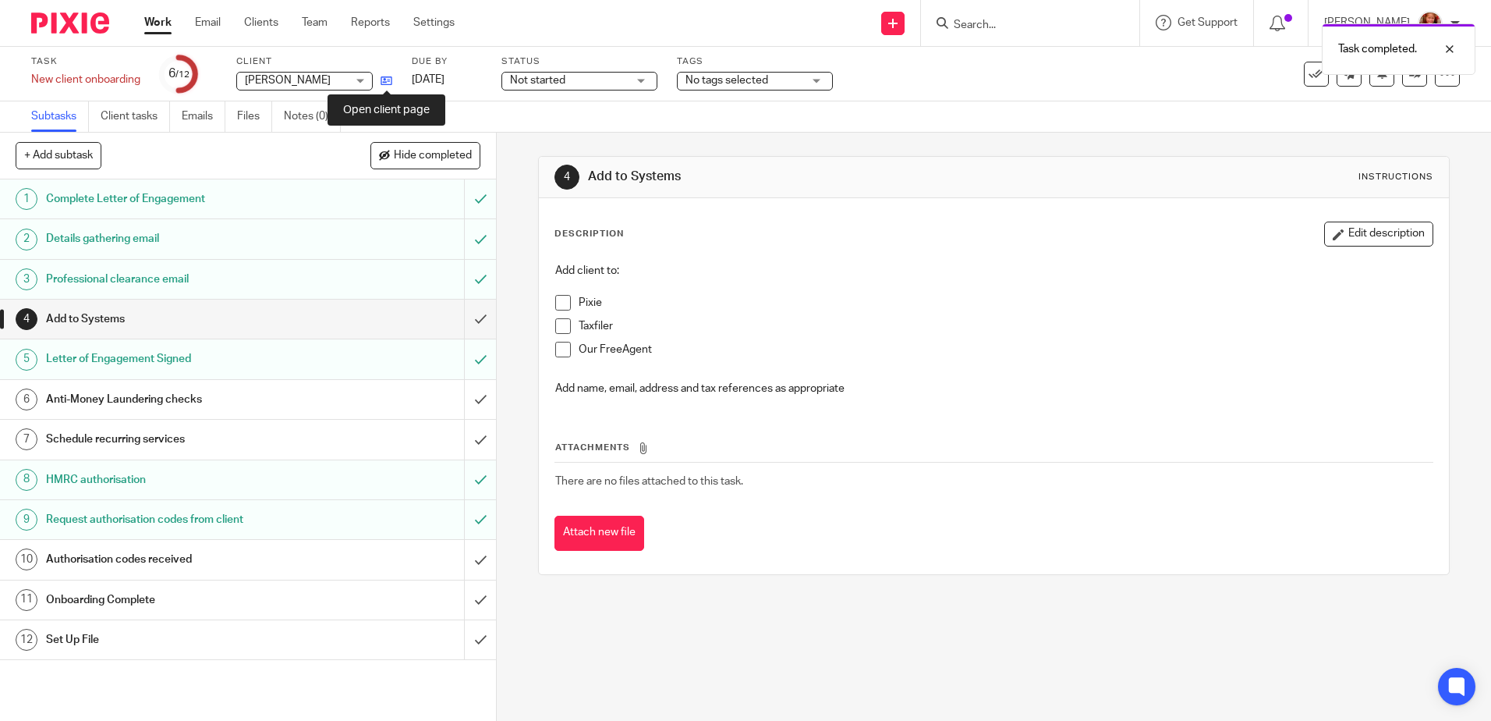
click at [388, 81] on icon at bounding box center [387, 81] width 12 height 12
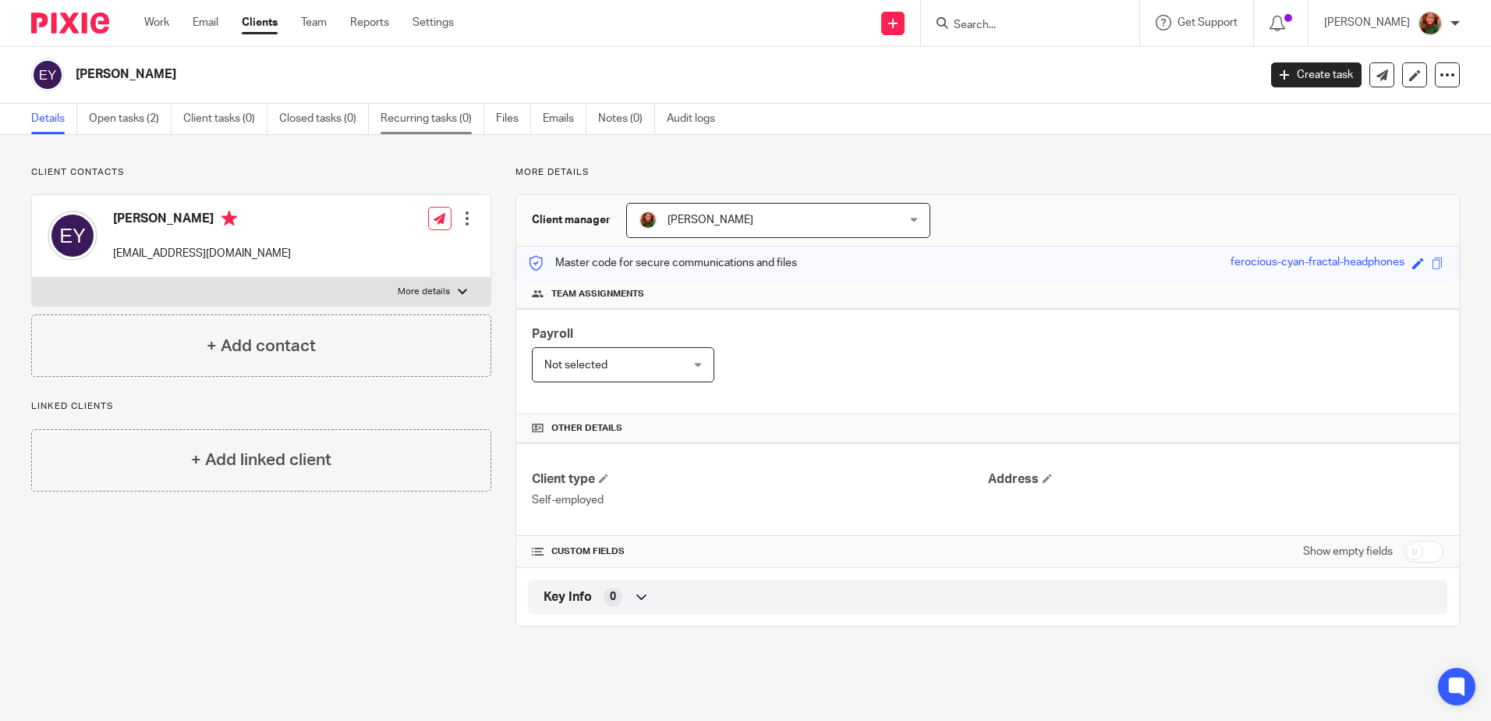
click at [420, 123] on link "Recurring tasks (0)" at bounding box center [433, 119] width 104 height 30
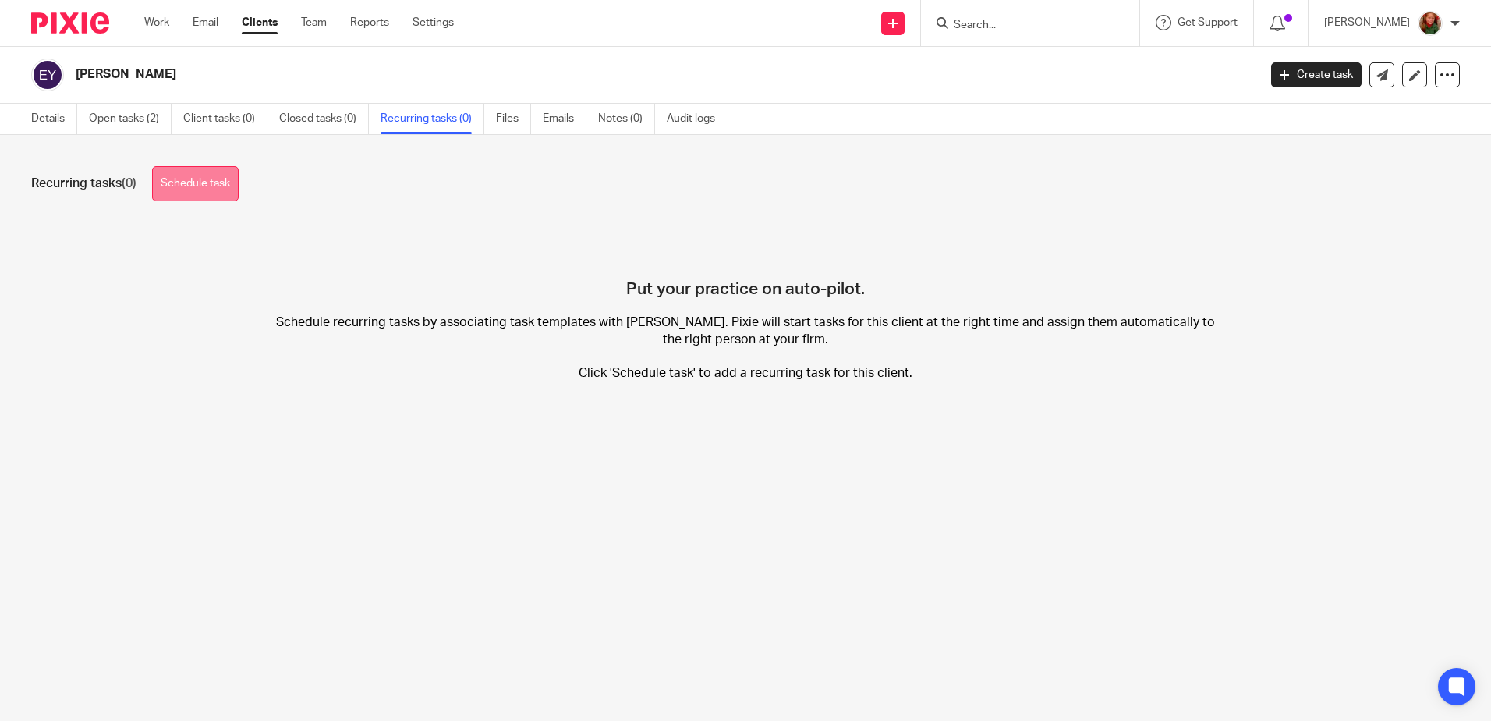
click at [191, 187] on link "Schedule task" at bounding box center [195, 183] width 87 height 35
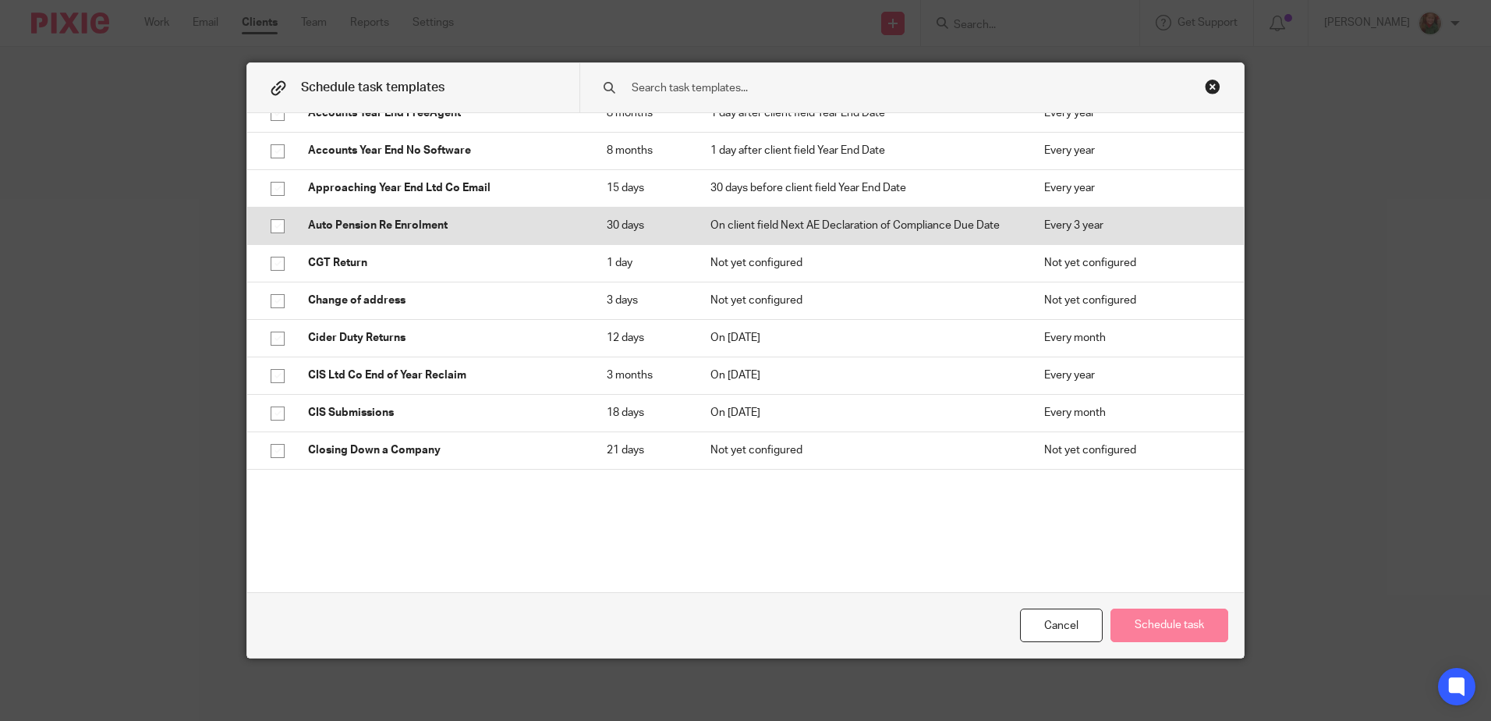
scroll to position [234, 0]
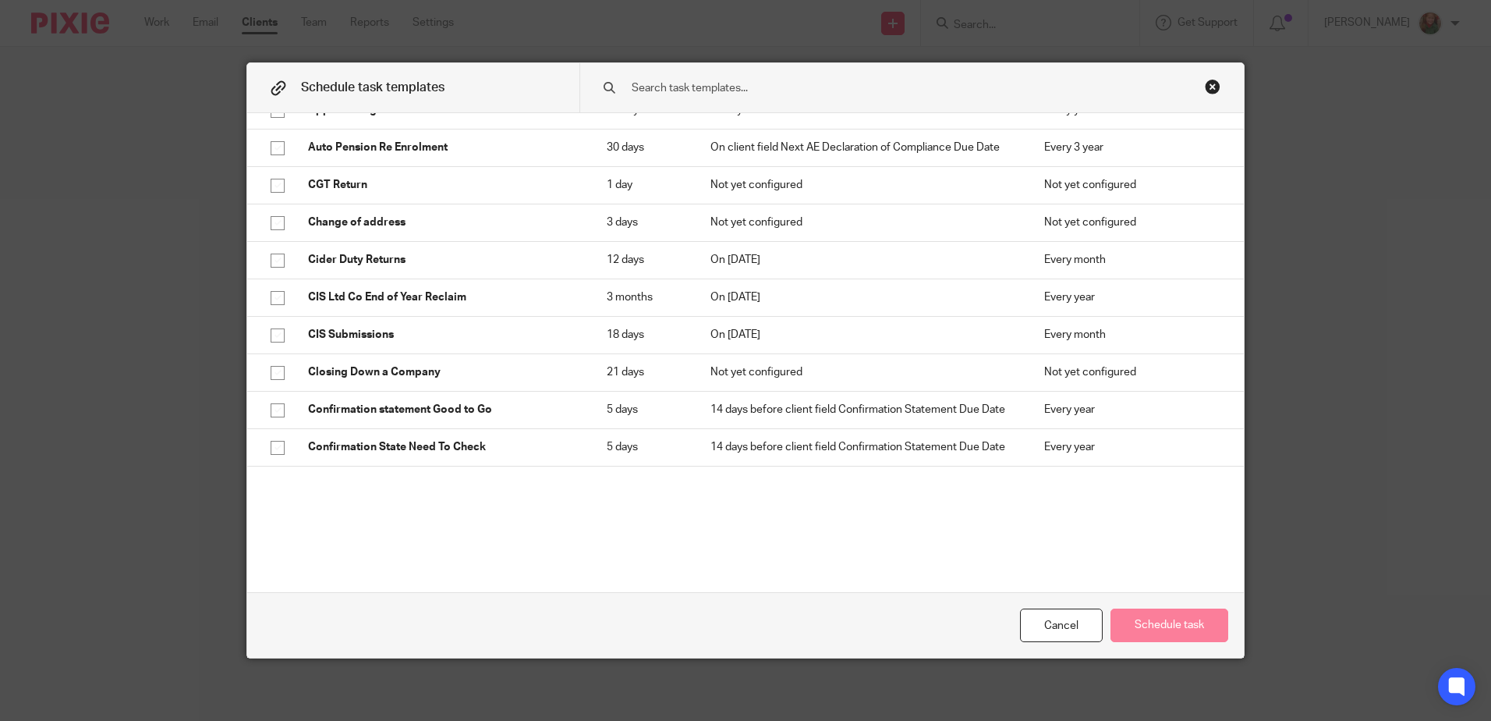
click at [788, 77] on div at bounding box center [911, 87] width 665 height 49
click at [786, 87] on input "text" at bounding box center [887, 88] width 514 height 17
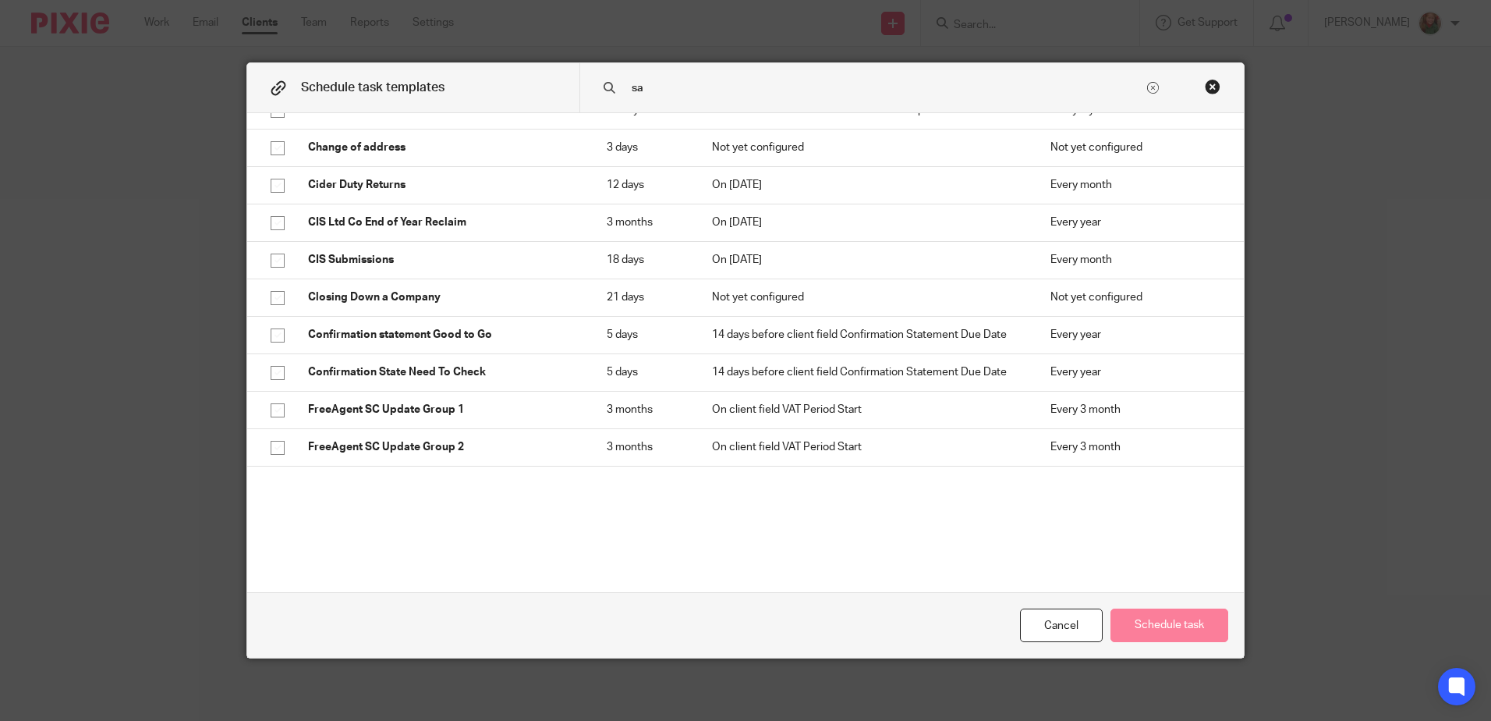
scroll to position [40, 0]
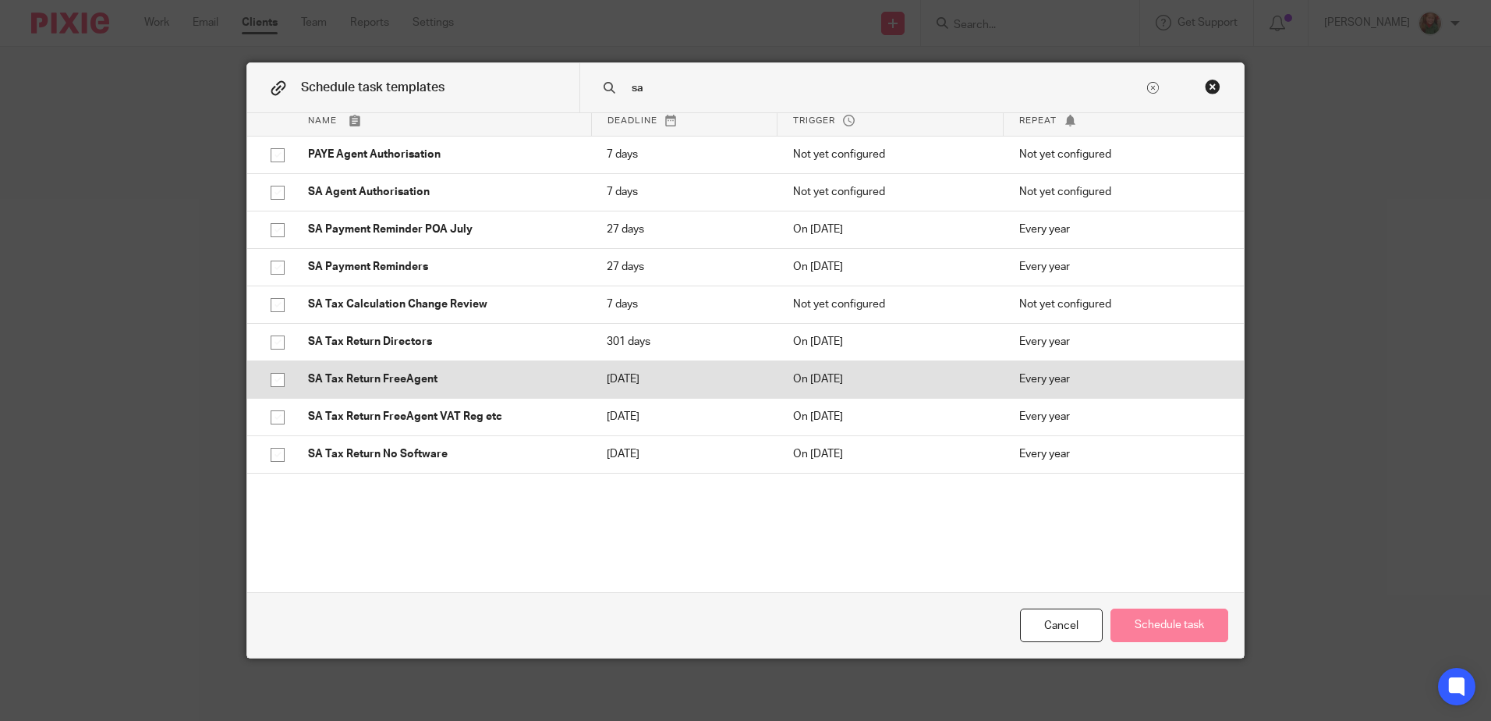
type input "sa"
click at [266, 381] on input "checkbox" at bounding box center [278, 380] width 30 height 30
checkbox input "true"
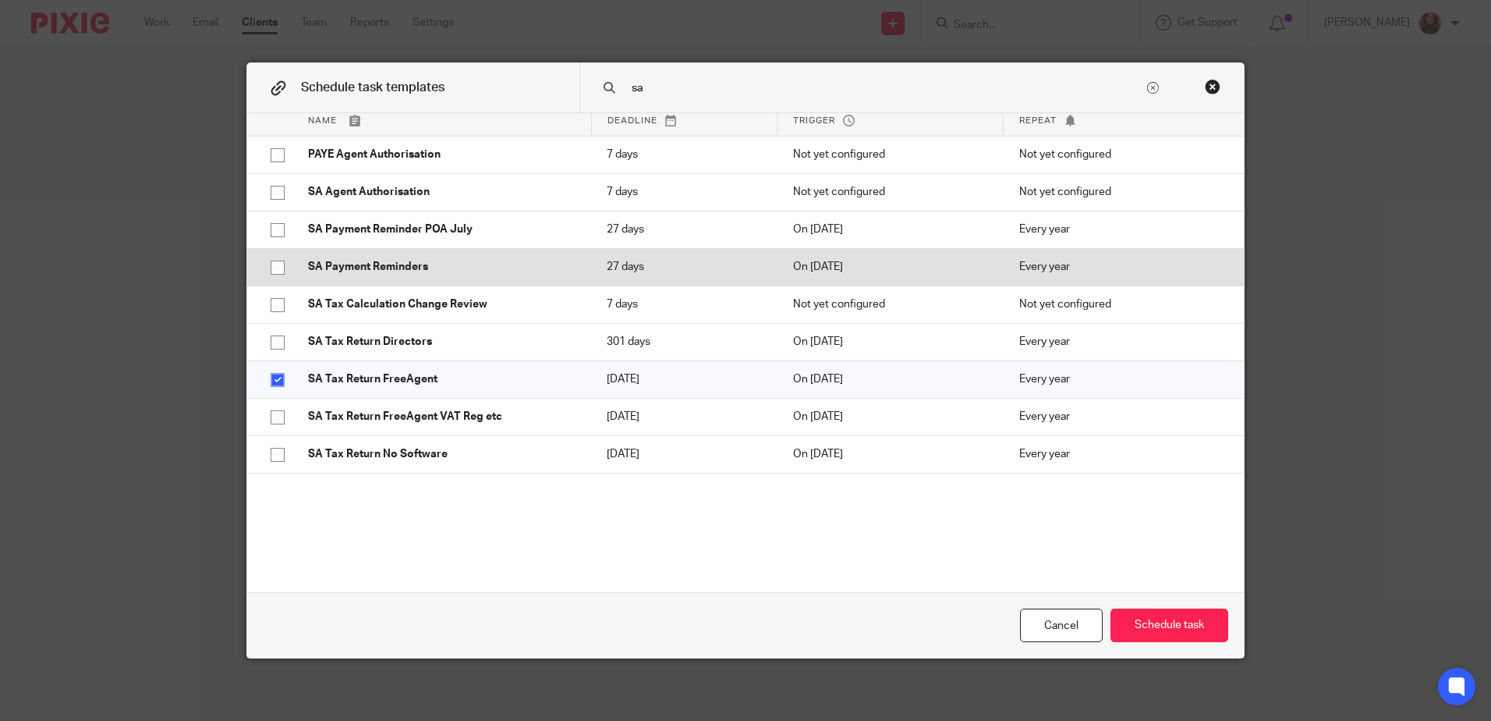
click at [274, 267] on input "checkbox" at bounding box center [278, 268] width 30 height 30
checkbox input "true"
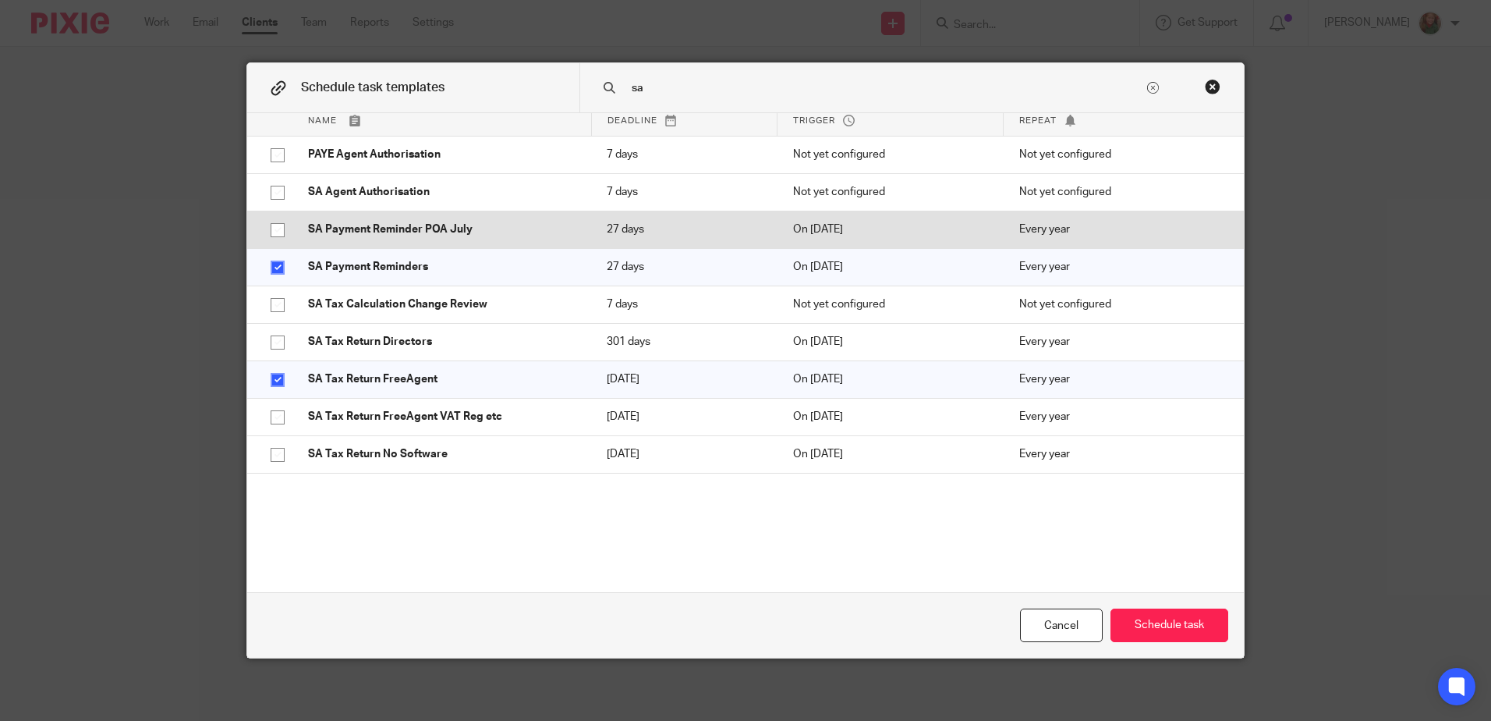
click at [272, 227] on input "checkbox" at bounding box center [278, 230] width 30 height 30
checkbox input "true"
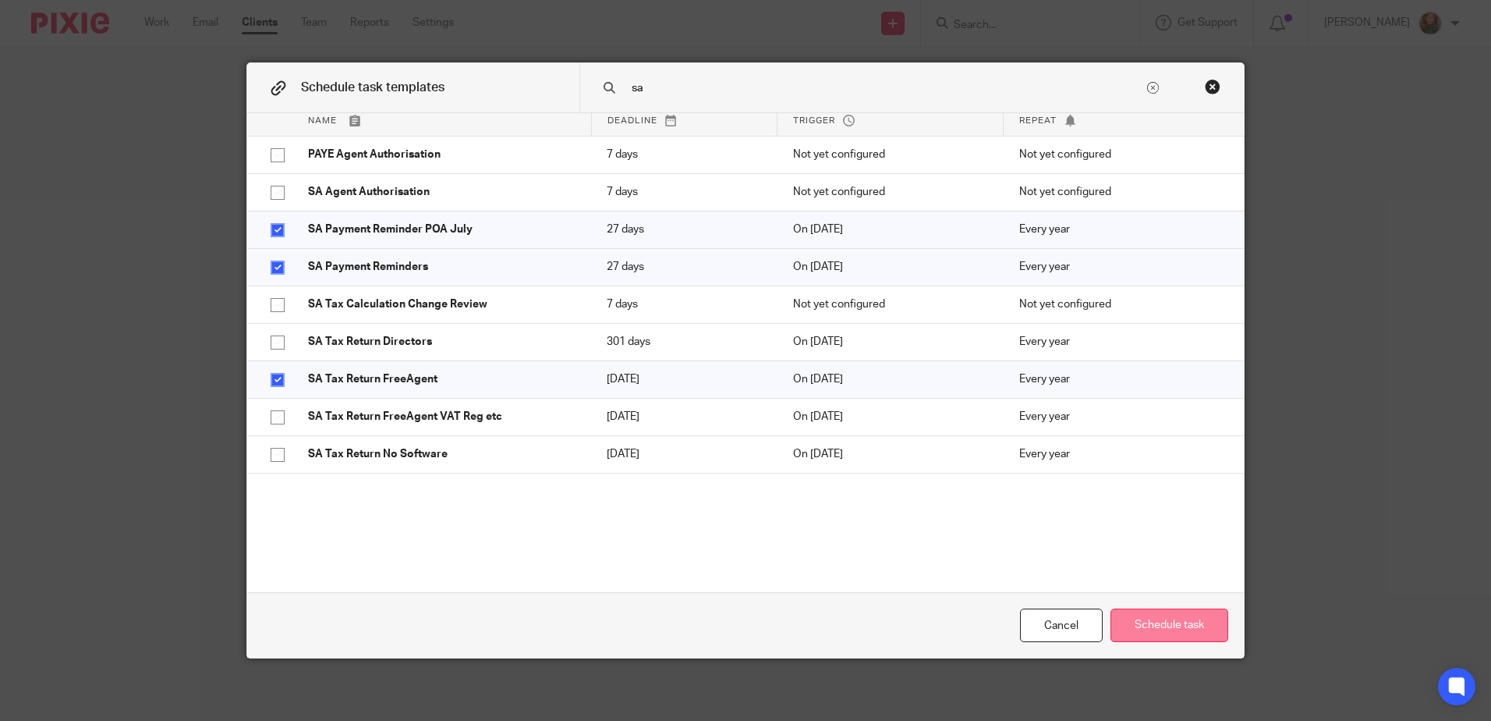
click at [1168, 622] on button "Schedule task" at bounding box center [1170, 625] width 118 height 34
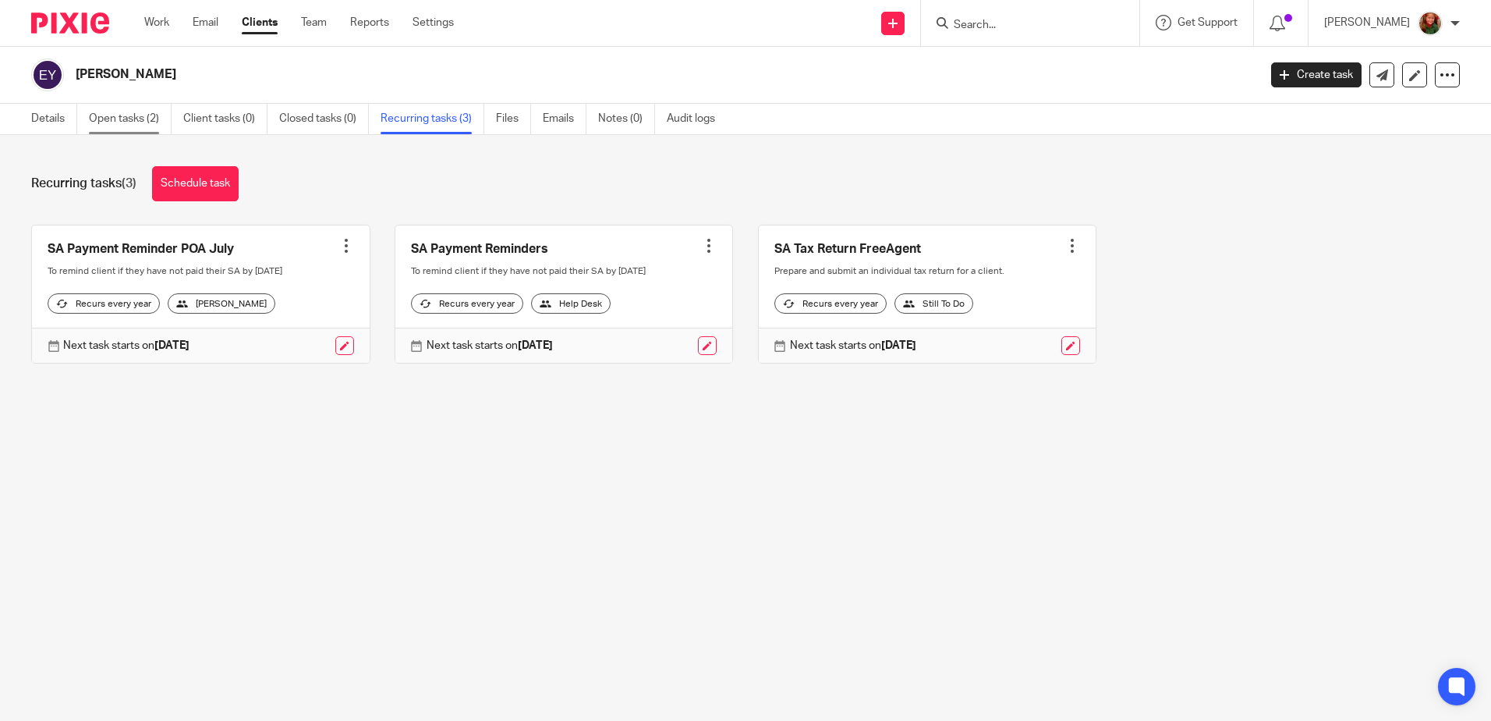
click at [112, 117] on link "Open tasks (2)" at bounding box center [130, 119] width 83 height 30
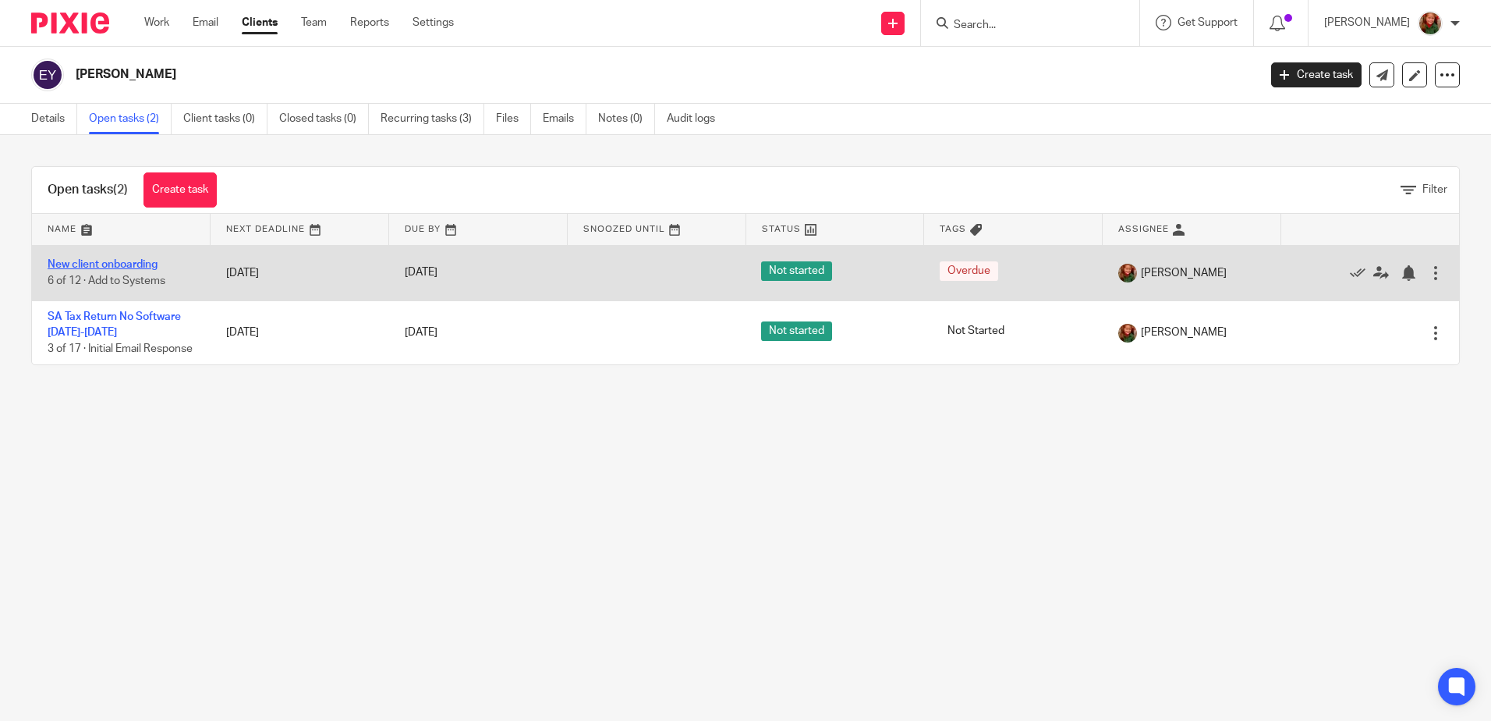
click at [119, 260] on link "New client onboarding" at bounding box center [103, 264] width 110 height 11
